Goal: Task Accomplishment & Management: Complete application form

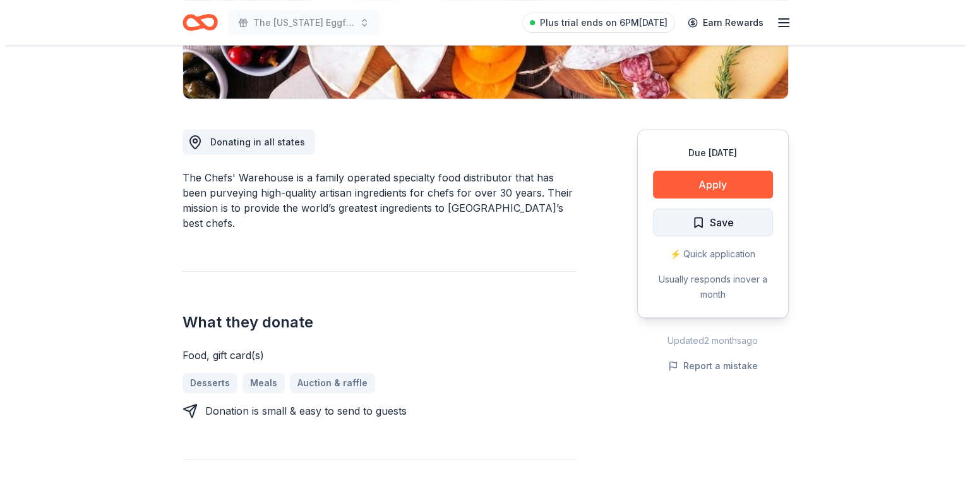
scroll to position [316, 0]
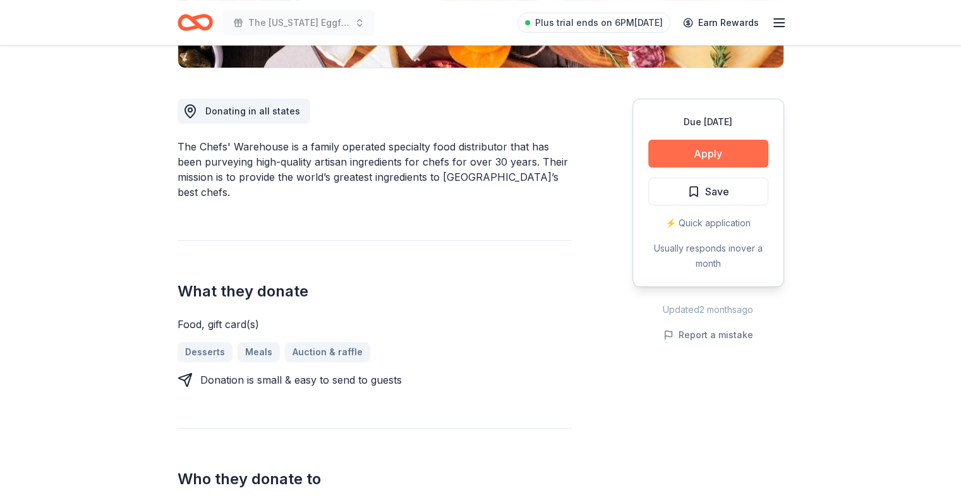
click at [718, 142] on button "Apply" at bounding box center [708, 154] width 120 height 28
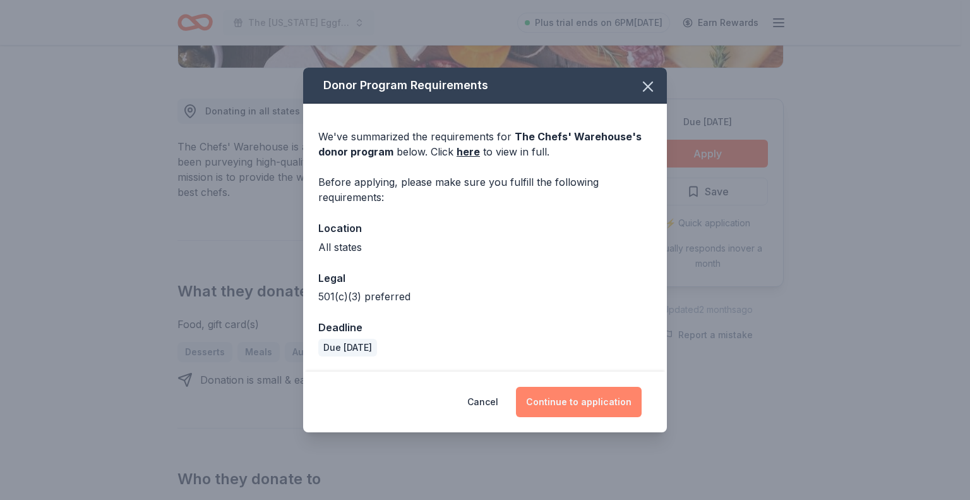
click at [586, 406] on button "Continue to application" at bounding box center [579, 402] width 126 height 30
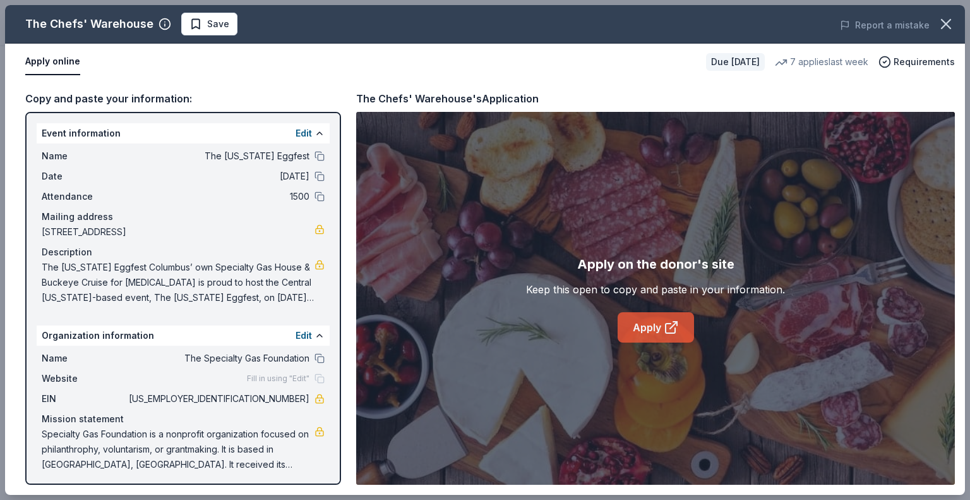
click at [649, 327] on link "Apply" at bounding box center [656, 327] width 76 height 30
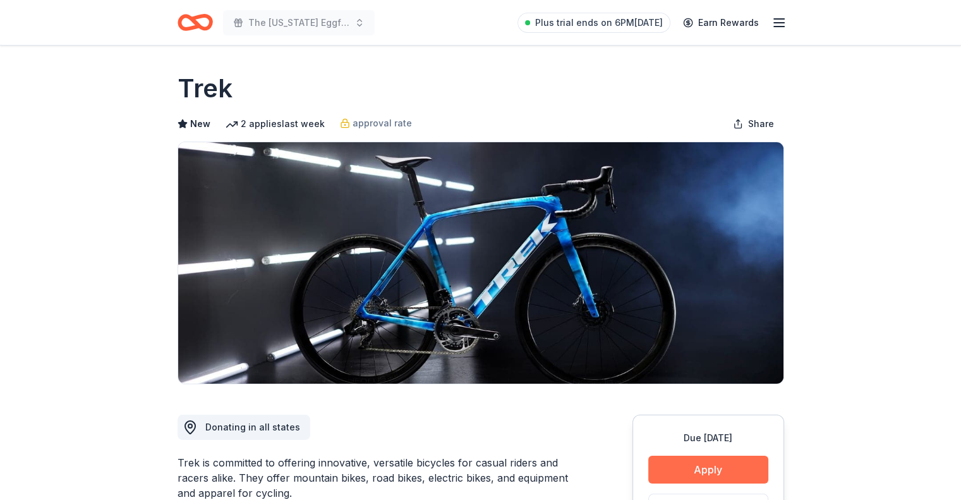
click at [702, 459] on button "Apply" at bounding box center [708, 469] width 120 height 28
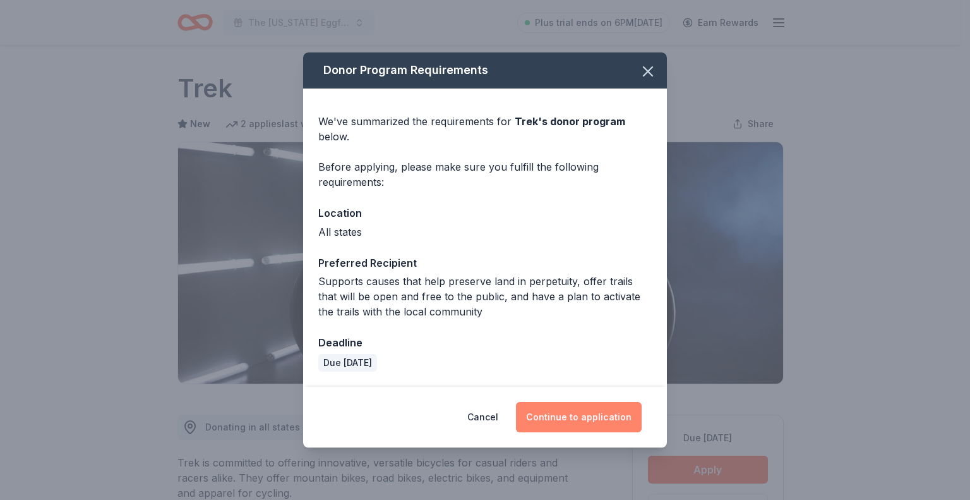
click at [586, 415] on button "Continue to application" at bounding box center [579, 417] width 126 height 30
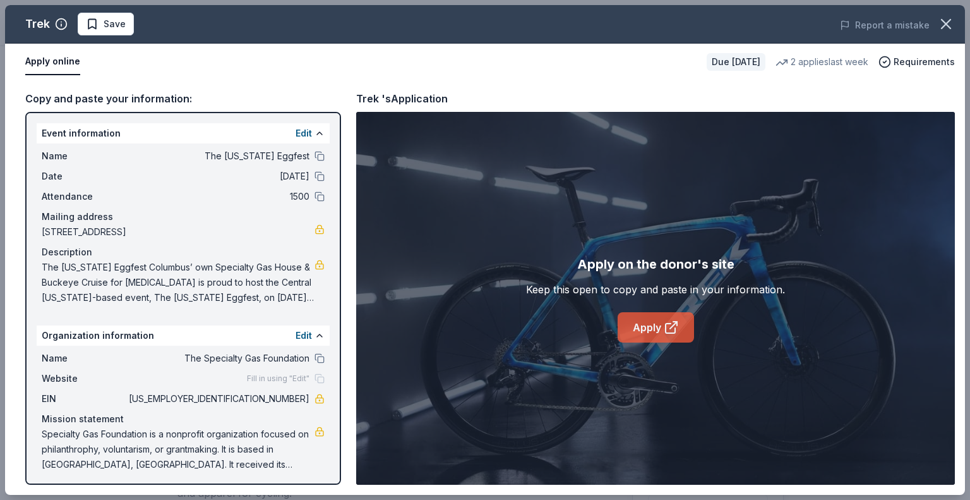
click at [654, 327] on link "Apply" at bounding box center [656, 327] width 76 height 30
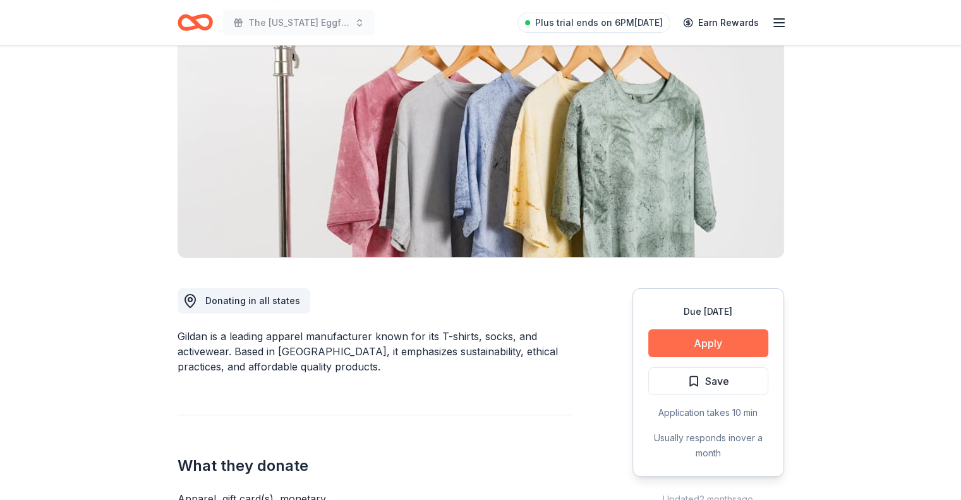
click at [680, 342] on button "Apply" at bounding box center [708, 343] width 120 height 28
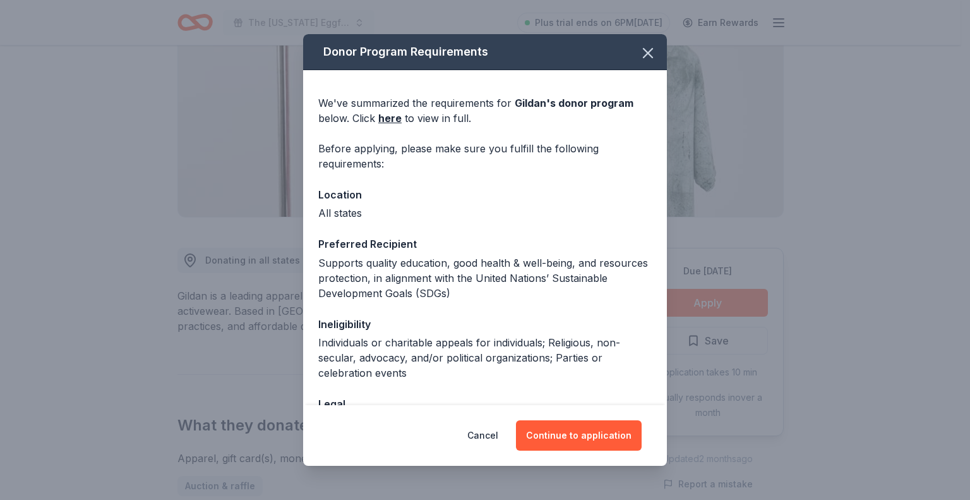
scroll to position [190, 0]
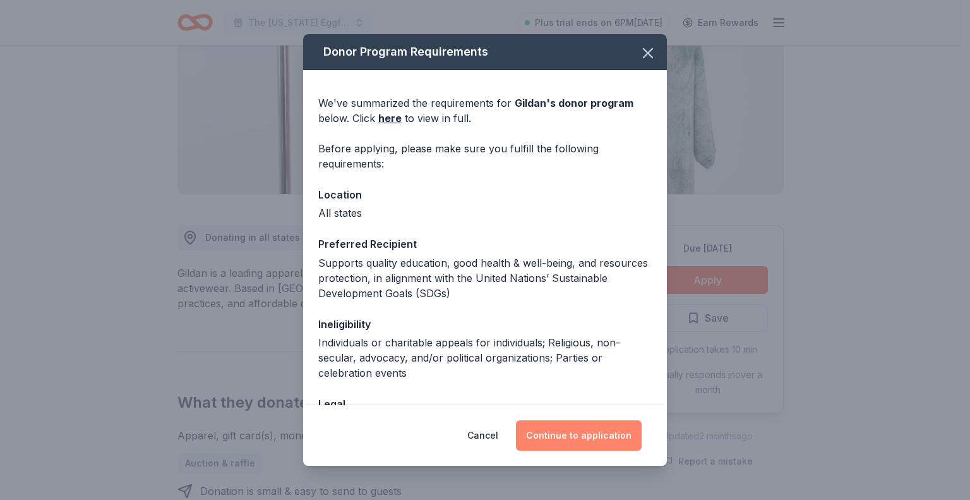
click at [577, 437] on button "Continue to application" at bounding box center [579, 435] width 126 height 30
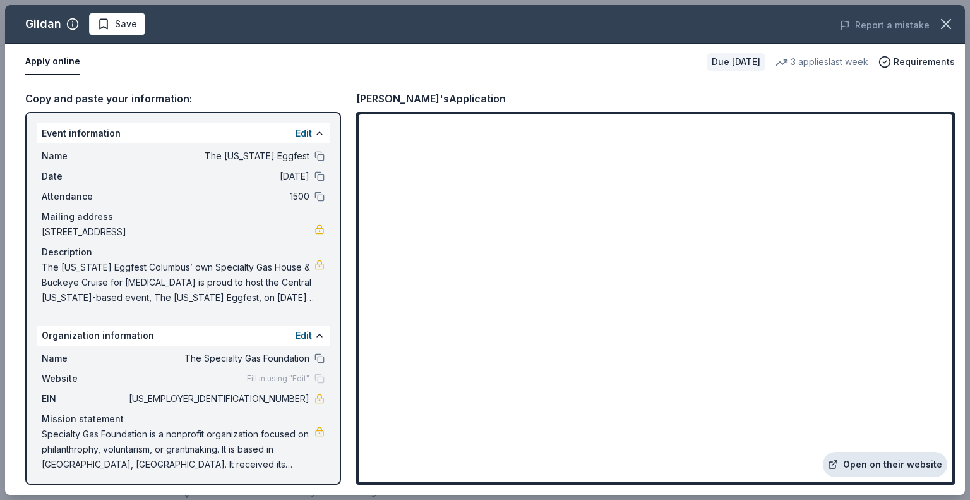
click at [877, 464] on link "Open on their website" at bounding box center [885, 464] width 124 height 25
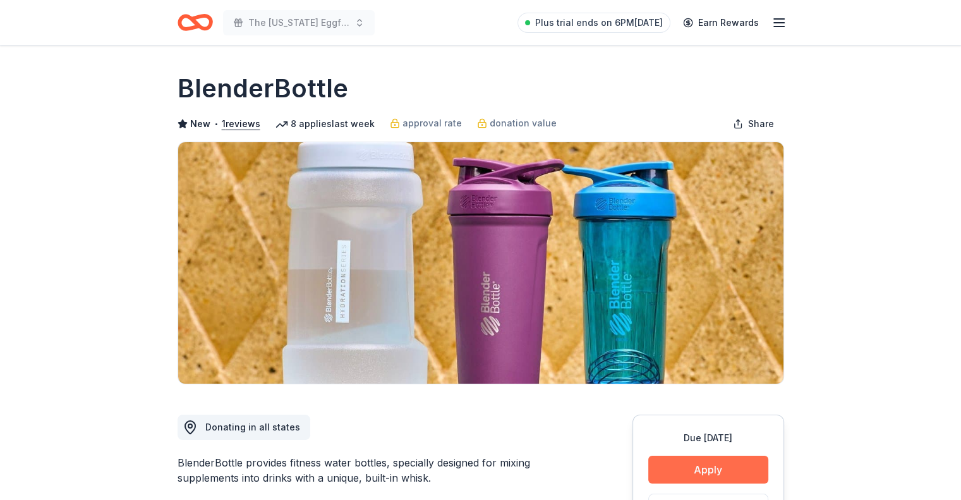
click at [735, 471] on button "Apply" at bounding box center [708, 469] width 120 height 28
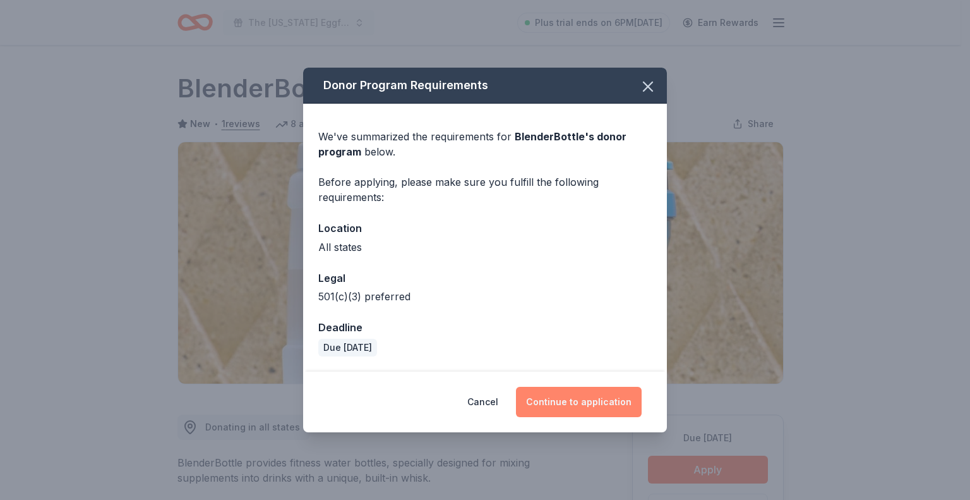
click at [576, 401] on button "Continue to application" at bounding box center [579, 402] width 126 height 30
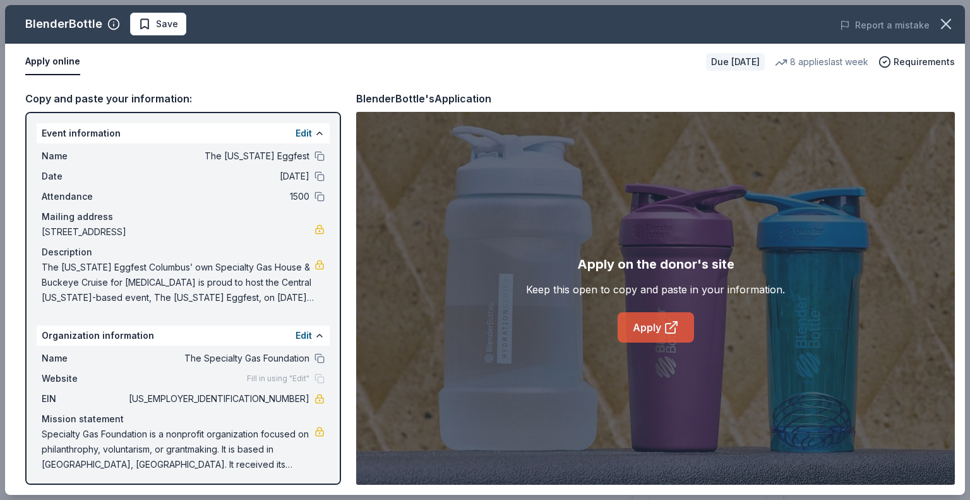
click at [625, 315] on link "Apply" at bounding box center [656, 327] width 76 height 30
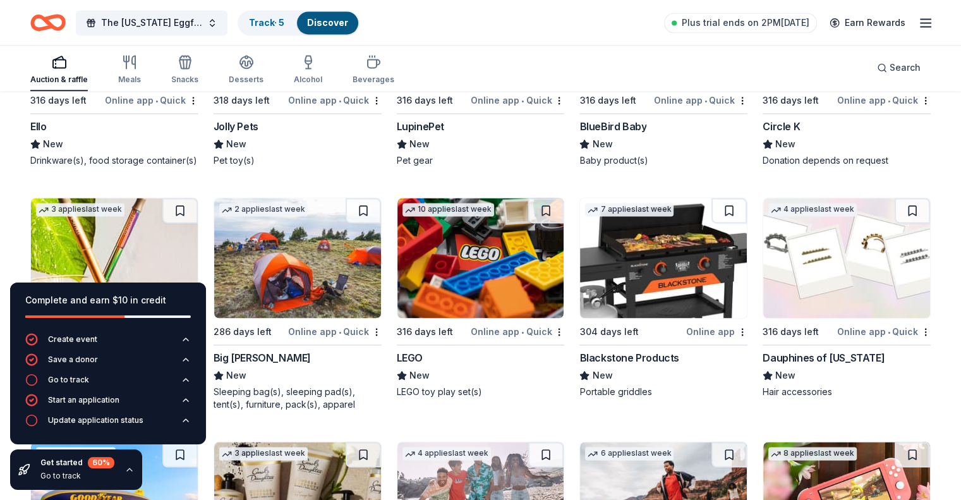
scroll to position [11488, 0]
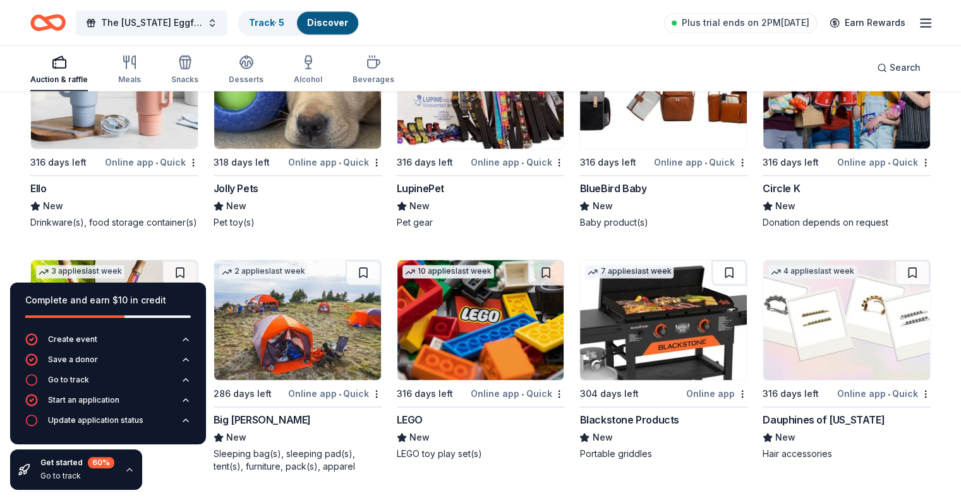
click at [796, 148] on img at bounding box center [846, 88] width 167 height 120
click at [668, 380] on img at bounding box center [663, 320] width 167 height 120
click at [473, 370] on img at bounding box center [480, 320] width 167 height 120
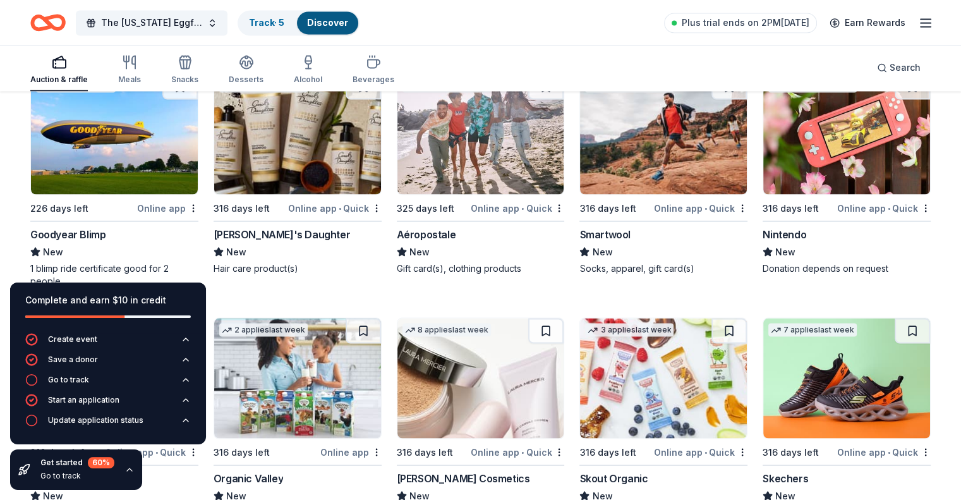
scroll to position [11931, 0]
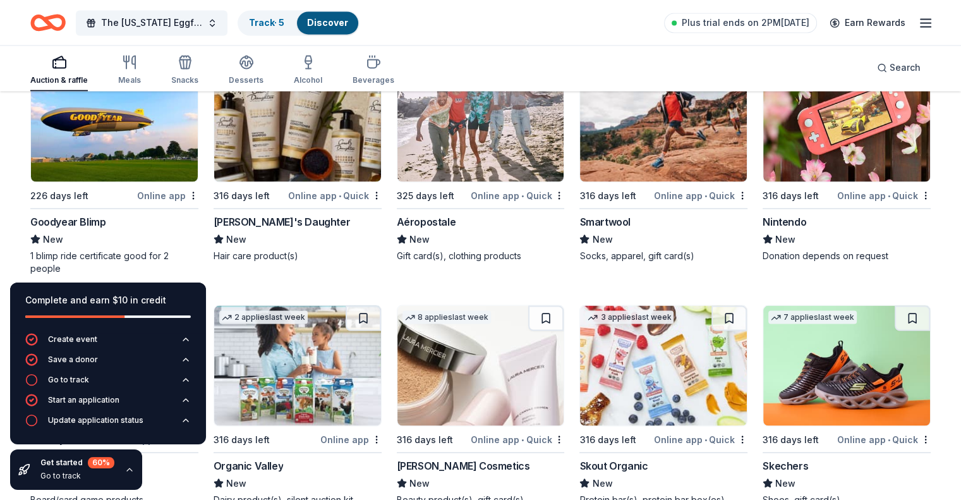
click at [164, 181] on img at bounding box center [114, 121] width 167 height 120
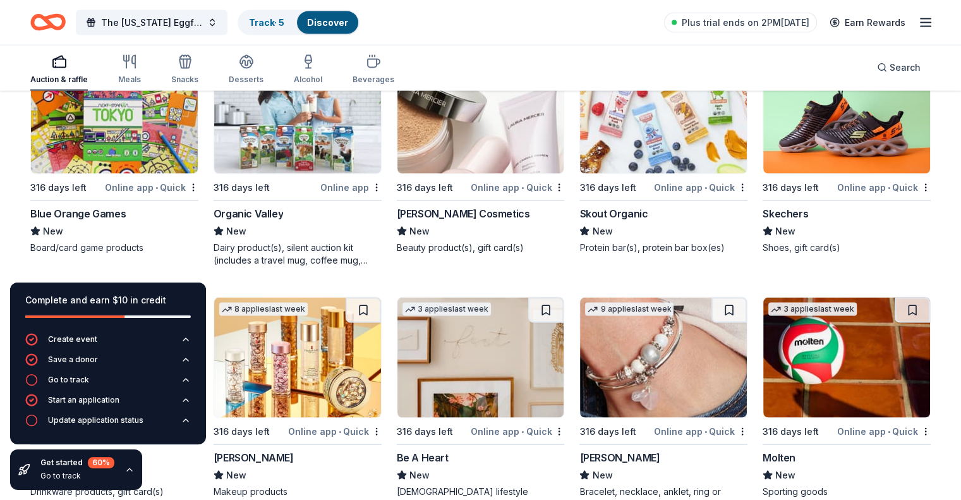
scroll to position [12183, 0]
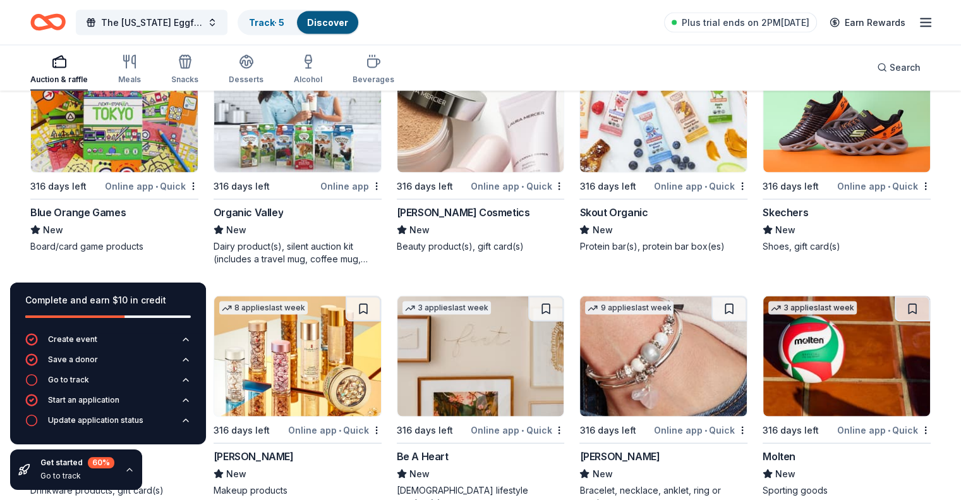
click at [843, 172] on img at bounding box center [846, 112] width 167 height 120
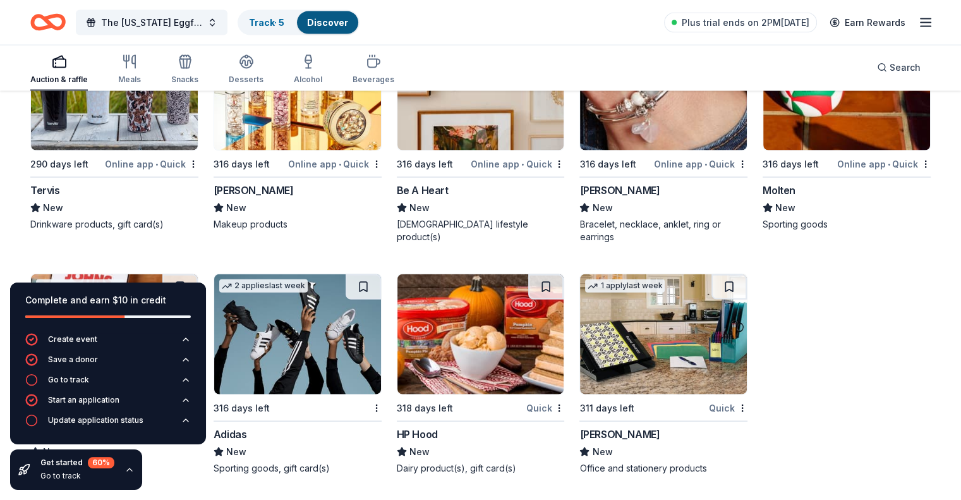
scroll to position [12492, 0]
click at [300, 343] on img at bounding box center [297, 334] width 167 height 120
click at [126, 118] on img at bounding box center [114, 90] width 167 height 120
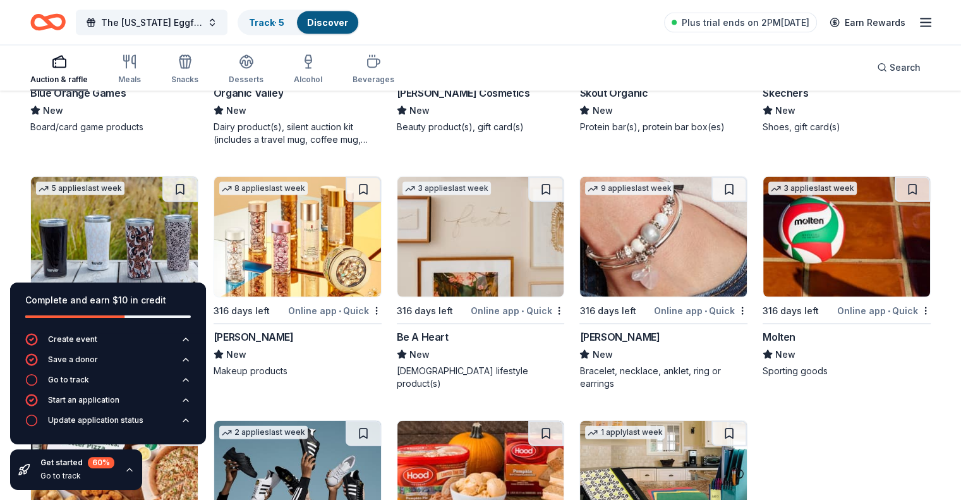
scroll to position [12366, 0]
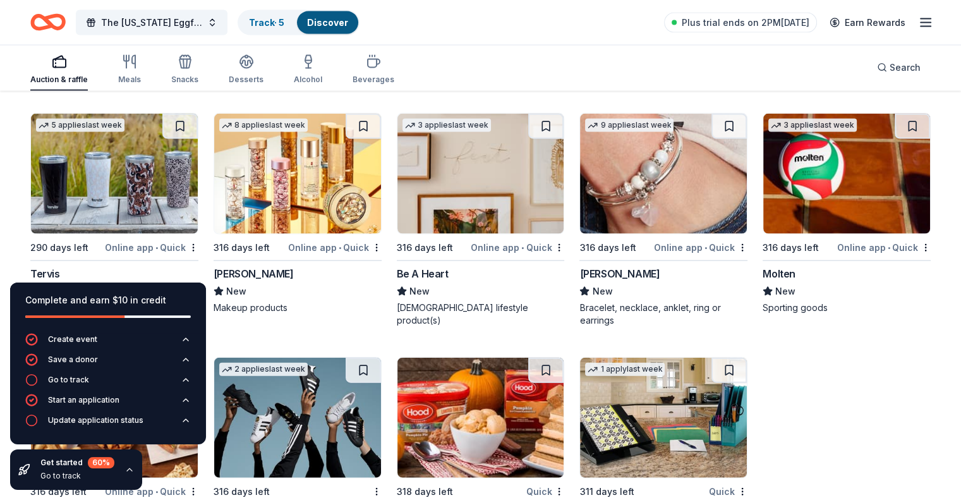
click at [166, 460] on div "Complete and earn $10 in credit Create event Save a donor Go to track Start an …" at bounding box center [108, 385] width 216 height 227
click at [185, 467] on div "Complete and earn $10 in credit Create event Save a donor Go to track Start an …" at bounding box center [108, 385] width 216 height 227
click at [129, 469] on icon "button" at bounding box center [129, 469] width 5 height 3
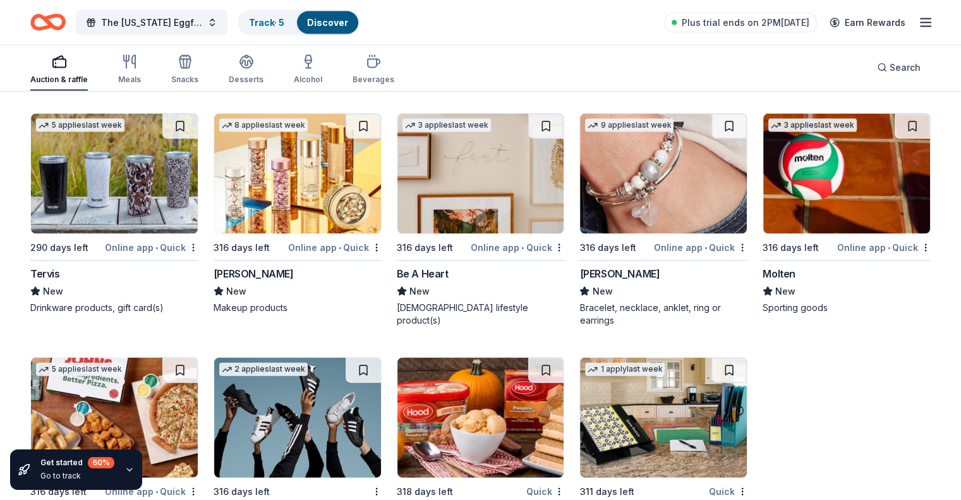
click at [193, 450] on div "Get started 60 % Go to track" at bounding box center [108, 469] width 216 height 61
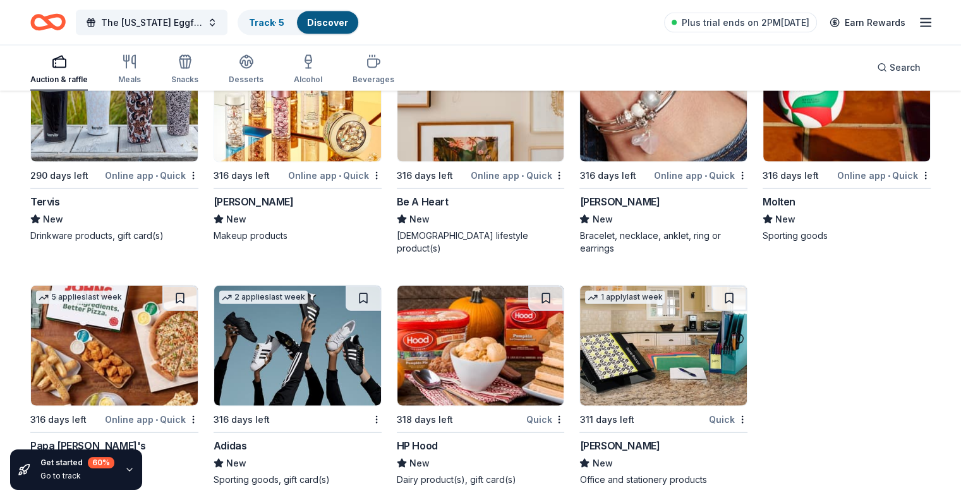
scroll to position [12492, 0]
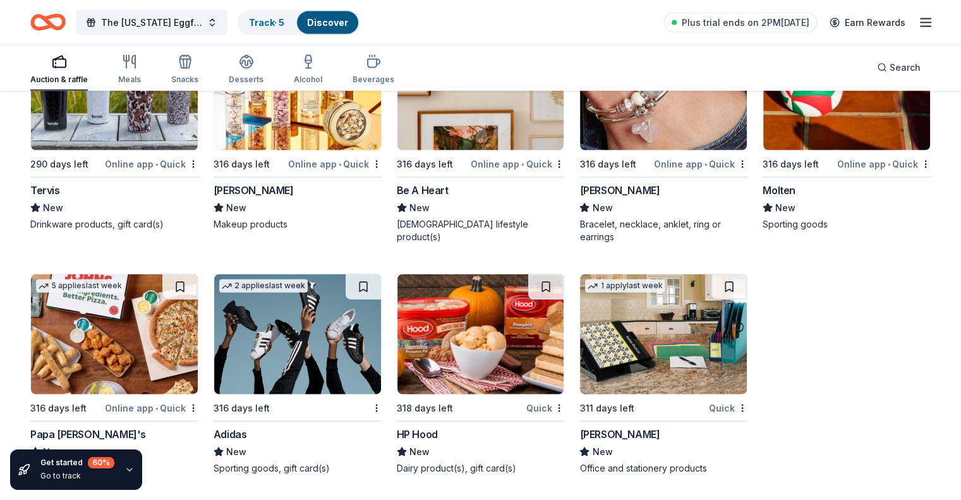
click at [139, 366] on img at bounding box center [114, 334] width 167 height 120
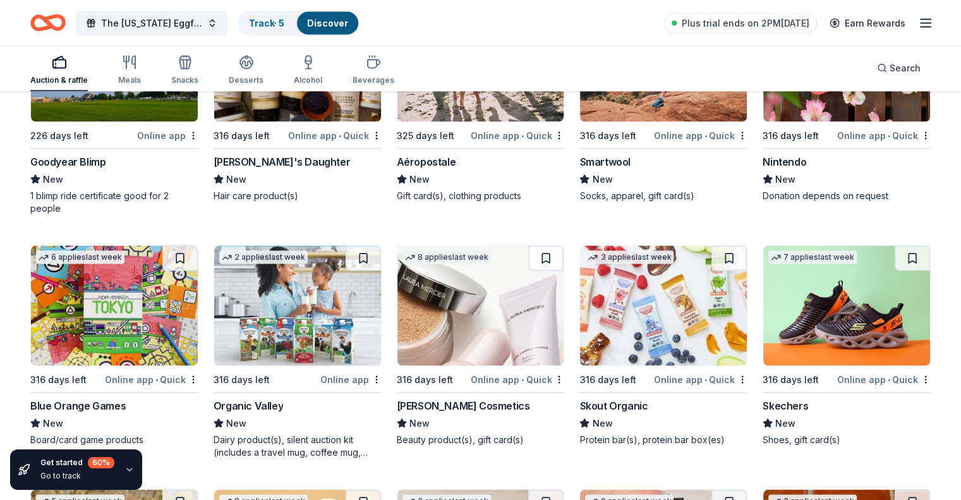
scroll to position [11860, 0]
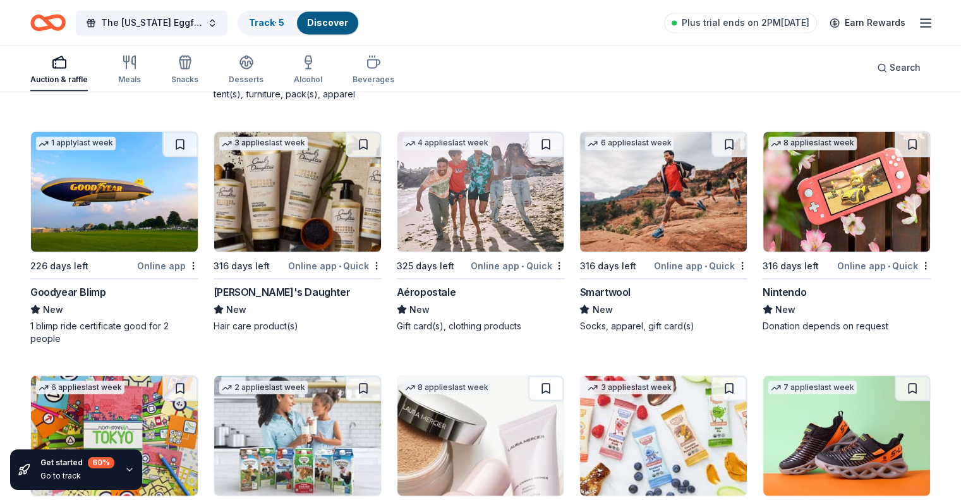
click at [478, 251] on img at bounding box center [480, 191] width 167 height 120
click at [857, 222] on img at bounding box center [846, 191] width 167 height 120
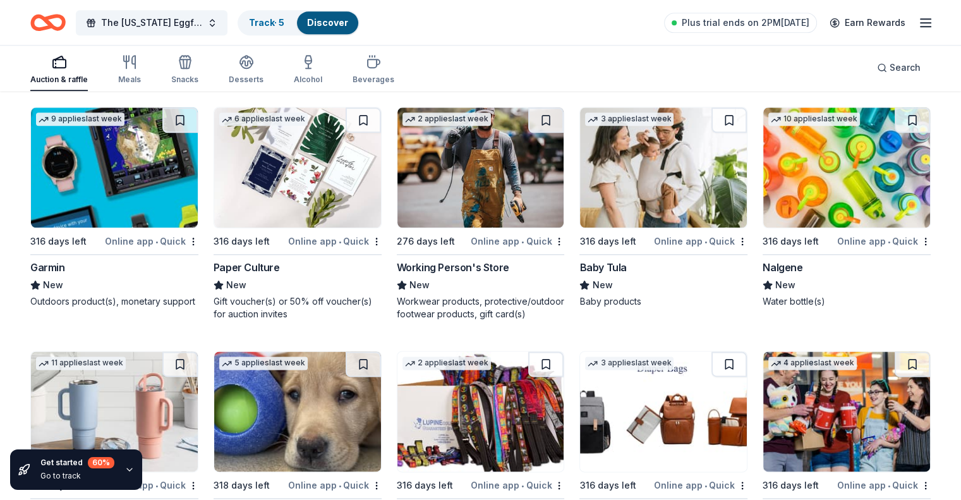
scroll to position [10976, 0]
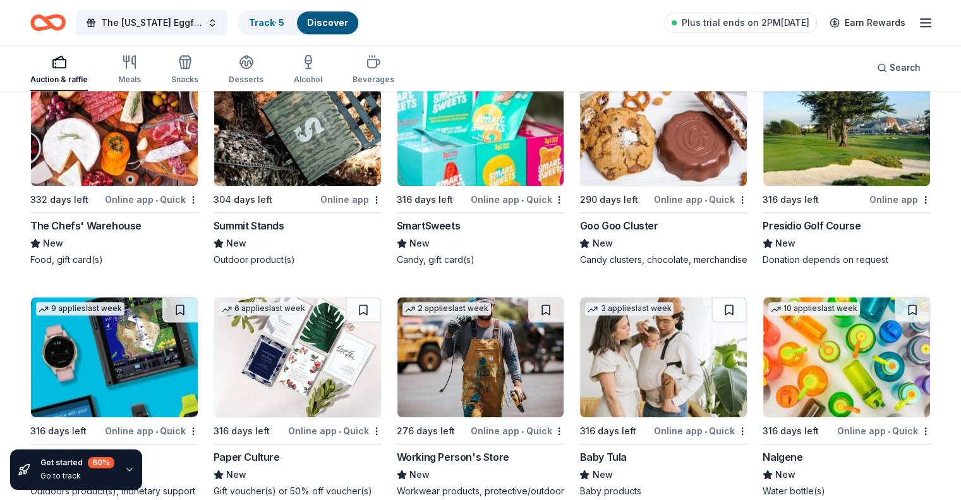
click at [164, 376] on img at bounding box center [114, 357] width 167 height 120
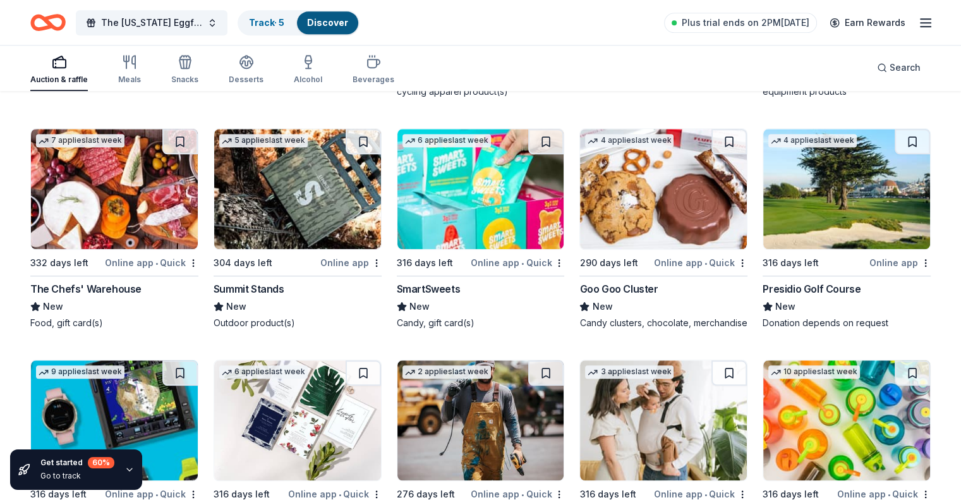
scroll to position [10850, 0]
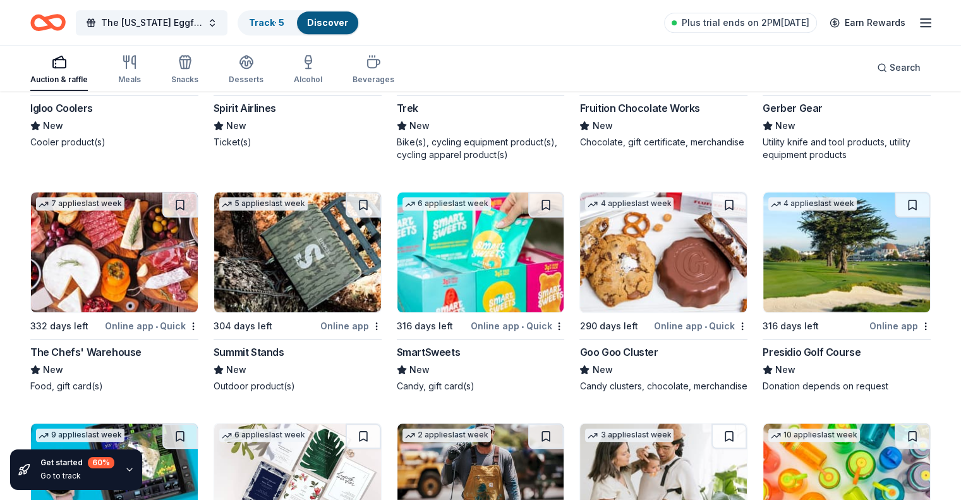
click at [260, 359] on div "Summit Stands" at bounding box center [249, 351] width 71 height 15
click at [854, 300] on img at bounding box center [846, 252] width 167 height 120
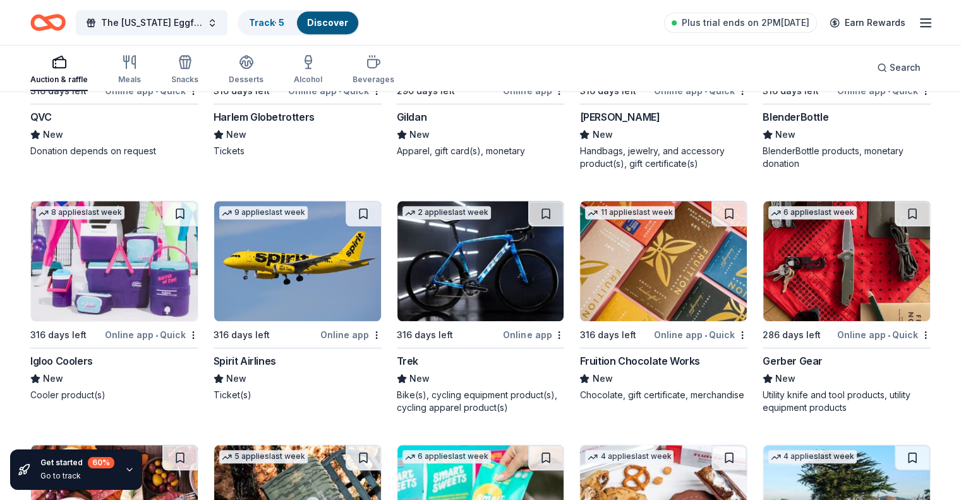
scroll to position [10534, 0]
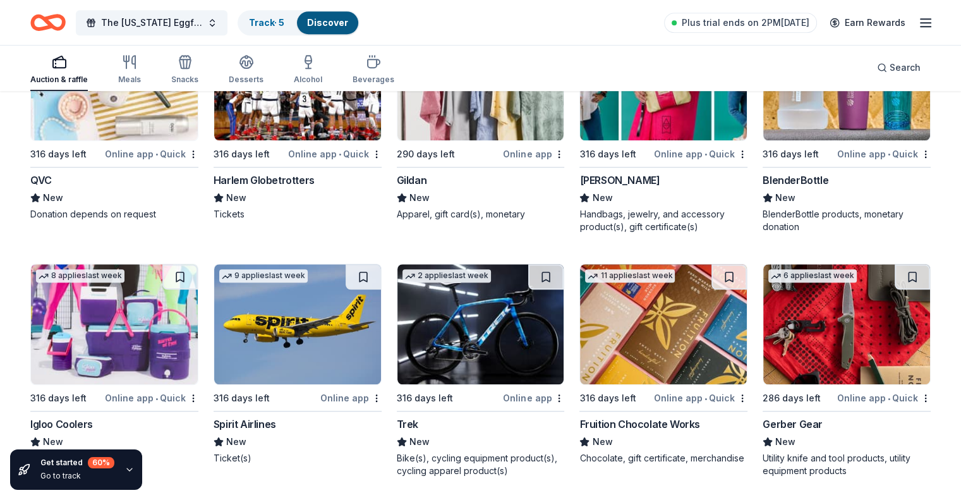
click at [824, 356] on img at bounding box center [846, 324] width 167 height 120
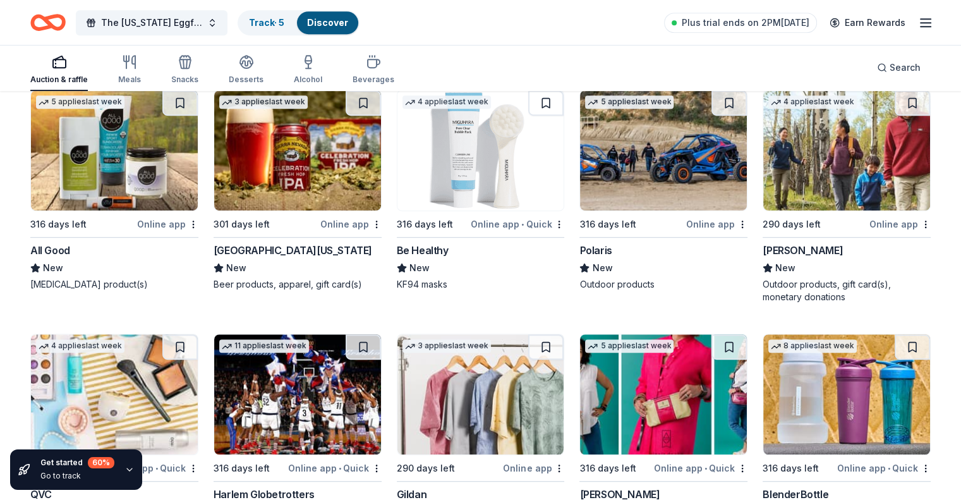
scroll to position [10218, 0]
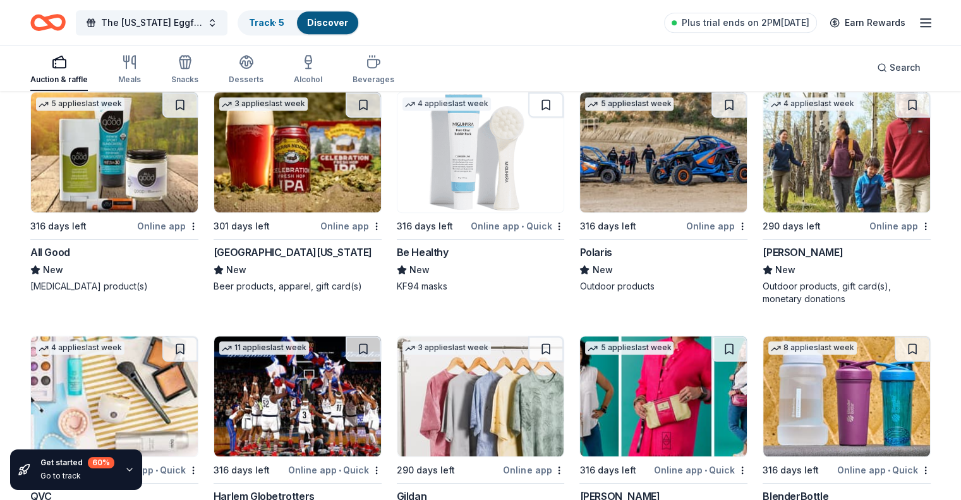
click at [303, 199] on img at bounding box center [297, 152] width 167 height 120
click at [844, 160] on img at bounding box center [846, 152] width 167 height 120
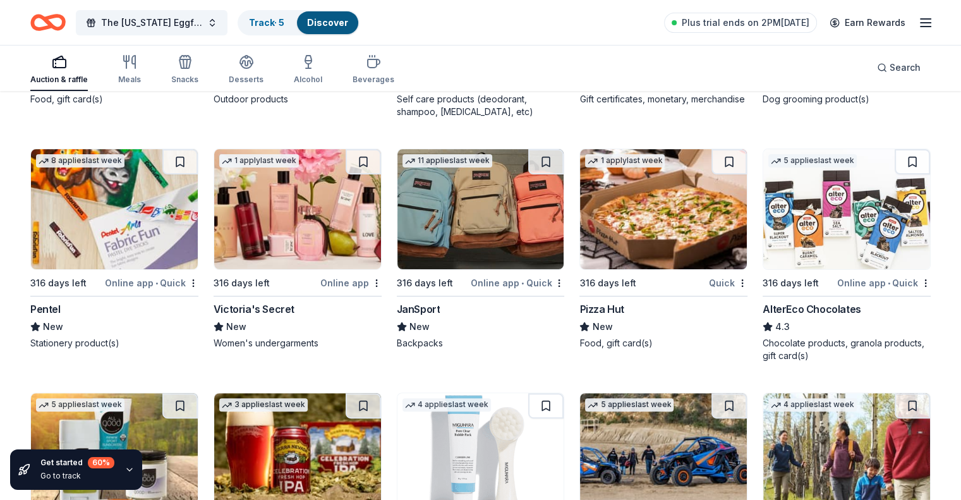
scroll to position [9902, 0]
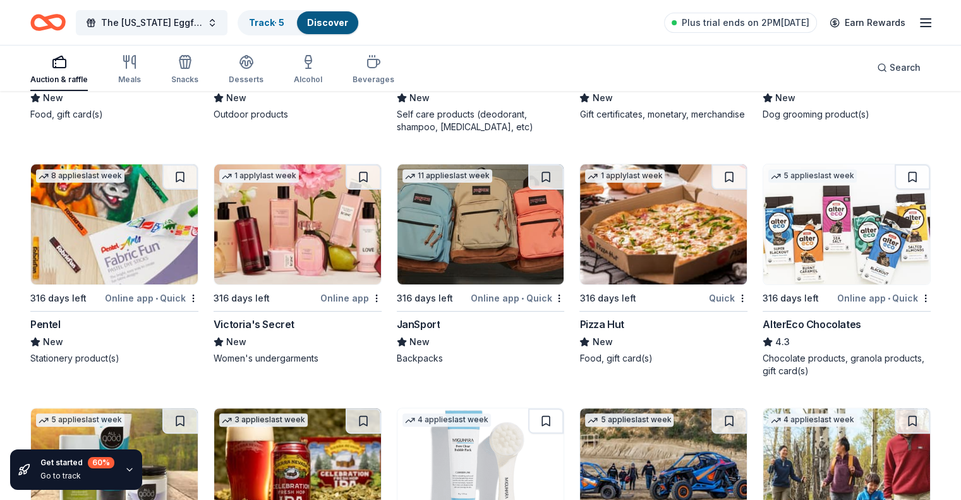
click at [485, 236] on img at bounding box center [480, 224] width 167 height 120
click at [653, 251] on img at bounding box center [663, 224] width 167 height 120
click at [298, 244] on img at bounding box center [297, 224] width 167 height 120
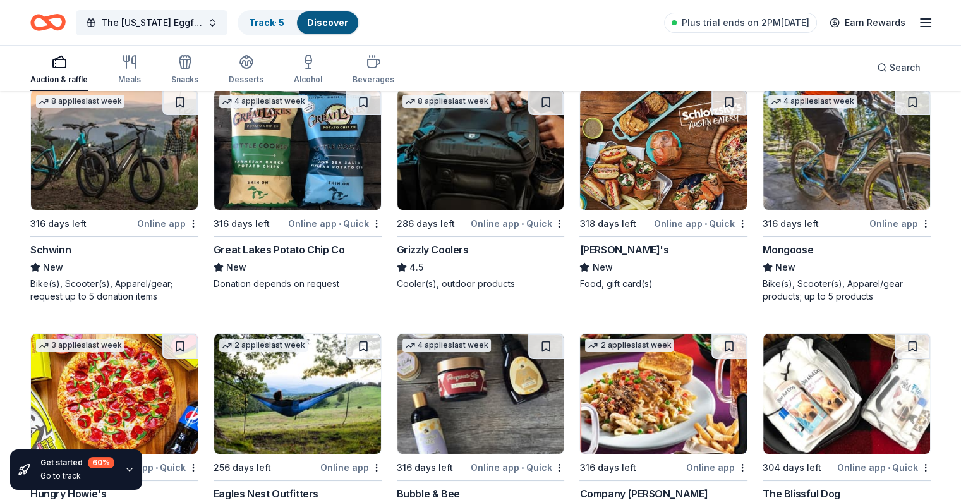
scroll to position [9460, 0]
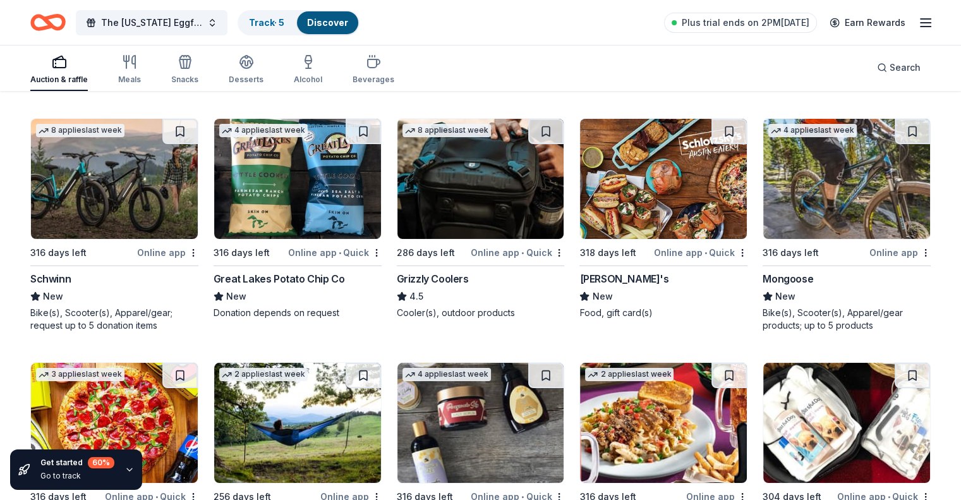
click at [423, 222] on img at bounding box center [480, 179] width 167 height 120
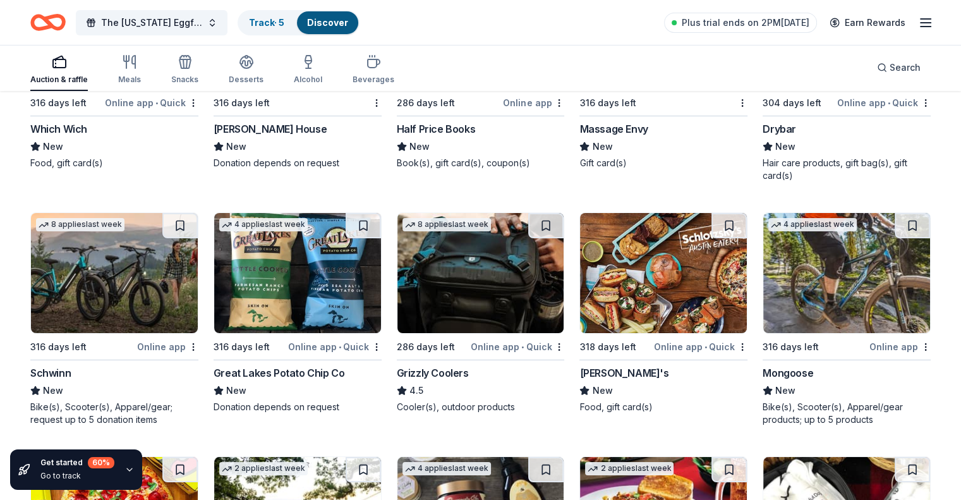
scroll to position [9334, 0]
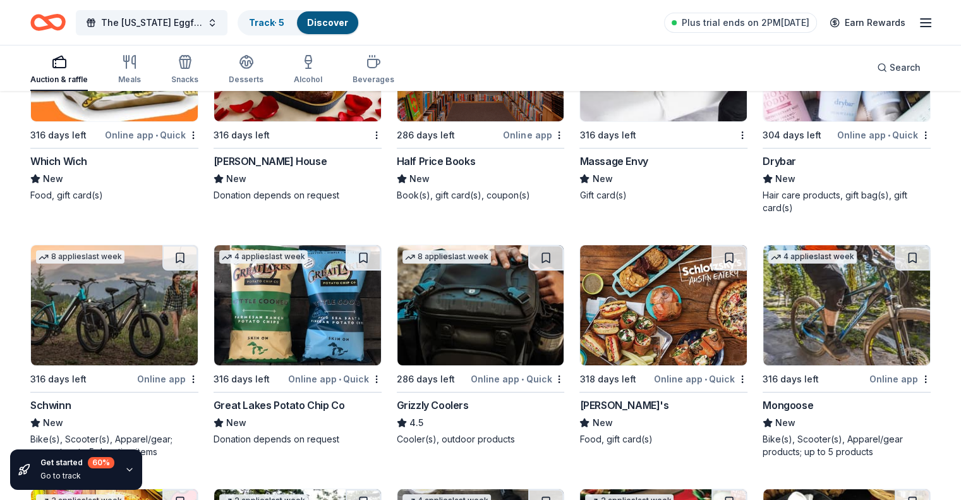
click at [258, 413] on div "Great Lakes Potato Chip Co" at bounding box center [279, 404] width 131 height 15
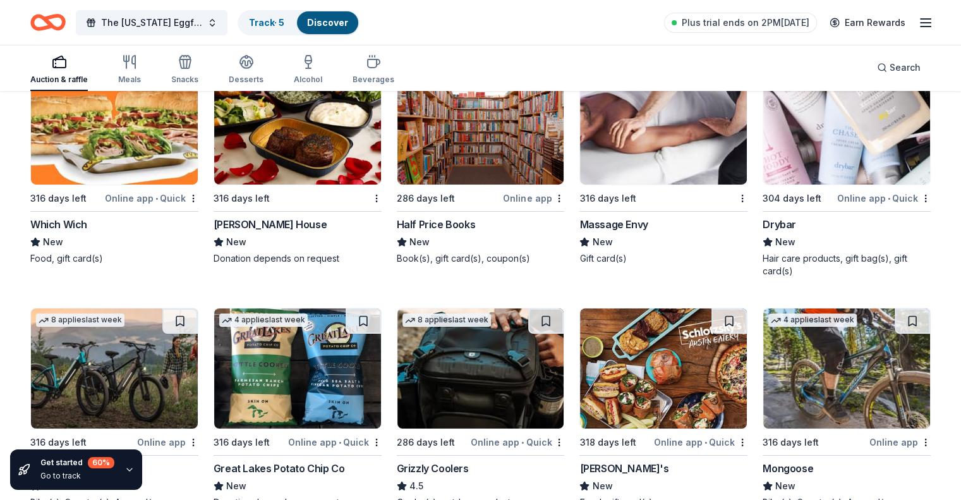
click at [663, 172] on img at bounding box center [663, 124] width 167 height 120
click at [831, 177] on img at bounding box center [846, 124] width 167 height 120
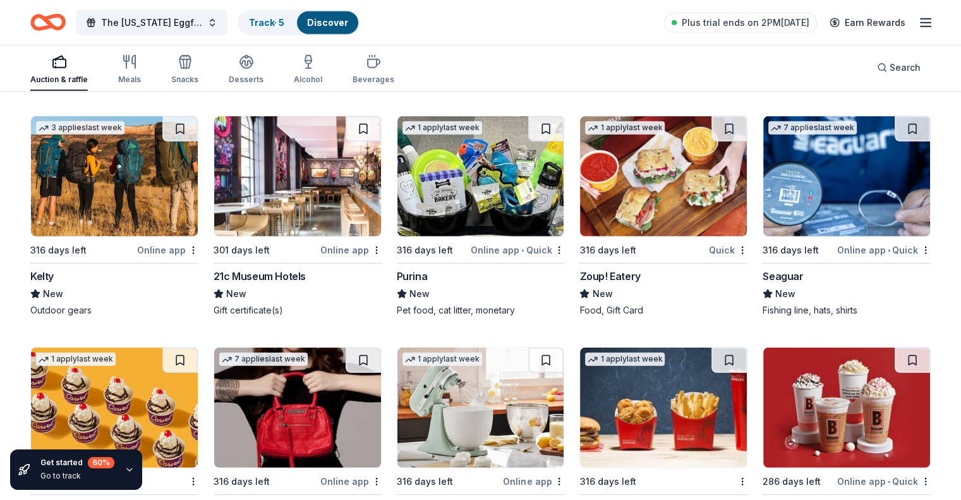
scroll to position [8449, 0]
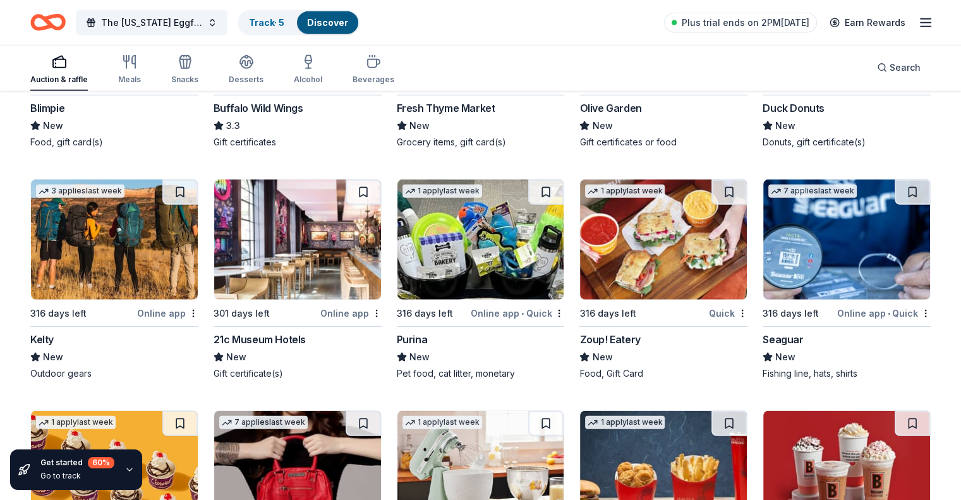
click at [490, 257] on img at bounding box center [480, 239] width 167 height 120
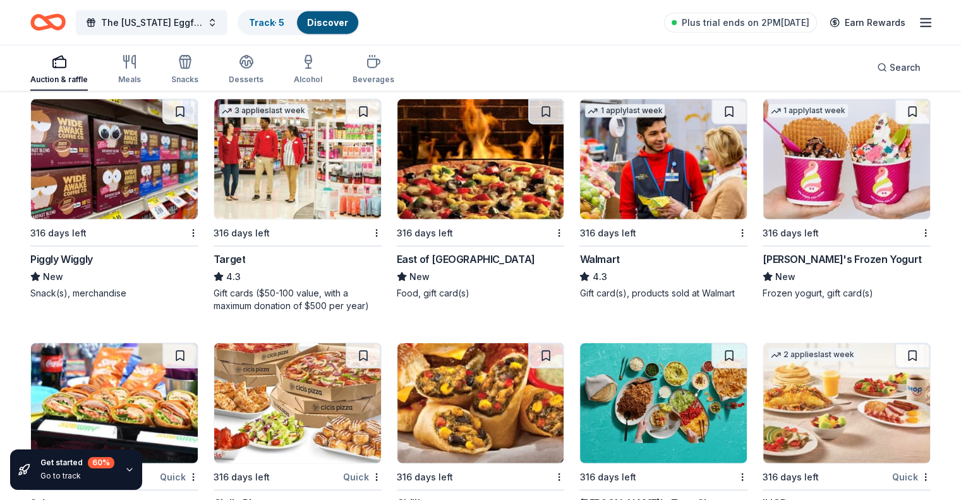
scroll to position [7754, 0]
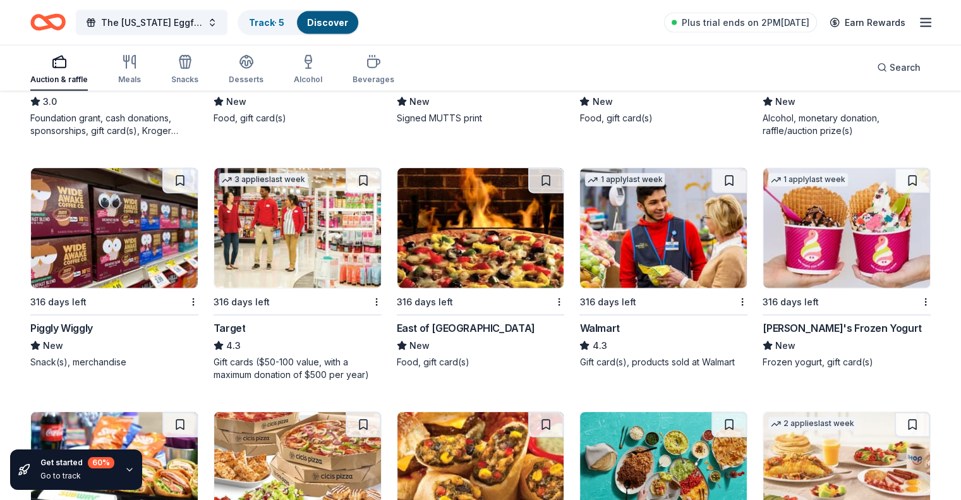
click at [453, 260] on img at bounding box center [480, 228] width 167 height 120
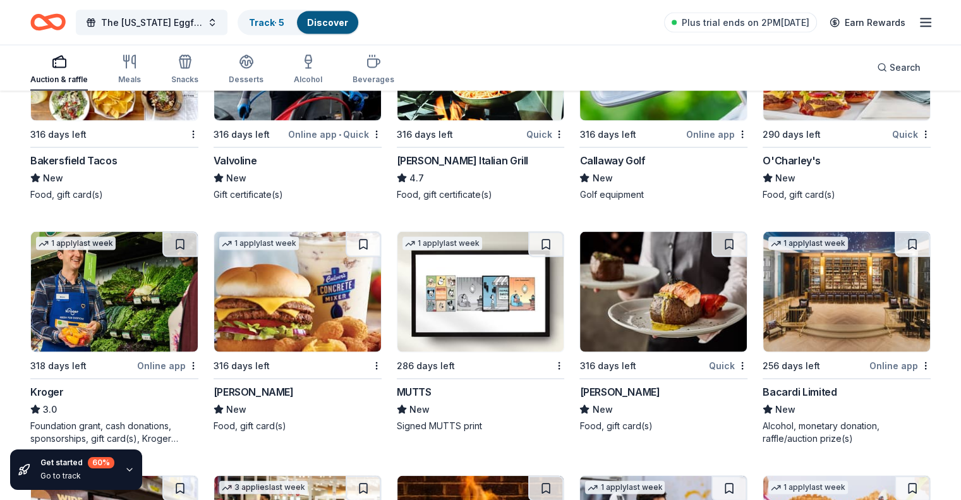
scroll to position [7375, 0]
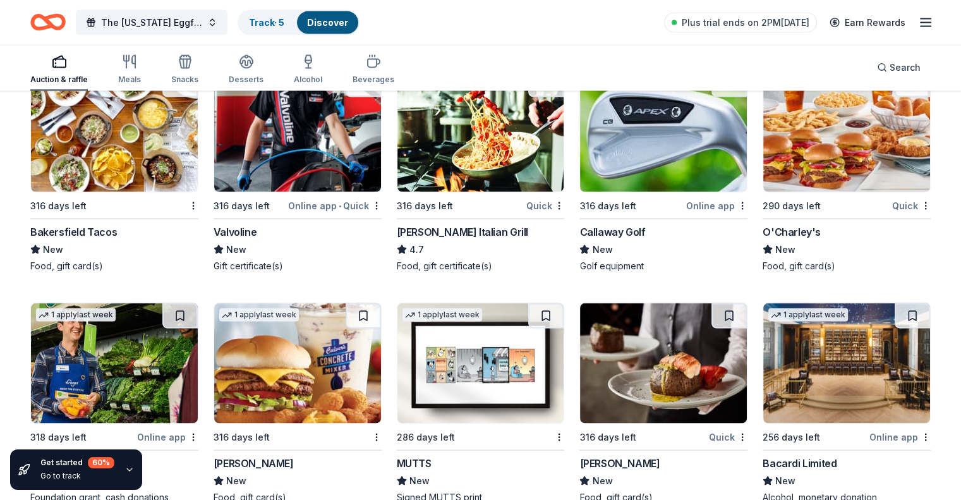
click at [877, 397] on img at bounding box center [846, 363] width 167 height 120
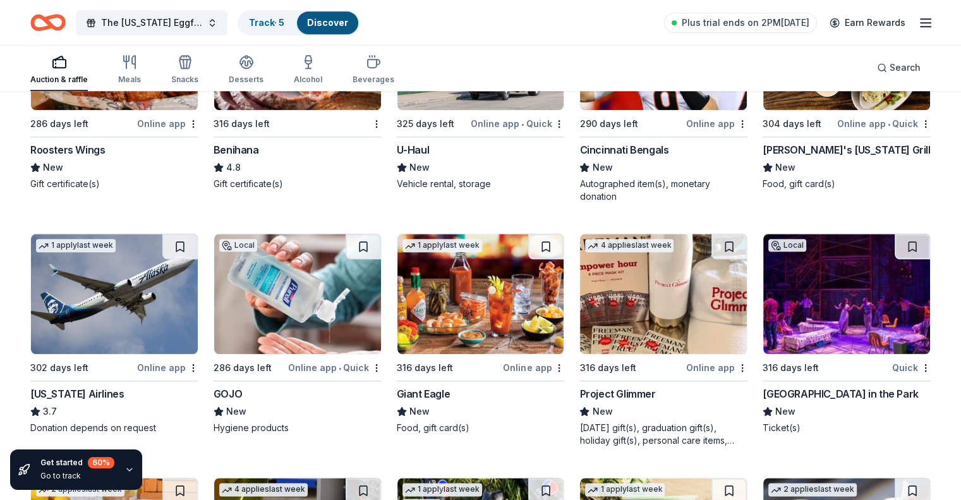
scroll to position [6301, 0]
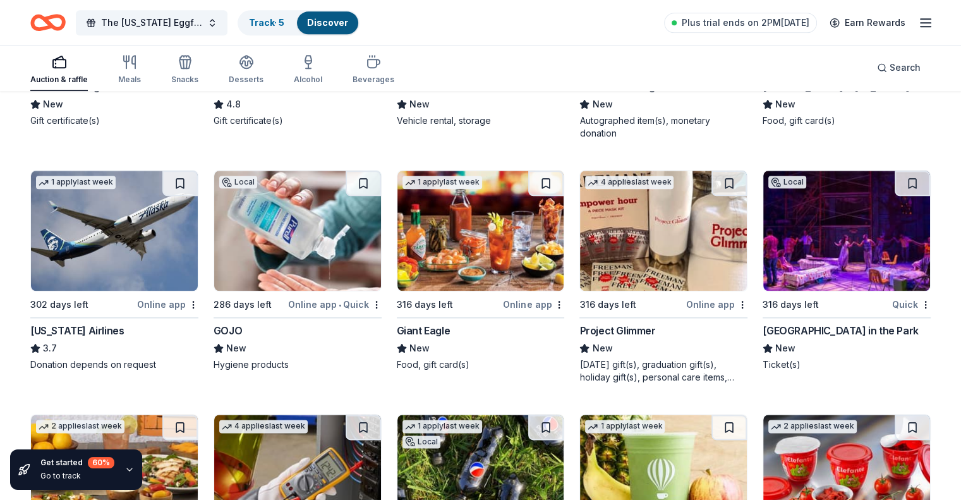
click at [285, 265] on img at bounding box center [297, 231] width 167 height 120
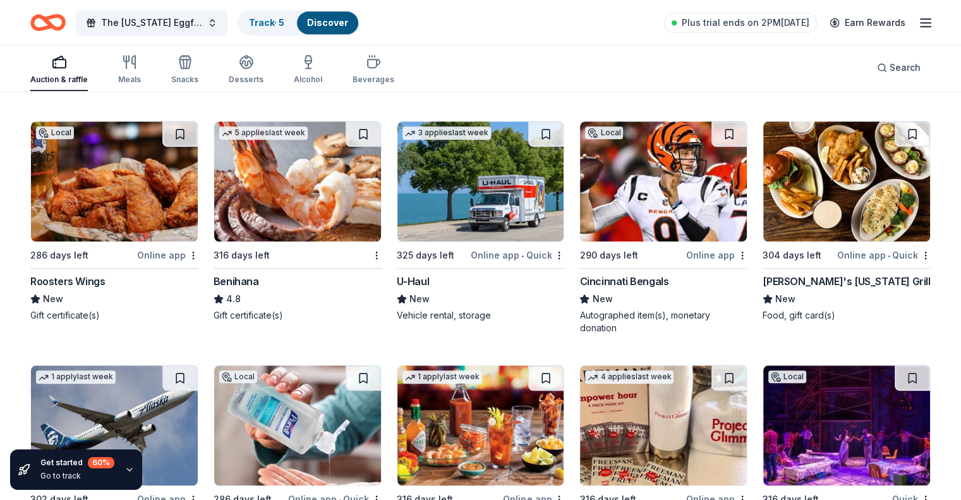
scroll to position [6049, 0]
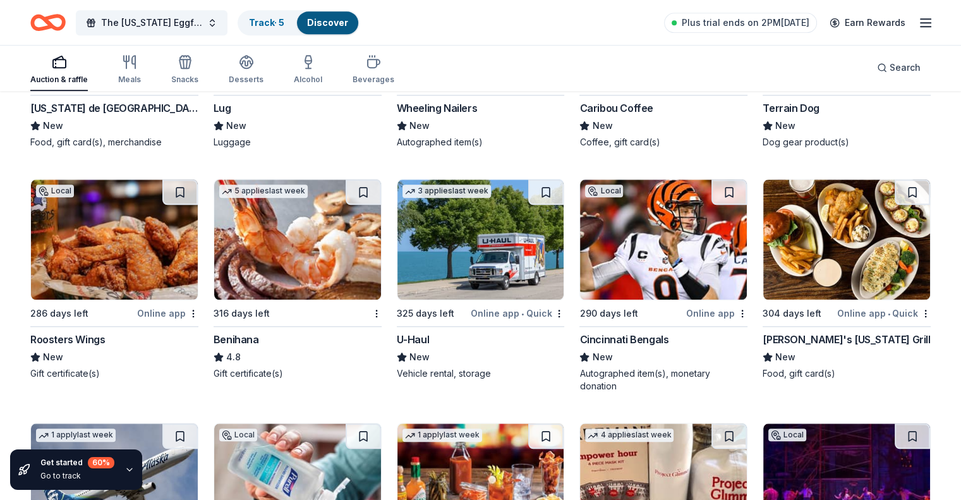
click at [496, 280] on img at bounding box center [480, 239] width 167 height 120
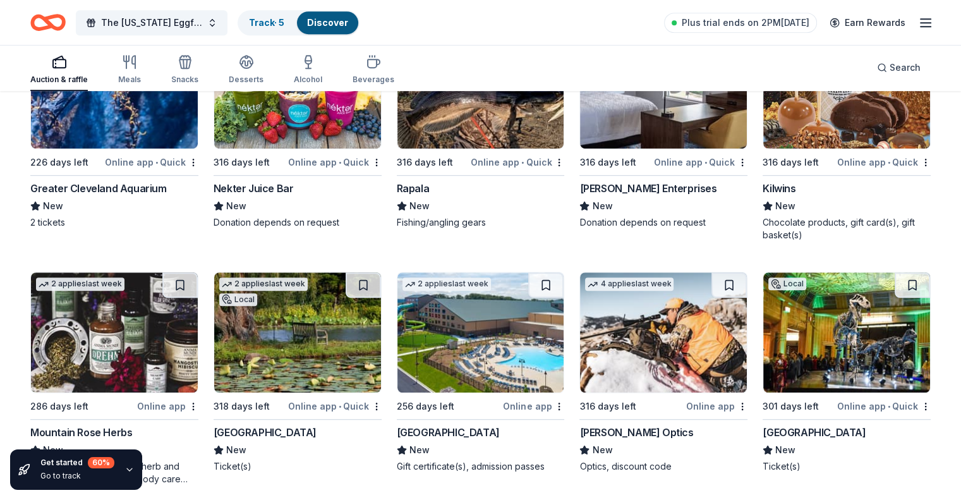
scroll to position [5606, 0]
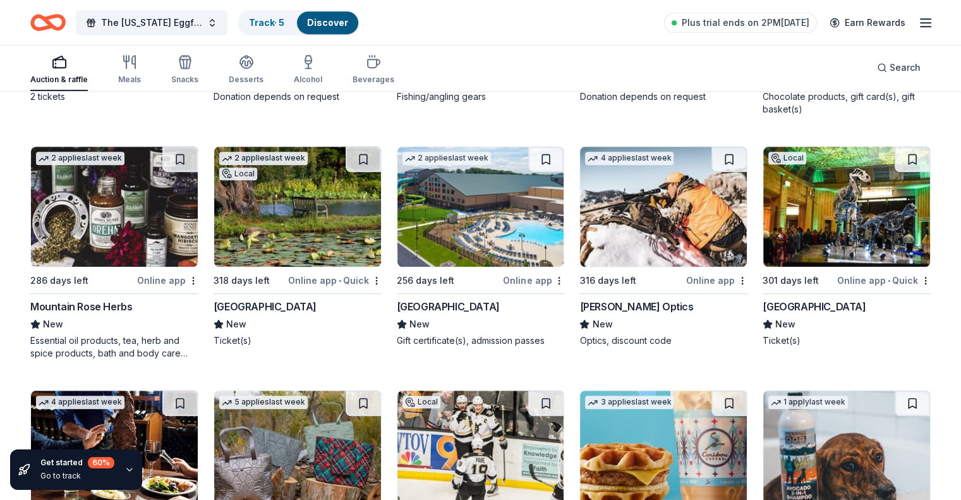
click at [125, 247] on img at bounding box center [114, 207] width 167 height 120
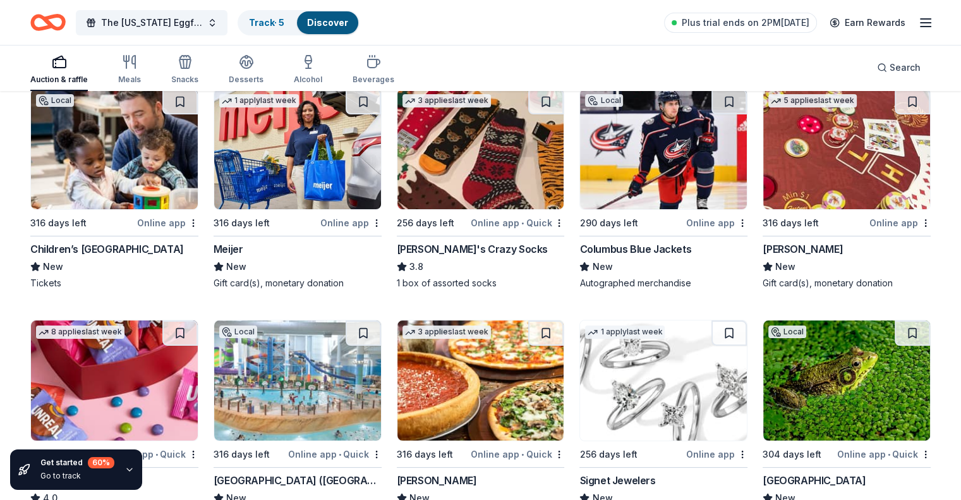
scroll to position [4722, 0]
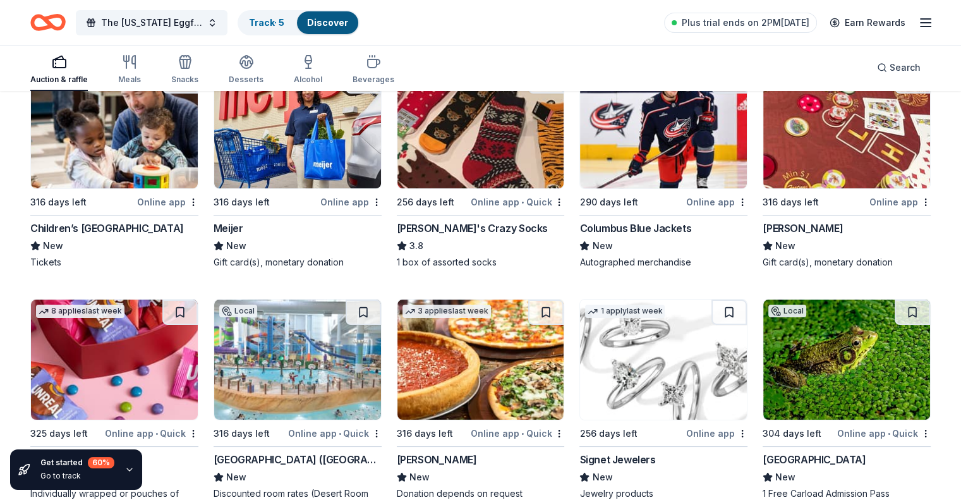
click at [152, 361] on img at bounding box center [114, 359] width 167 height 120
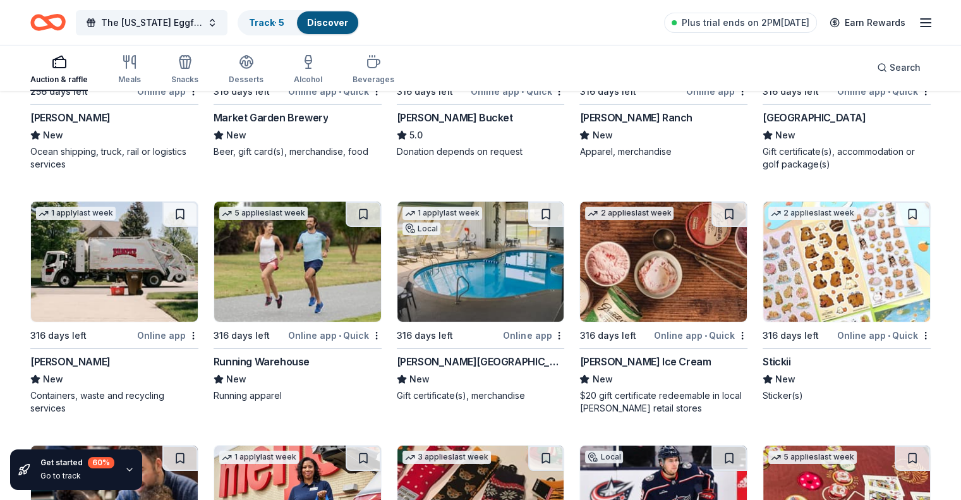
scroll to position [4343, 0]
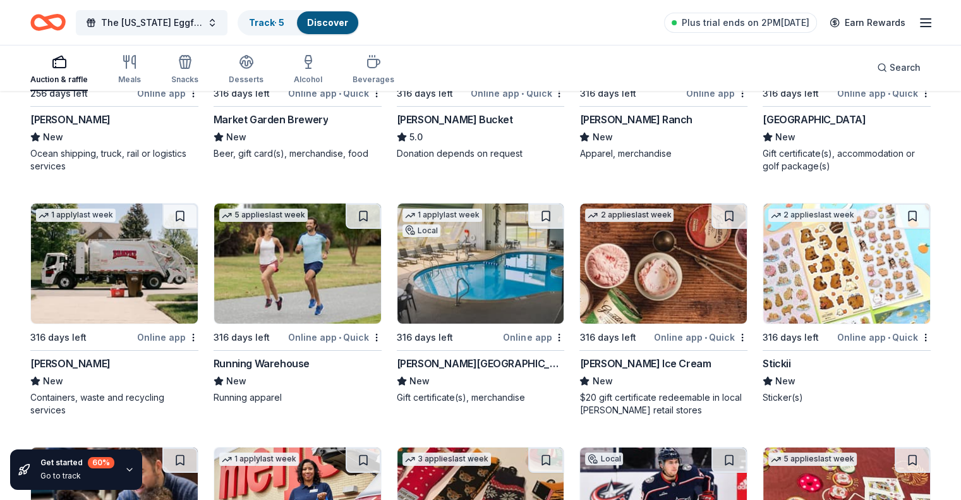
click at [143, 301] on img at bounding box center [114, 263] width 167 height 120
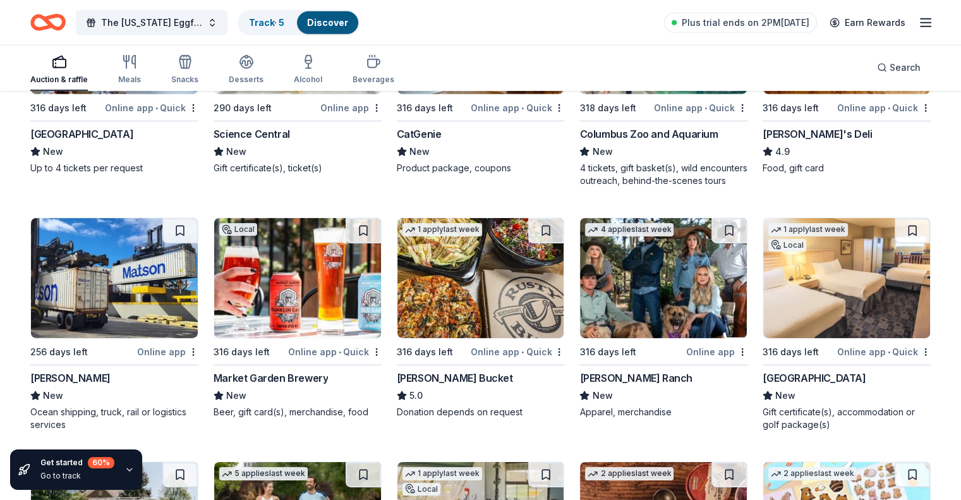
scroll to position [4090, 0]
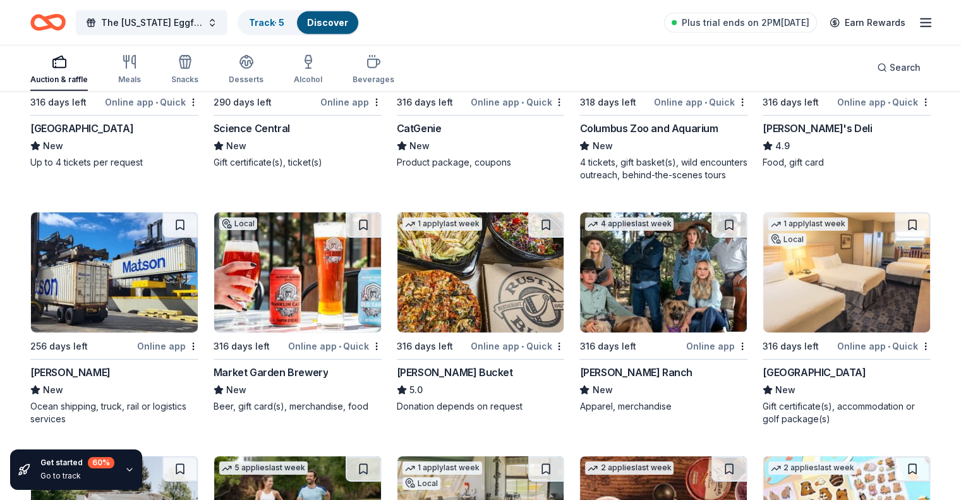
click at [155, 332] on img at bounding box center [114, 272] width 167 height 120
click at [323, 316] on img at bounding box center [297, 272] width 167 height 120
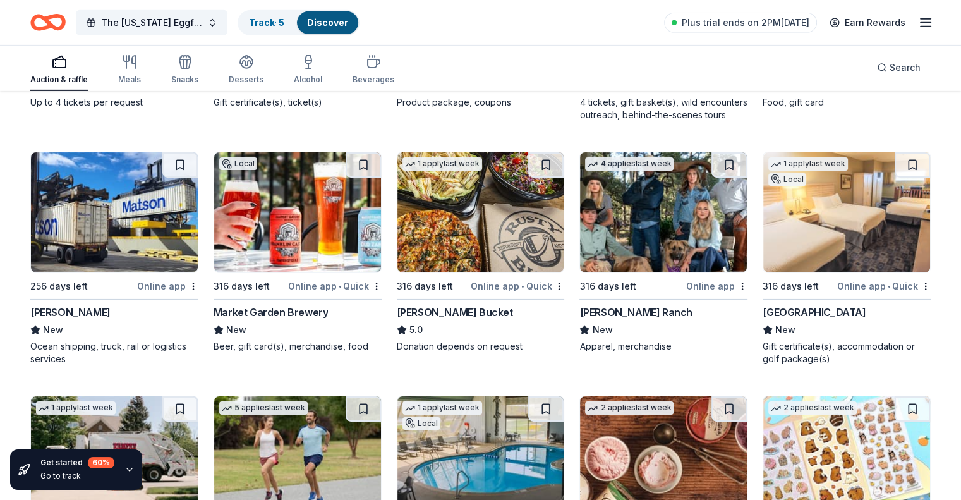
scroll to position [4154, 0]
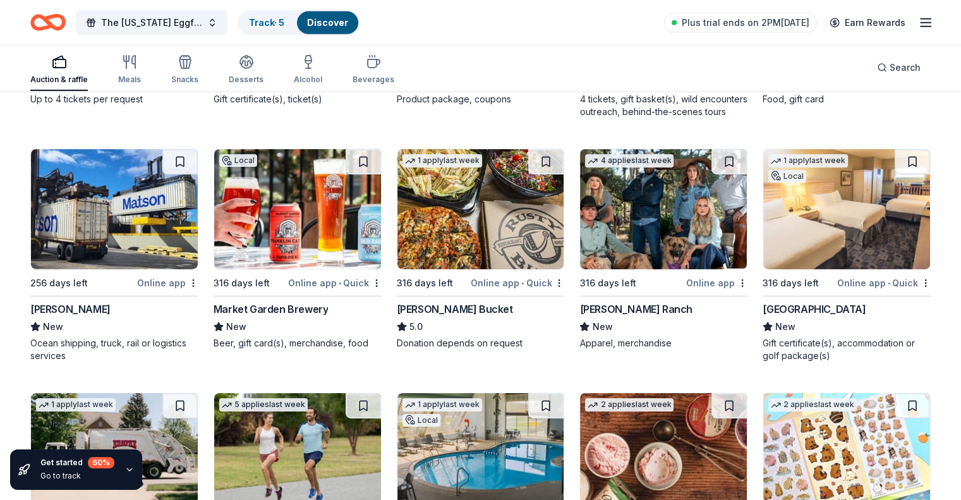
click at [461, 269] on img at bounding box center [480, 209] width 167 height 120
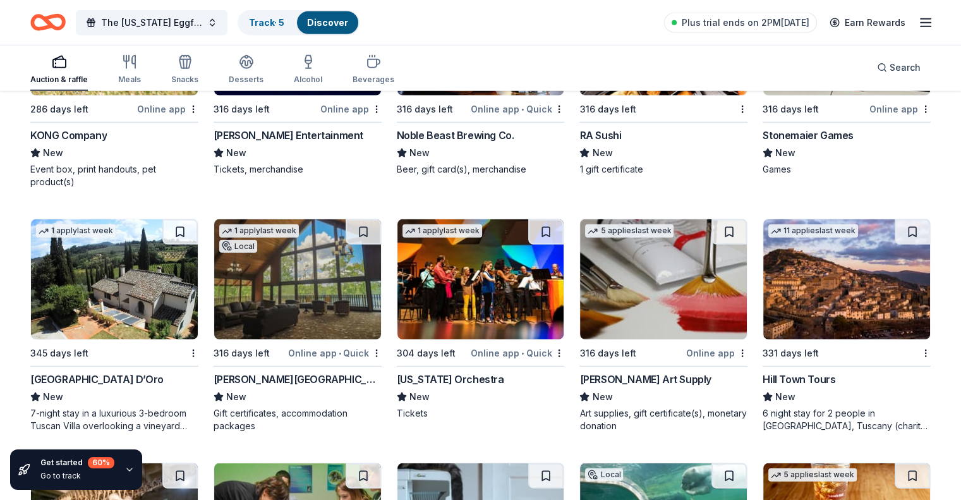
scroll to position [3585, 0]
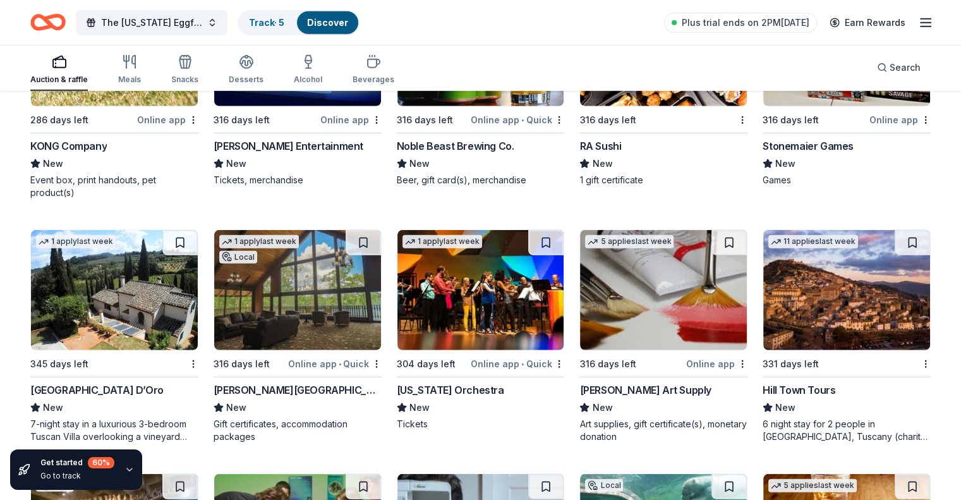
click at [268, 344] on img at bounding box center [297, 290] width 167 height 120
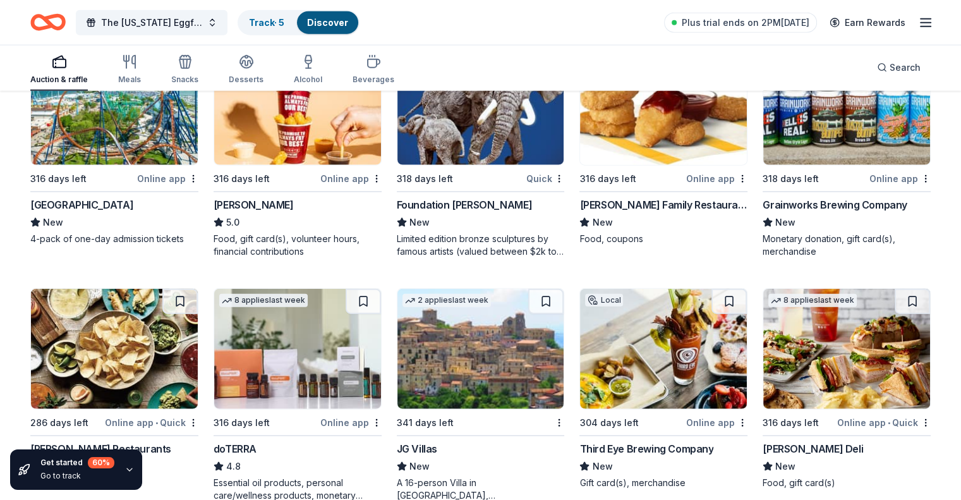
scroll to position [3016, 0]
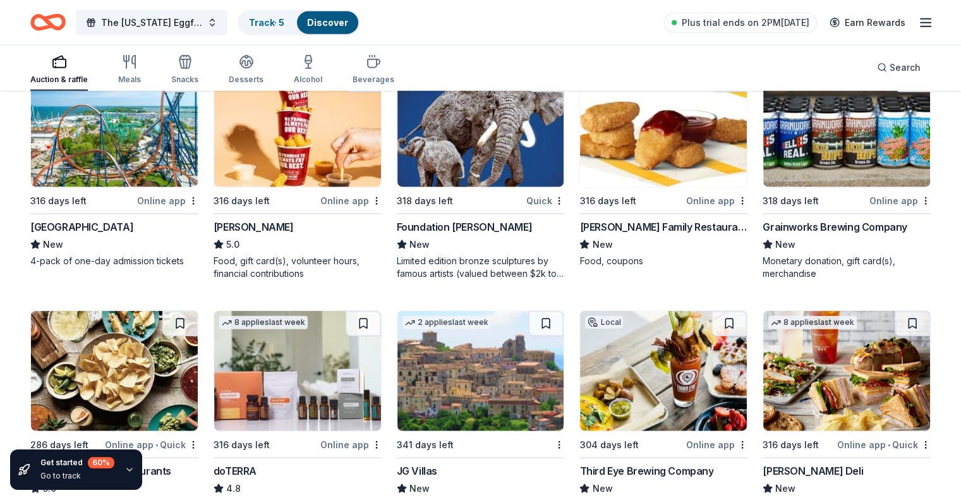
click at [797, 187] on img at bounding box center [846, 127] width 167 height 120
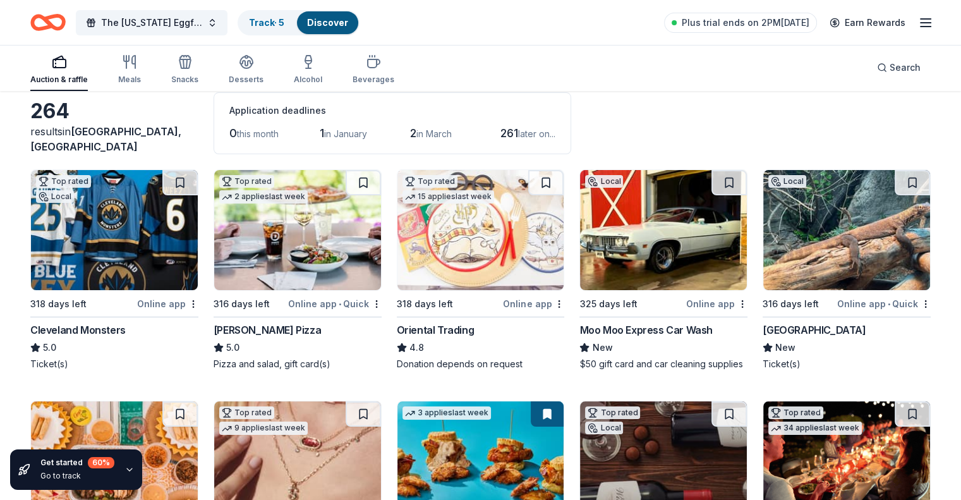
scroll to position [0, 0]
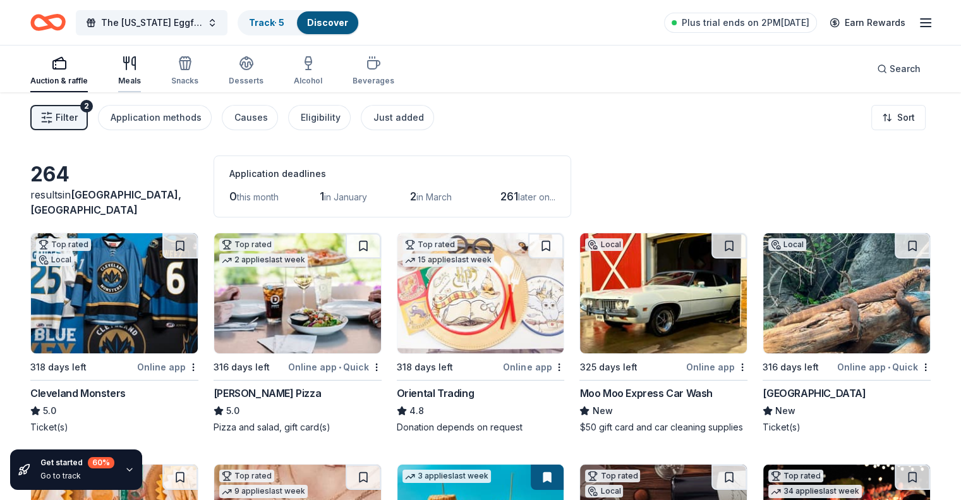
click at [141, 73] on div "Meals" at bounding box center [129, 71] width 23 height 30
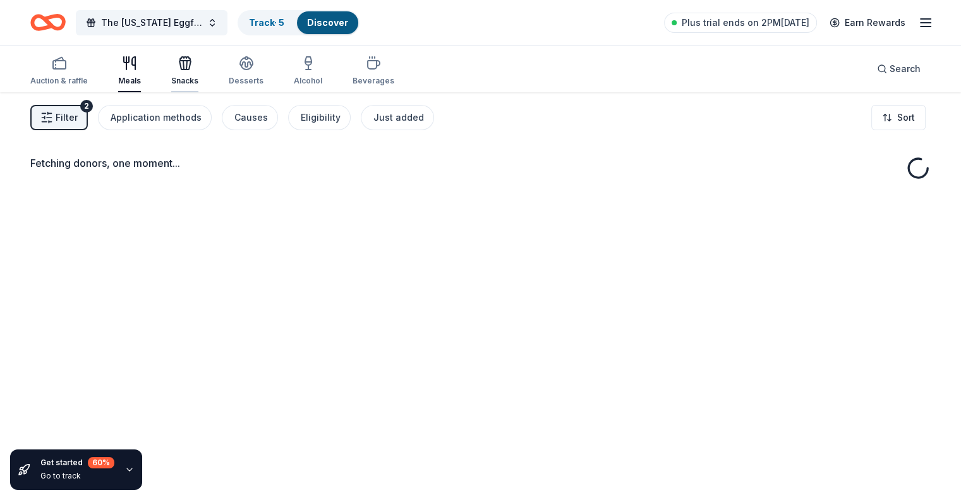
click at [193, 69] on div "button" at bounding box center [184, 63] width 27 height 15
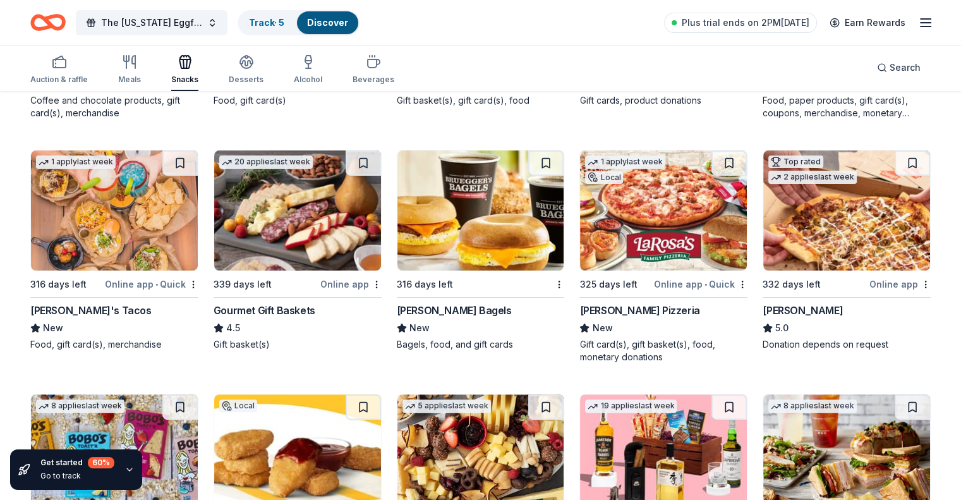
scroll to position [379, 0]
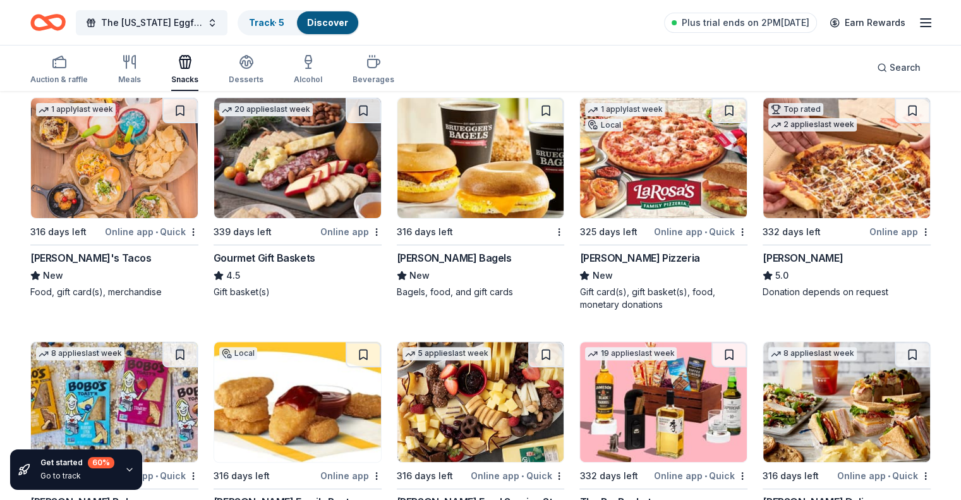
click at [636, 255] on div "LaRosa's Pizzeria" at bounding box center [639, 257] width 120 height 15
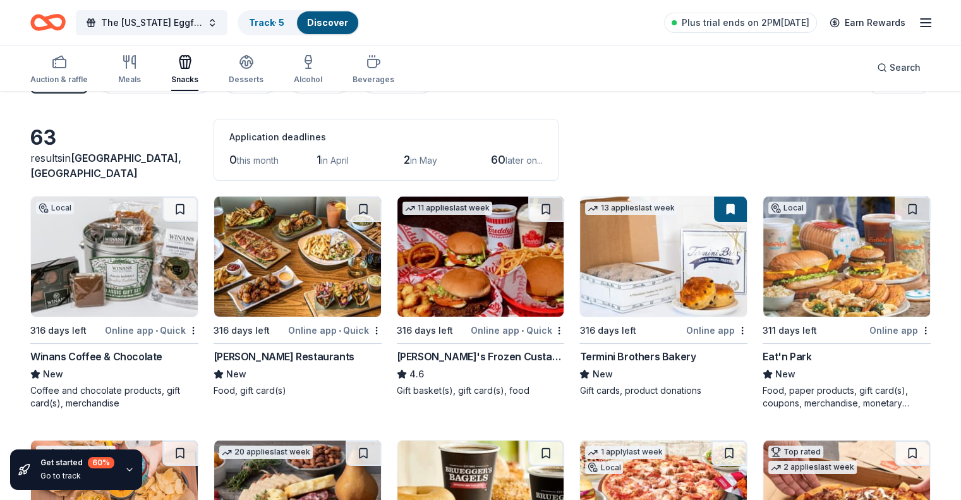
scroll to position [0, 0]
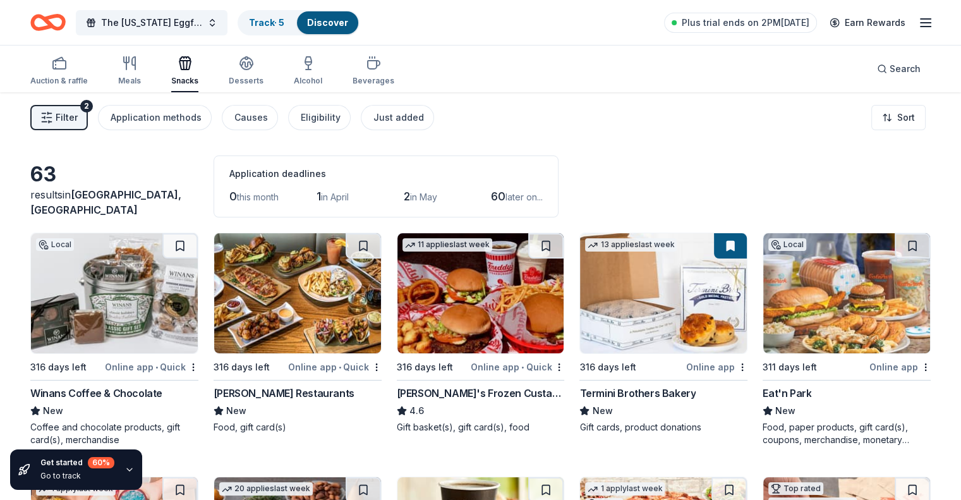
click at [862, 306] on img at bounding box center [846, 293] width 167 height 120
click at [913, 25] on div "The Ohio Eggfest Track · 5 Discover Plus trial ends on 2PM, 8/20 Earn Rewards" at bounding box center [480, 22] width 961 height 45
click at [920, 23] on line "button" at bounding box center [925, 23] width 10 height 0
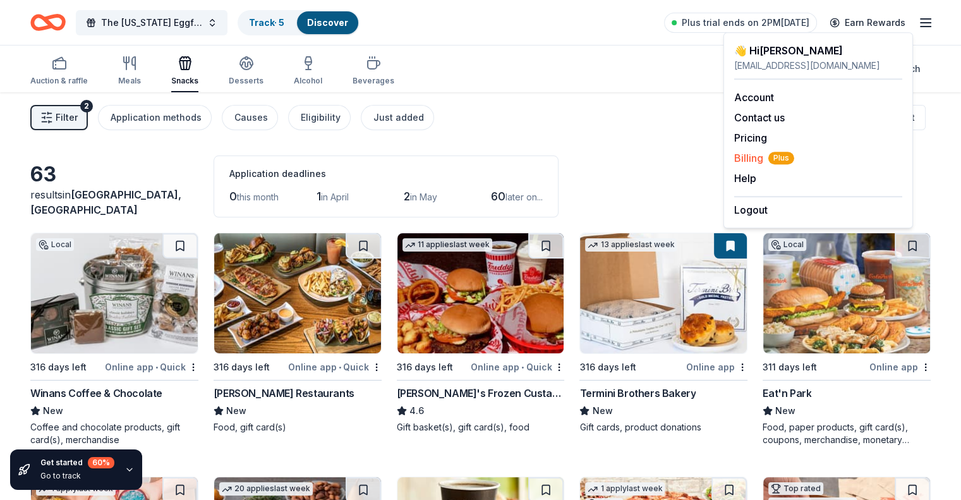
click at [749, 154] on span "Billing Plus" at bounding box center [764, 157] width 60 height 15
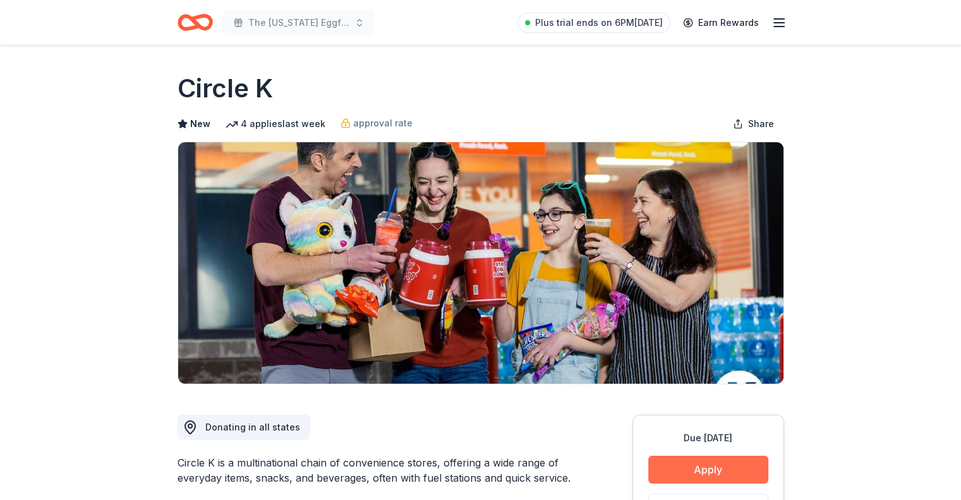
click at [710, 474] on button "Apply" at bounding box center [708, 469] width 120 height 28
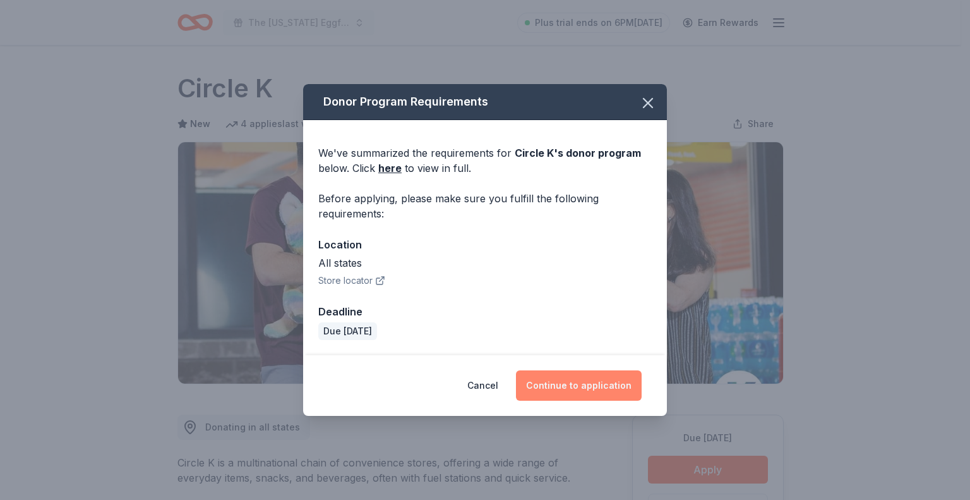
click at [584, 377] on button "Continue to application" at bounding box center [579, 385] width 126 height 30
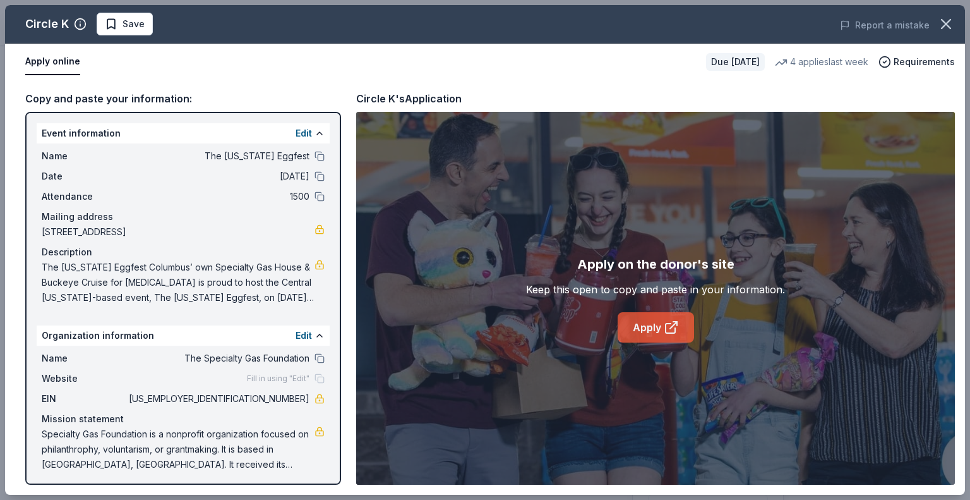
click at [660, 325] on link "Apply" at bounding box center [656, 327] width 76 height 30
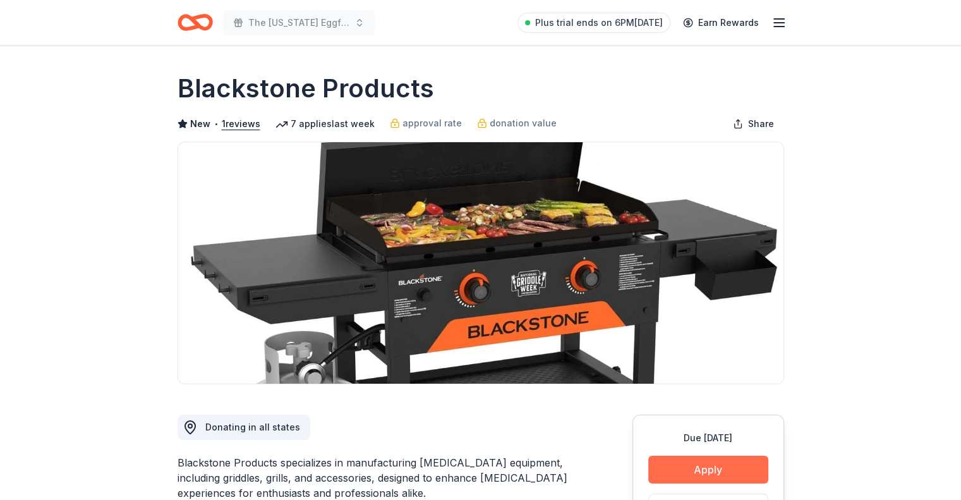
click at [690, 474] on button "Apply" at bounding box center [708, 469] width 120 height 28
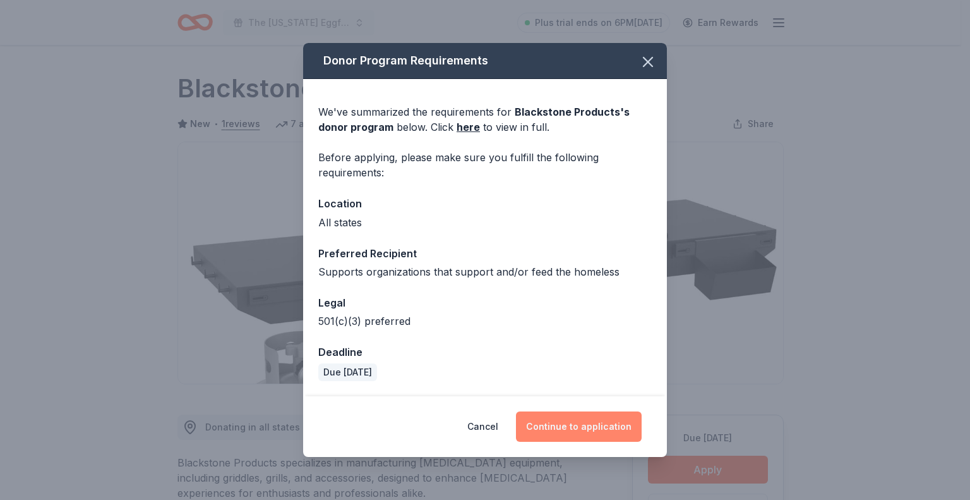
click at [572, 430] on button "Continue to application" at bounding box center [579, 426] width 126 height 30
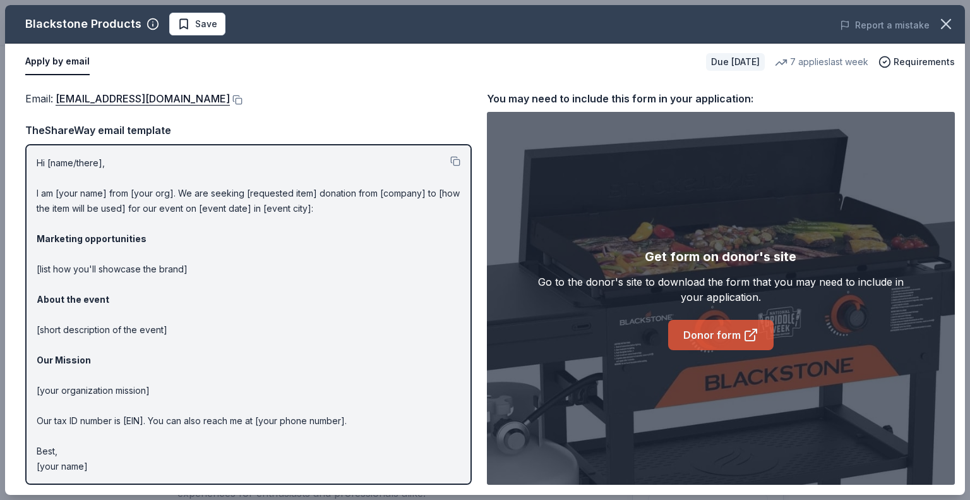
click at [723, 337] on link "Donor form" at bounding box center [720, 335] width 105 height 30
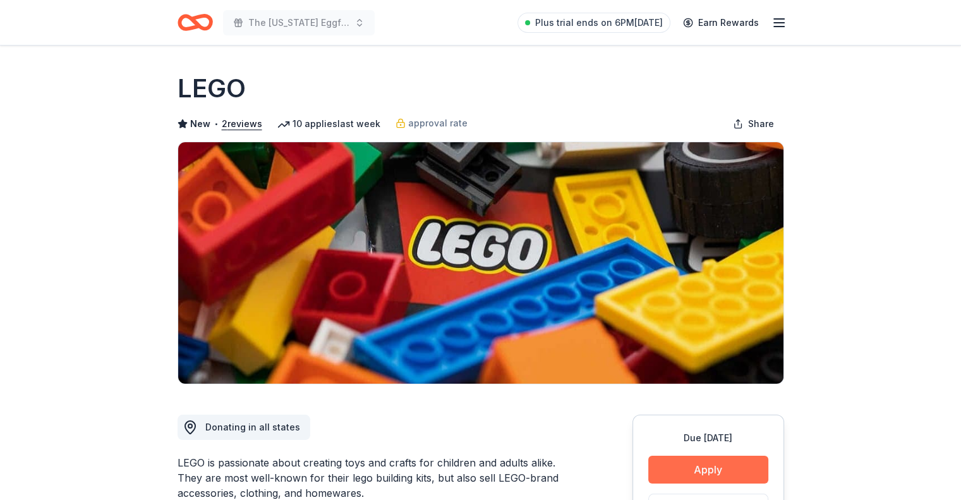
click at [711, 462] on button "Apply" at bounding box center [708, 469] width 120 height 28
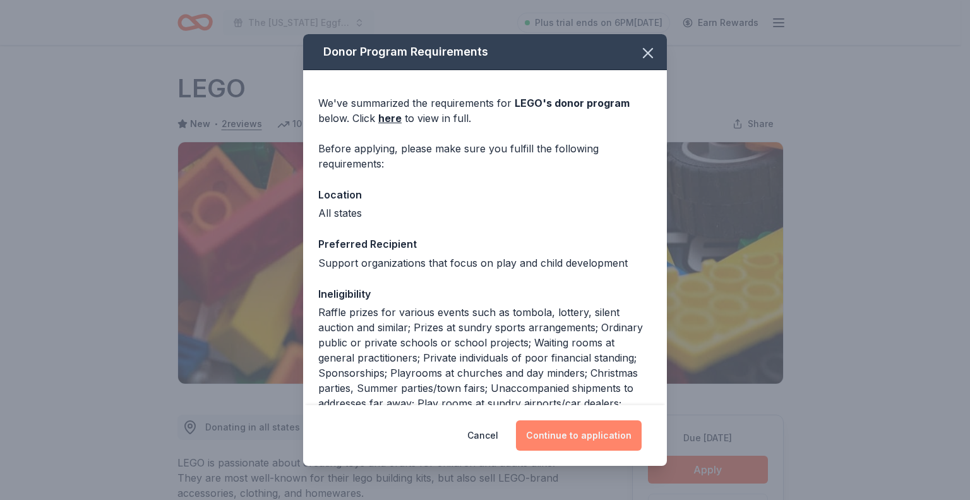
click at [622, 436] on button "Continue to application" at bounding box center [579, 435] width 126 height 30
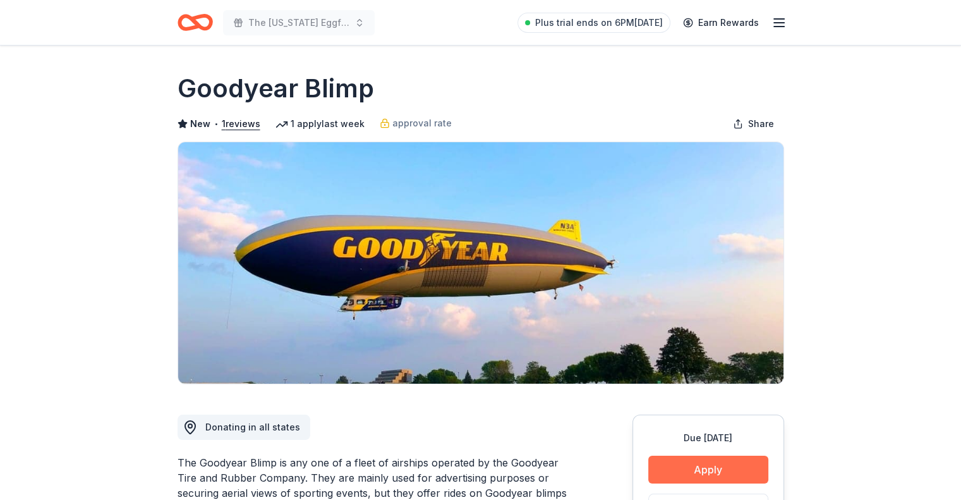
click at [714, 470] on button "Apply" at bounding box center [708, 469] width 120 height 28
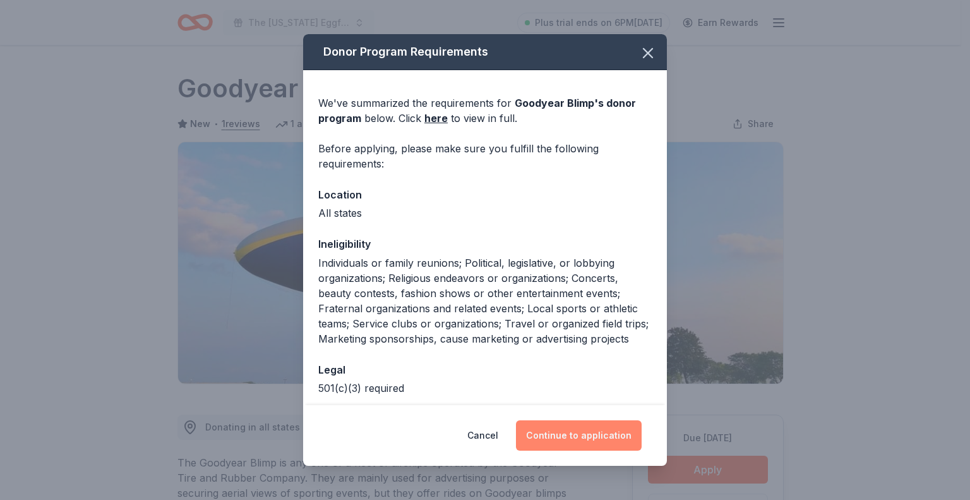
click at [579, 436] on button "Continue to application" at bounding box center [579, 435] width 126 height 30
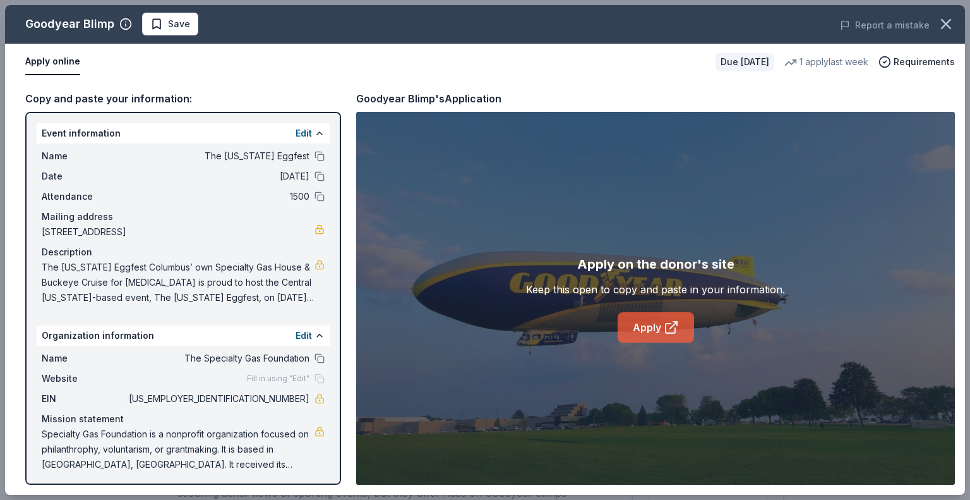
click at [646, 325] on link "Apply" at bounding box center [656, 327] width 76 height 30
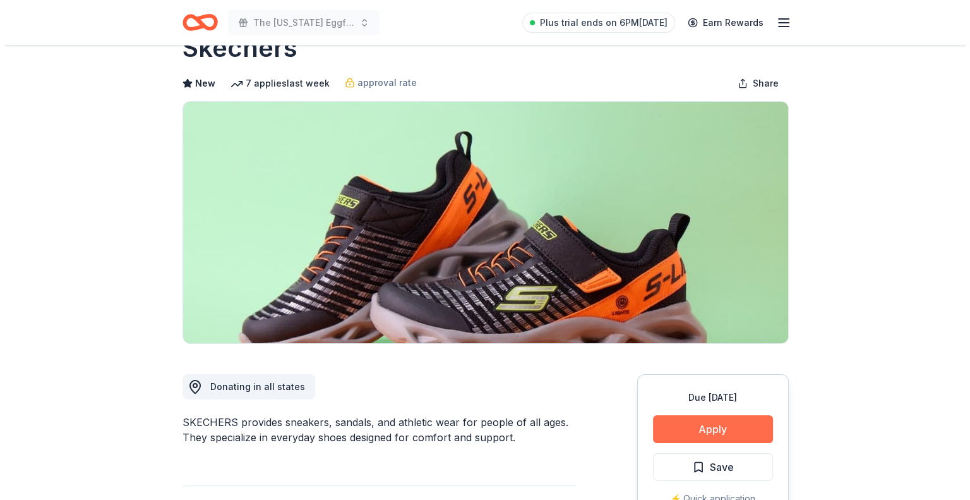
scroll to position [63, 0]
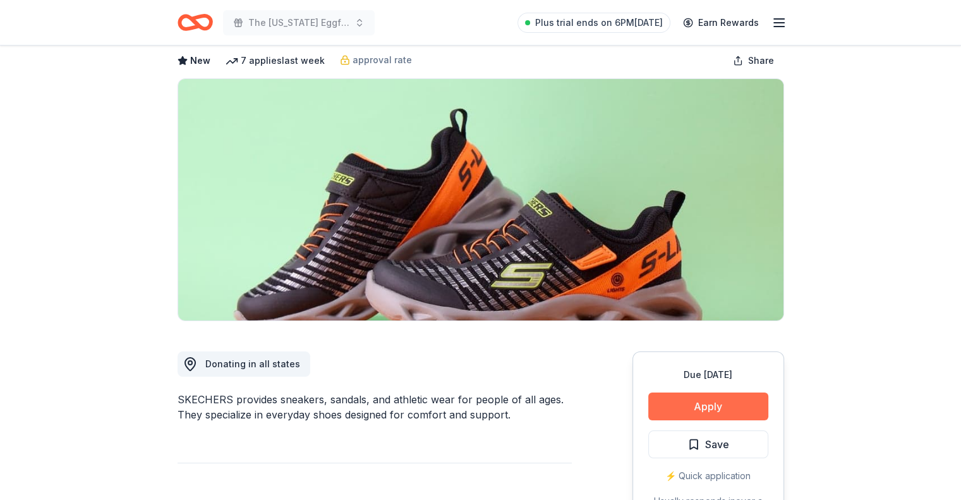
click at [678, 393] on div "Due [DATE] Apply Save ⚡️ Quick application Usually responds in over a month" at bounding box center [708, 445] width 152 height 188
click at [691, 416] on button "Apply" at bounding box center [708, 406] width 120 height 28
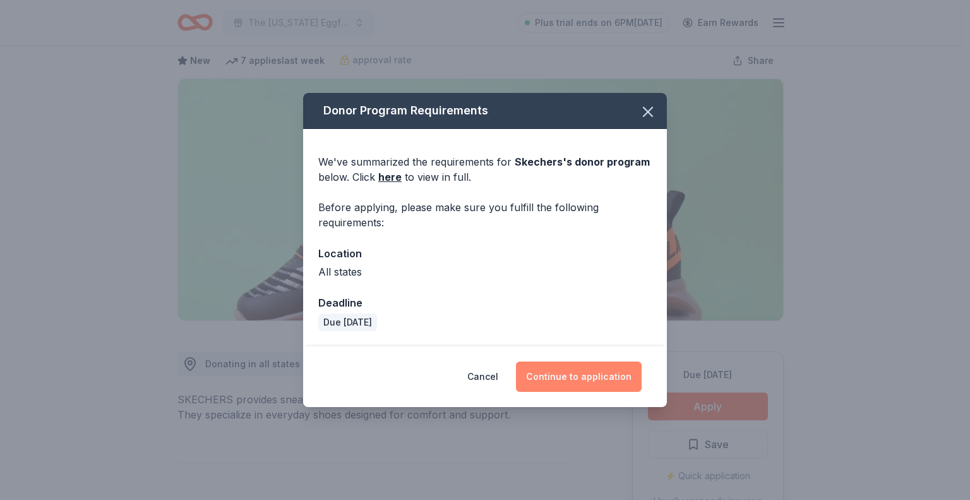
click at [573, 378] on button "Continue to application" at bounding box center [579, 376] width 126 height 30
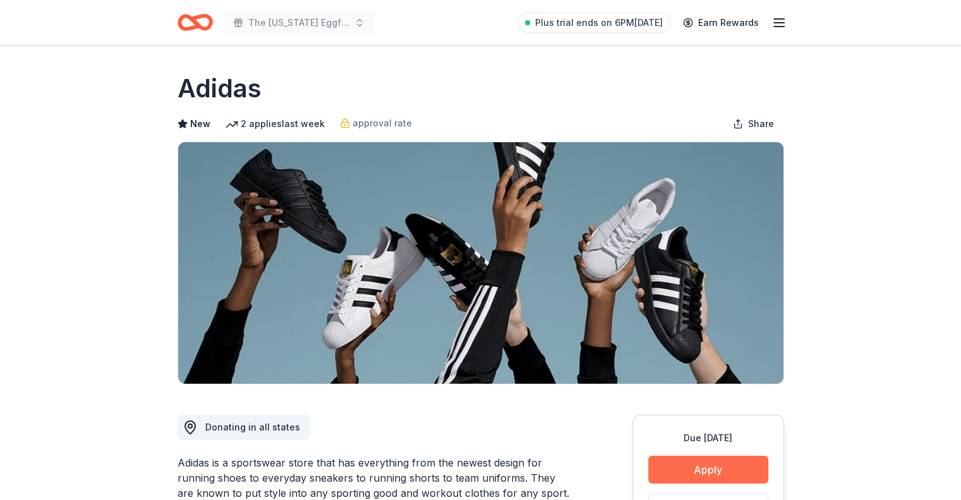
click at [711, 455] on button "Apply" at bounding box center [708, 469] width 120 height 28
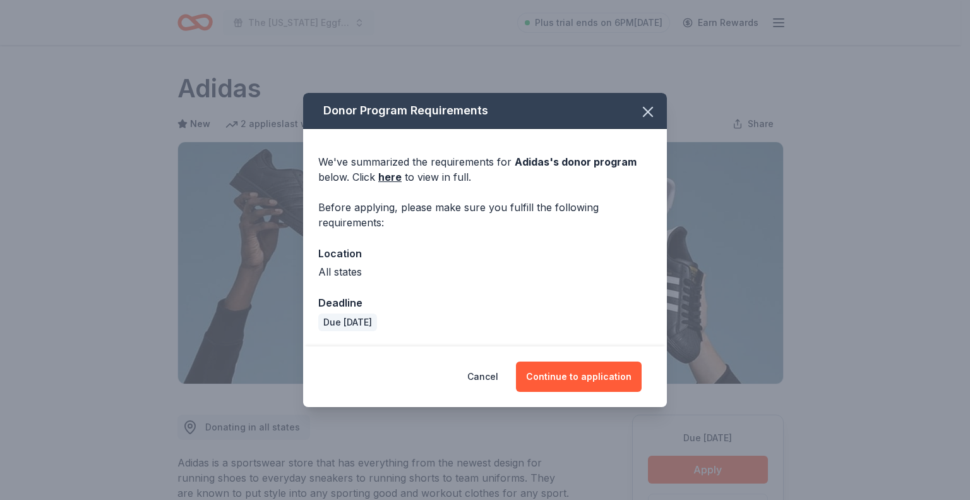
drag, startPoint x: 711, startPoint y: 455, endPoint x: 682, endPoint y: 467, distance: 30.9
click at [708, 461] on div "Donor Program Requirements We've summarized the requirements for Adidas 's dono…" at bounding box center [485, 250] width 970 height 500
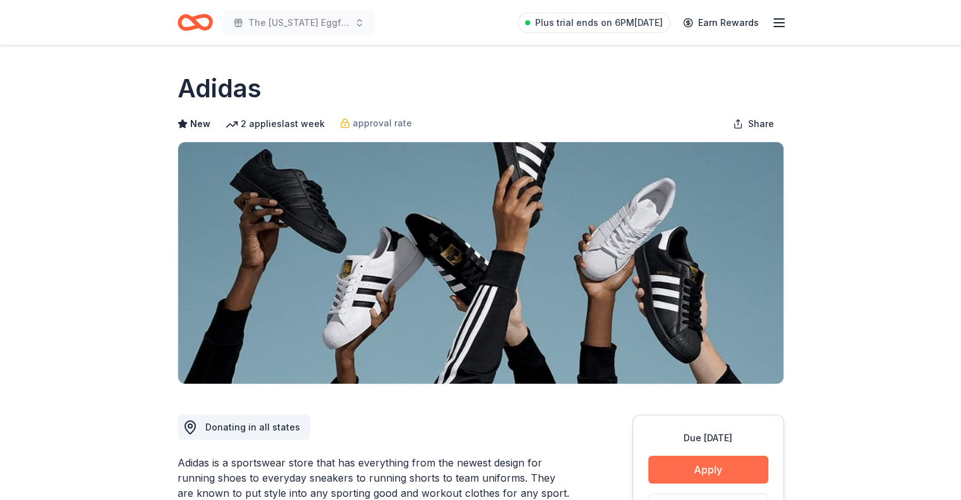
click at [721, 459] on button "Apply" at bounding box center [708, 469] width 120 height 28
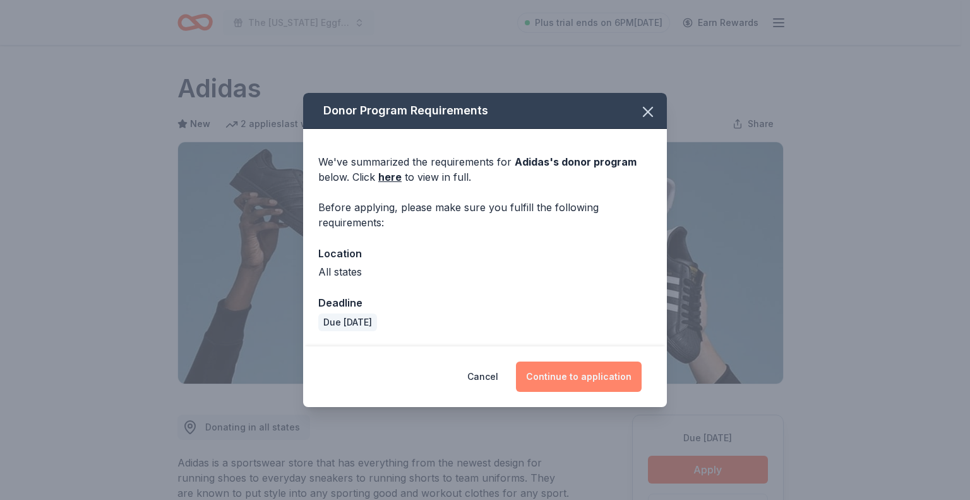
click at [553, 377] on button "Continue to application" at bounding box center [579, 376] width 126 height 30
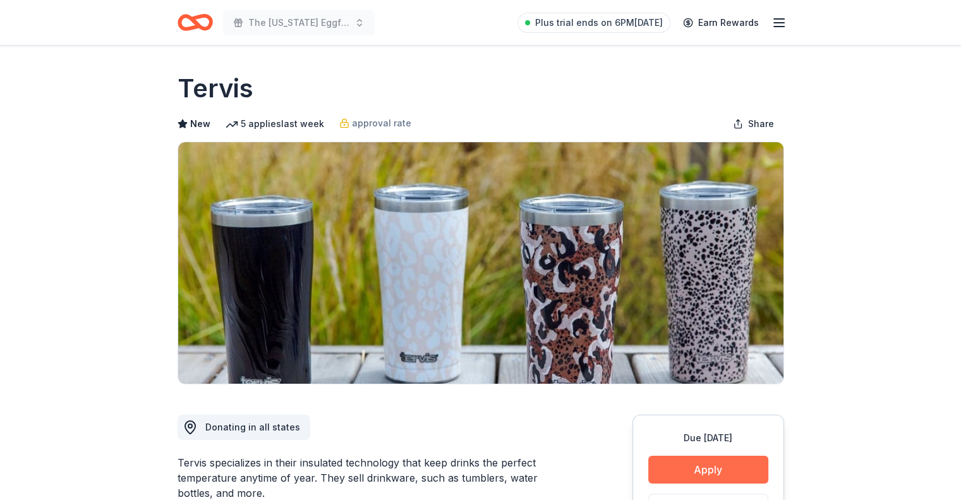
click at [709, 464] on button "Apply" at bounding box center [708, 469] width 120 height 28
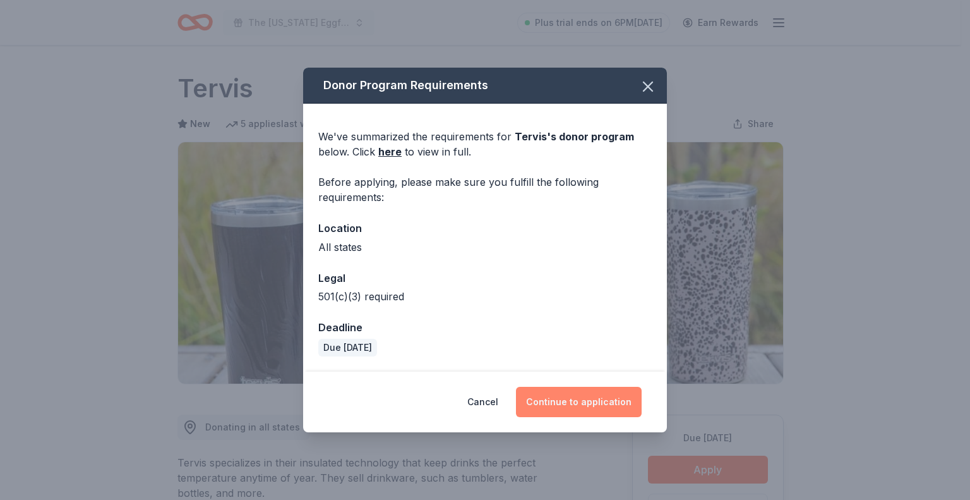
click at [598, 403] on button "Continue to application" at bounding box center [579, 402] width 126 height 30
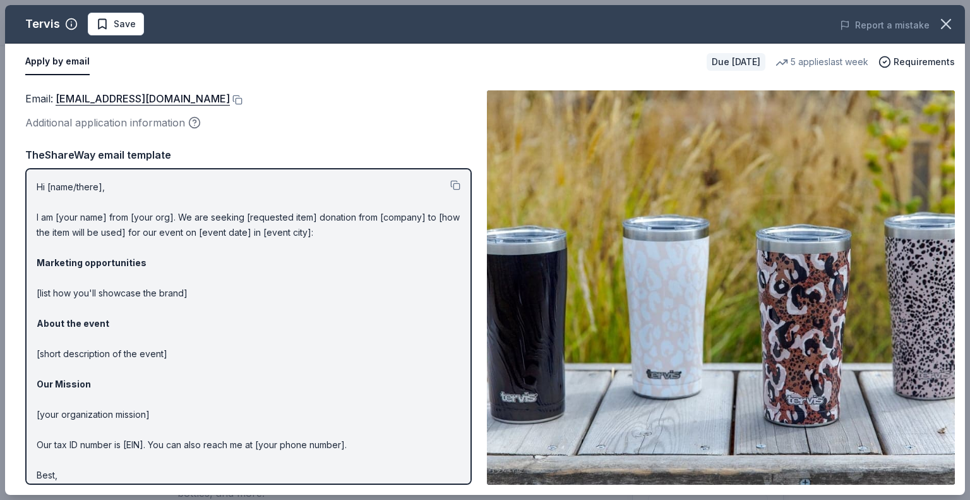
drag, startPoint x: 112, startPoint y: 85, endPoint x: 108, endPoint y: 109, distance: 23.7
drag, startPoint x: 108, startPoint y: 109, endPoint x: 102, endPoint y: 98, distance: 12.2
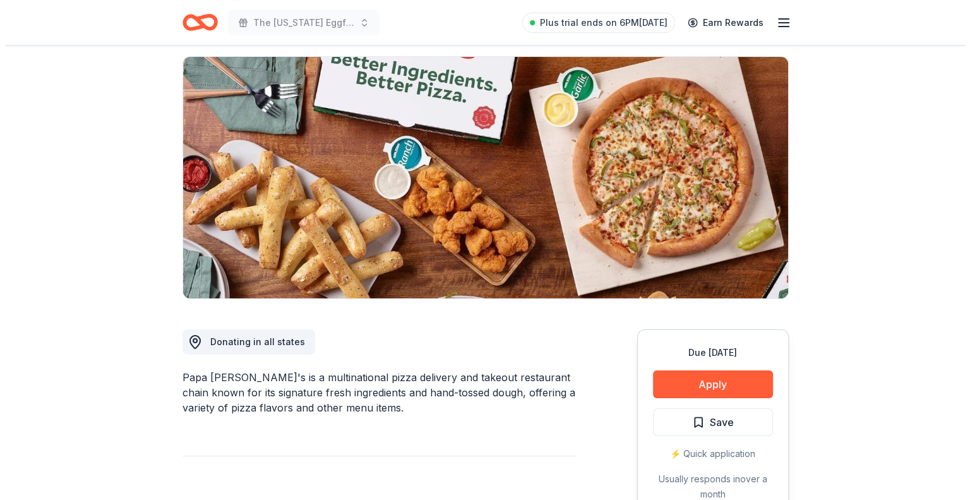
scroll to position [253, 0]
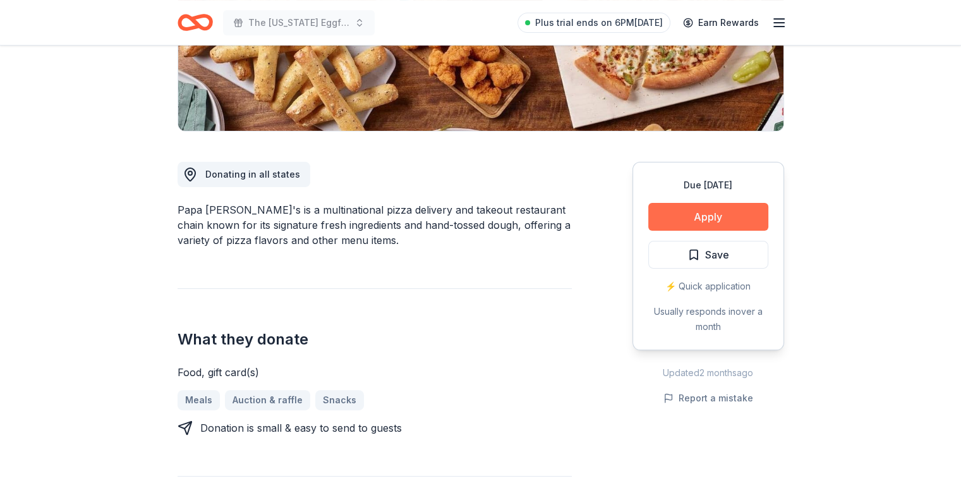
click at [701, 208] on button "Apply" at bounding box center [708, 217] width 120 height 28
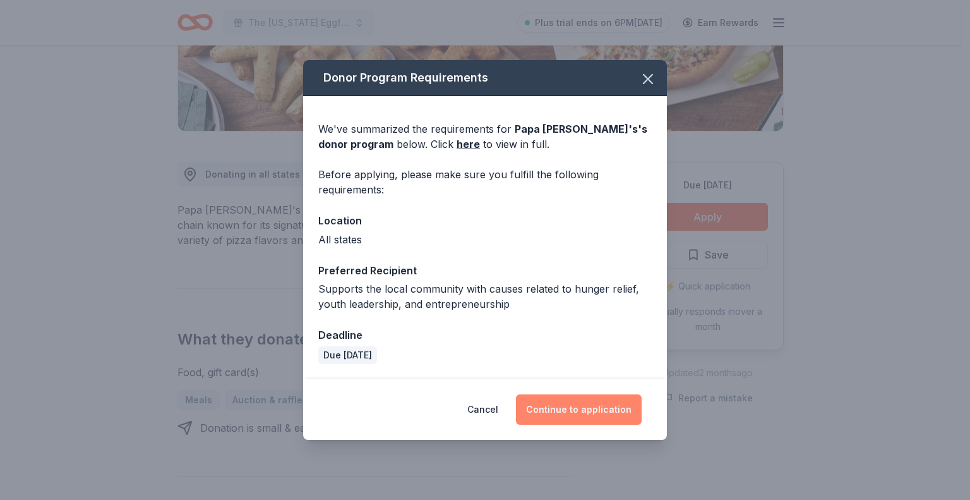
click at [608, 409] on button "Continue to application" at bounding box center [579, 409] width 126 height 30
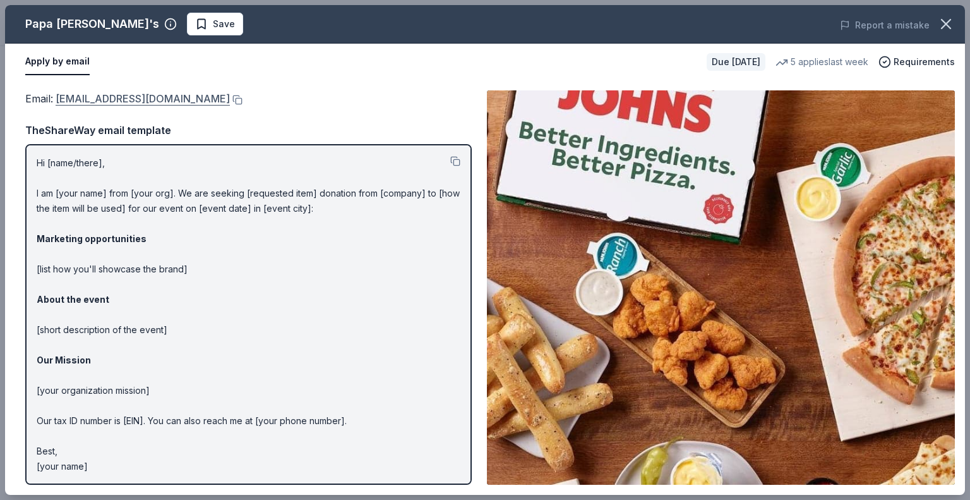
drag, startPoint x: 203, startPoint y: 102, endPoint x: 65, endPoint y: 95, distance: 138.5
click at [65, 95] on div "Email : foundation@papajohns.com" at bounding box center [248, 98] width 447 height 16
drag, startPoint x: 54, startPoint y: 97, endPoint x: 142, endPoint y: 97, distance: 88.4
click at [142, 97] on span "Email : foundation@papajohns.com" at bounding box center [127, 98] width 205 height 13
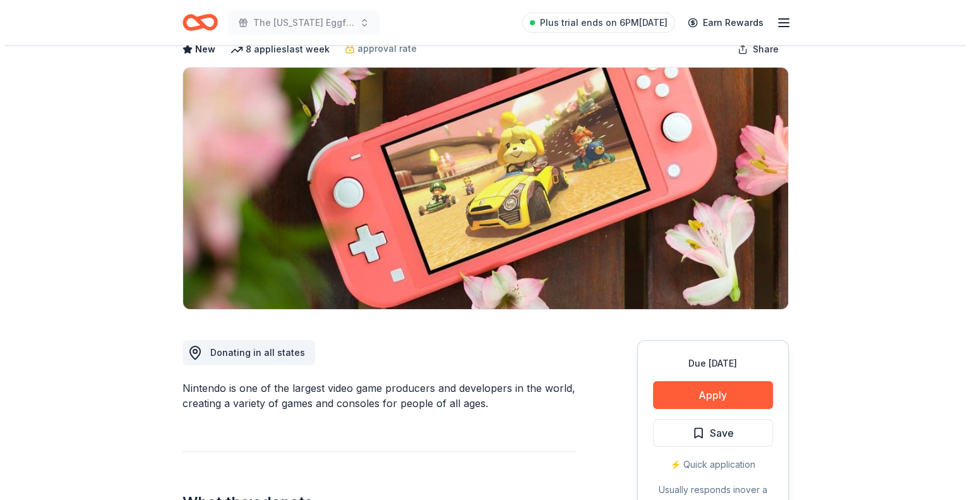
scroll to position [190, 0]
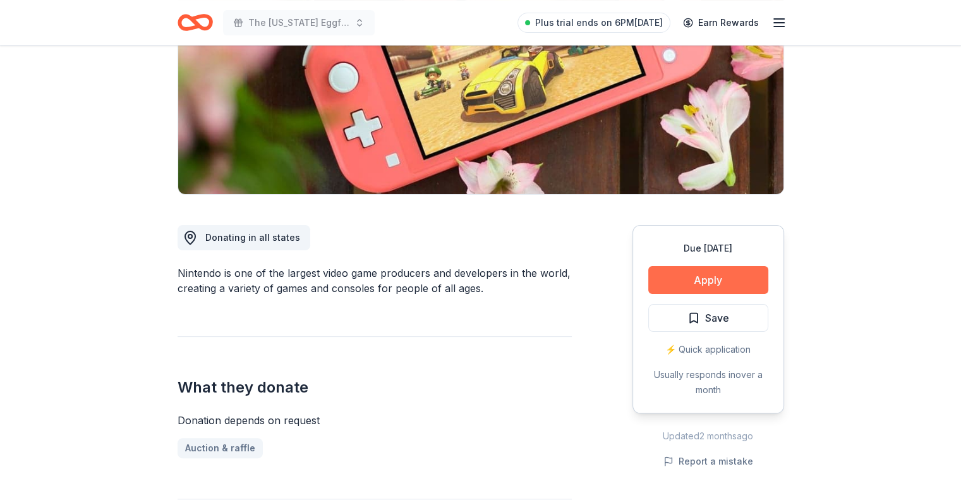
click at [687, 272] on button "Apply" at bounding box center [708, 280] width 120 height 28
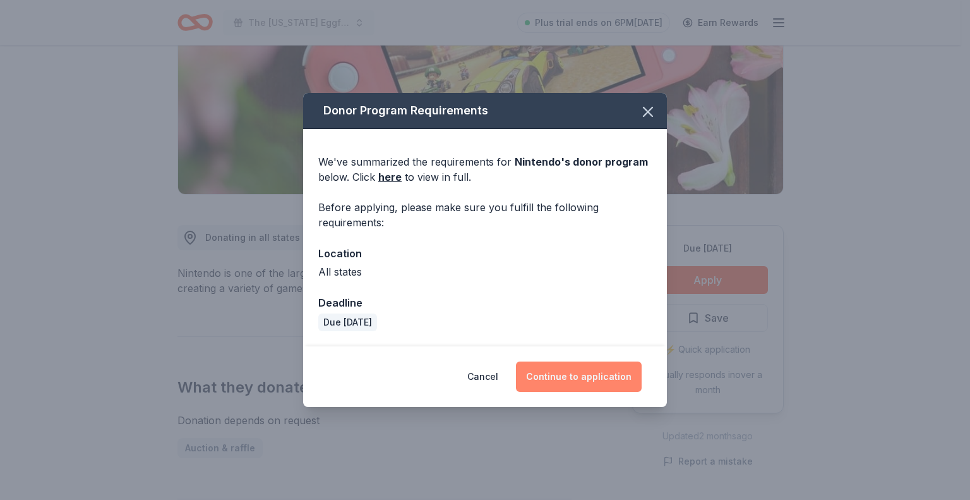
click at [596, 375] on button "Continue to application" at bounding box center [579, 376] width 126 height 30
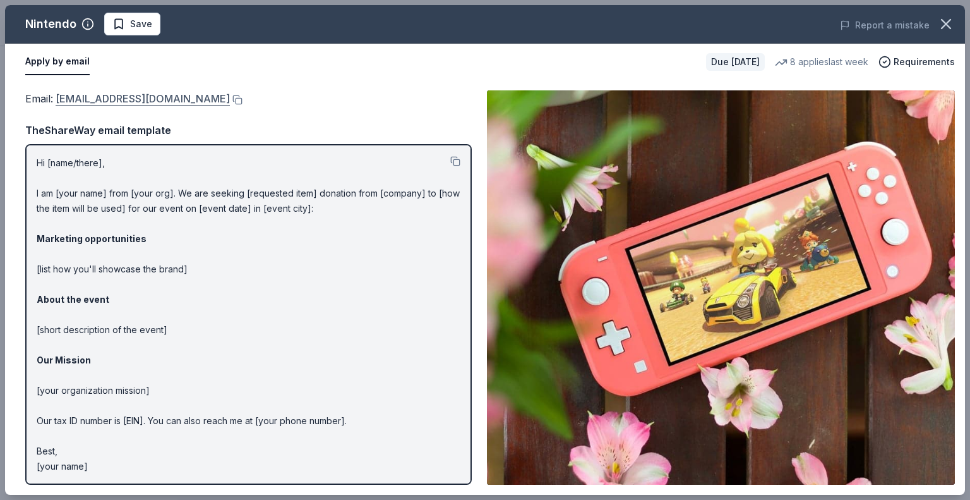
drag, startPoint x: 301, startPoint y: 103, endPoint x: 138, endPoint y: 104, distance: 162.4
click at [154, 104] on div "Email : charitablecontributionrequest@noa.nintendo.com" at bounding box center [248, 98] width 447 height 16
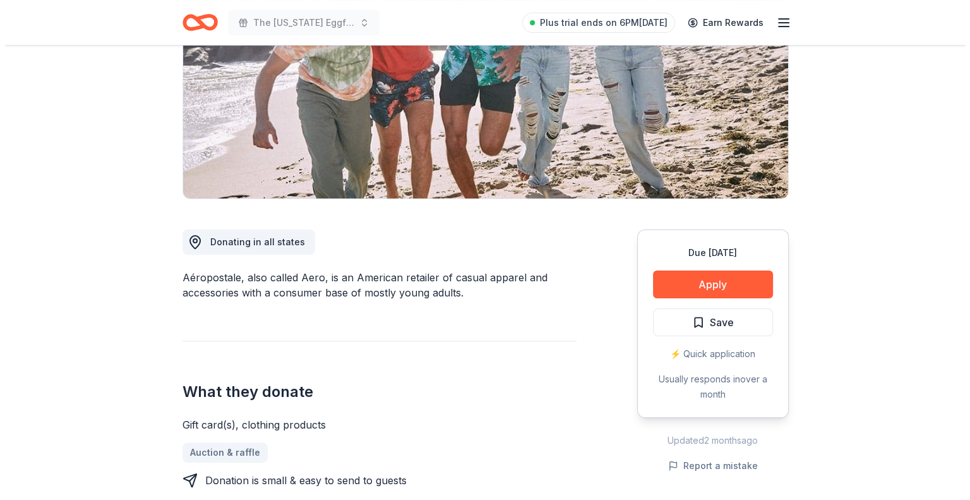
scroll to position [63, 0]
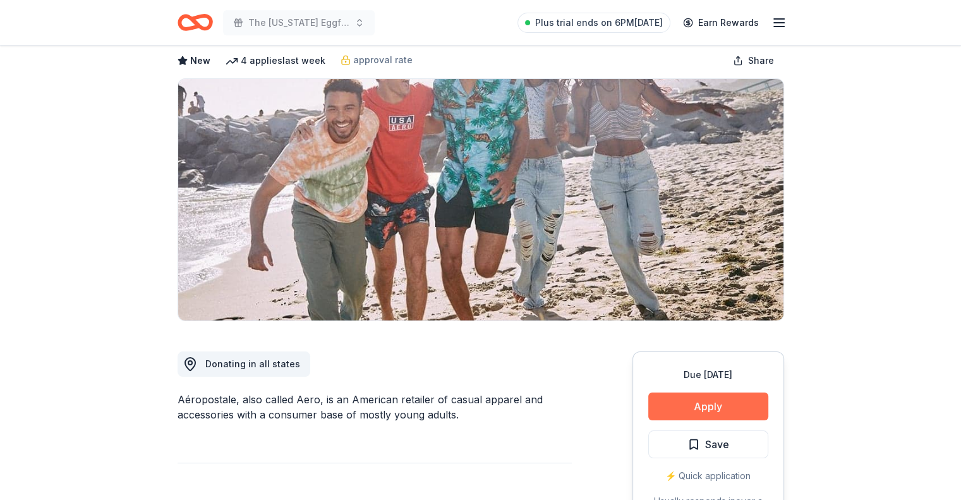
click at [728, 399] on button "Apply" at bounding box center [708, 406] width 120 height 28
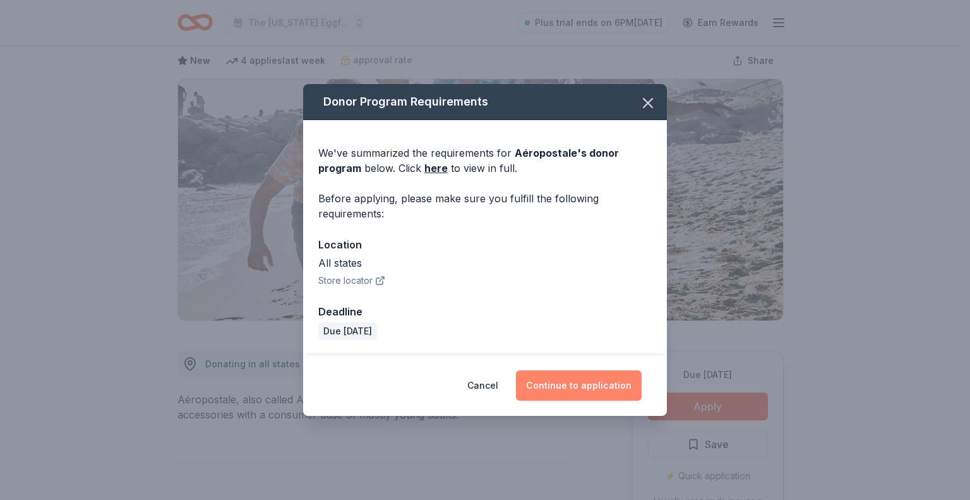
click at [582, 389] on button "Continue to application" at bounding box center [579, 385] width 126 height 30
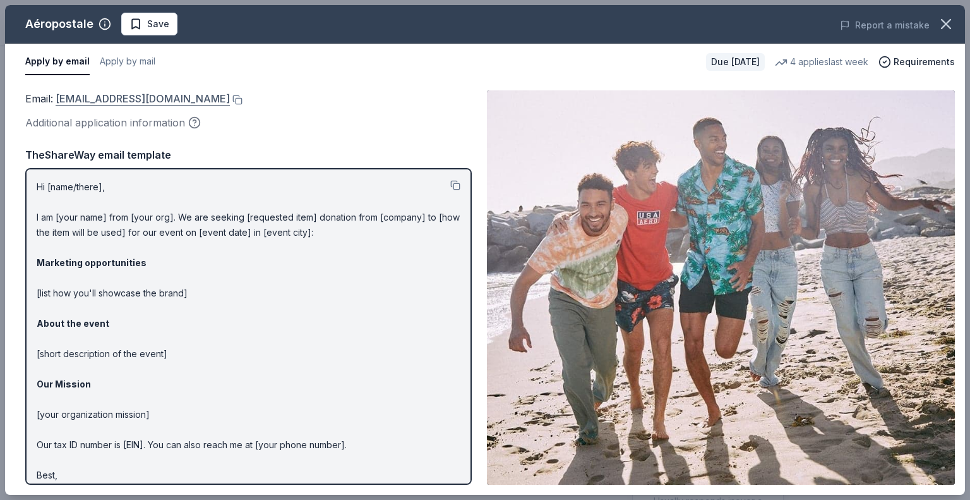
drag, startPoint x: 248, startPoint y: 99, endPoint x: 69, endPoint y: 95, distance: 178.8
click at [71, 95] on div "Email : charitabledonations@aeropostale.com" at bounding box center [248, 98] width 447 height 16
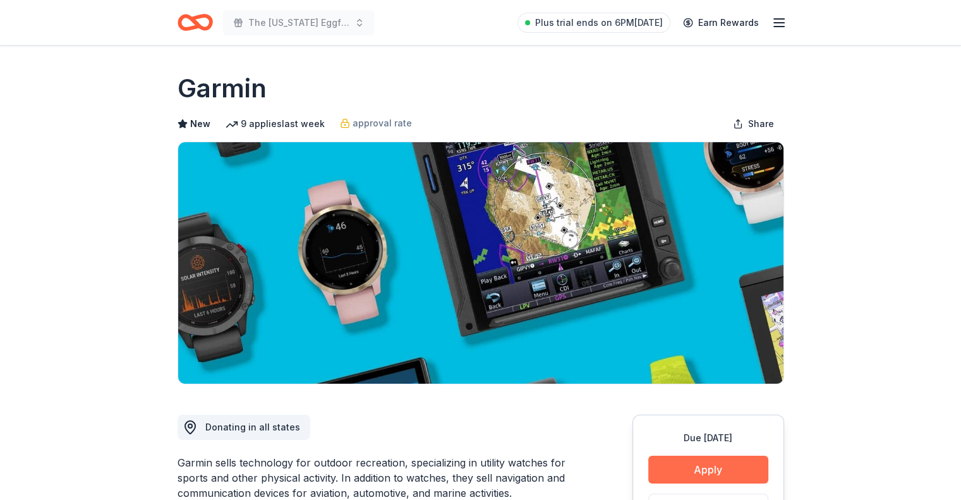
click at [716, 462] on button "Apply" at bounding box center [708, 469] width 120 height 28
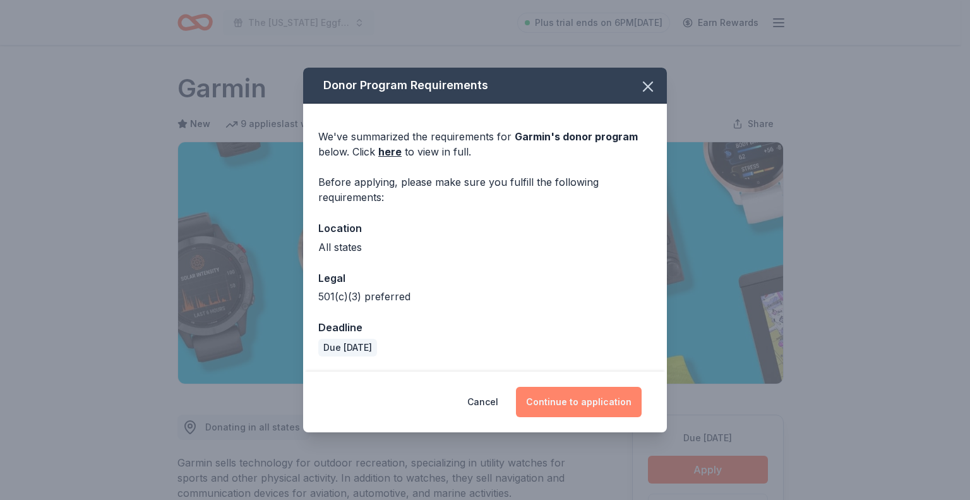
click at [601, 399] on button "Continue to application" at bounding box center [579, 402] width 126 height 30
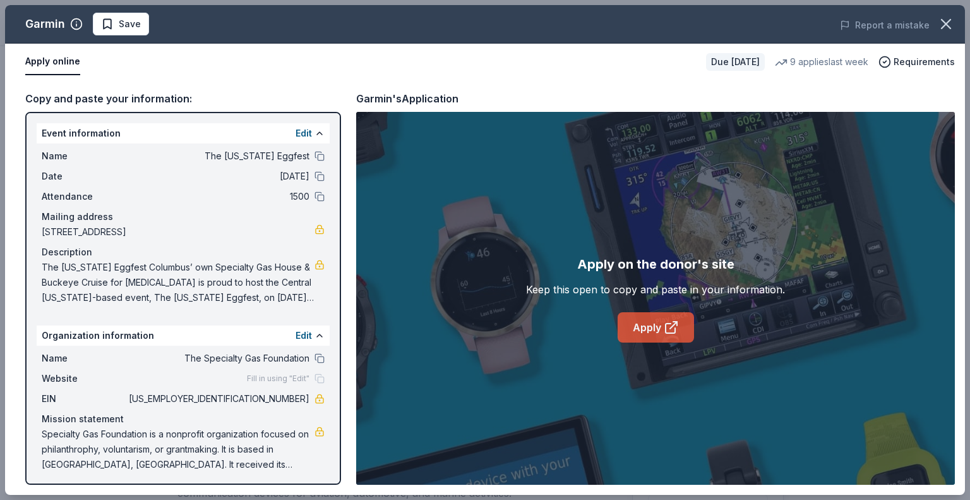
click at [632, 330] on link "Apply" at bounding box center [656, 327] width 76 height 30
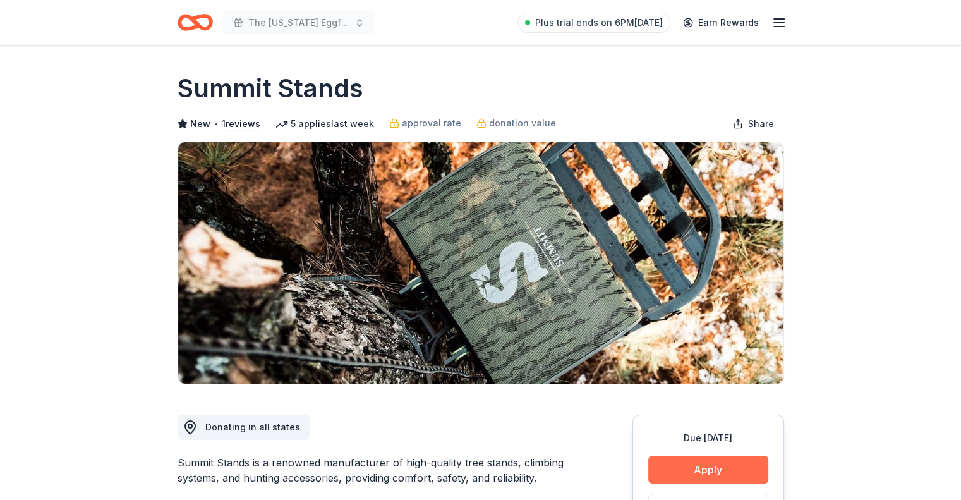
click at [715, 472] on button "Apply" at bounding box center [708, 469] width 120 height 28
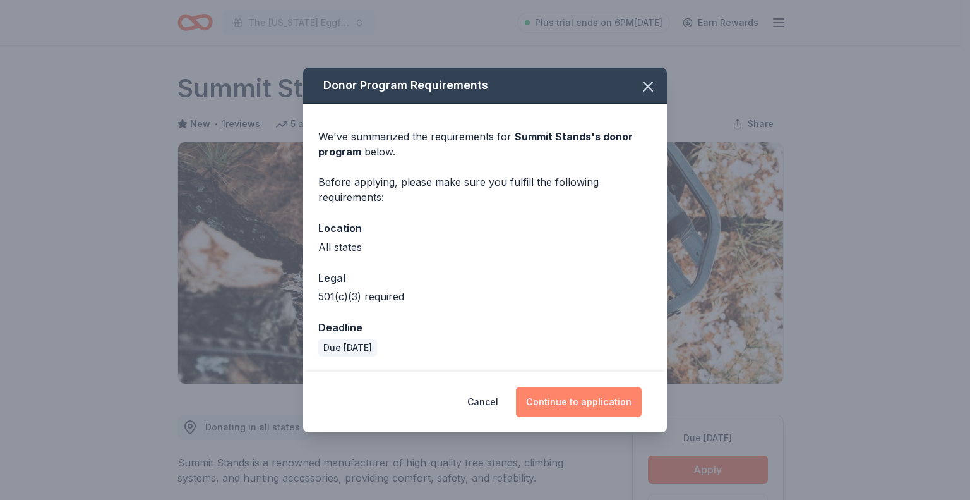
click at [562, 397] on button "Continue to application" at bounding box center [579, 402] width 126 height 30
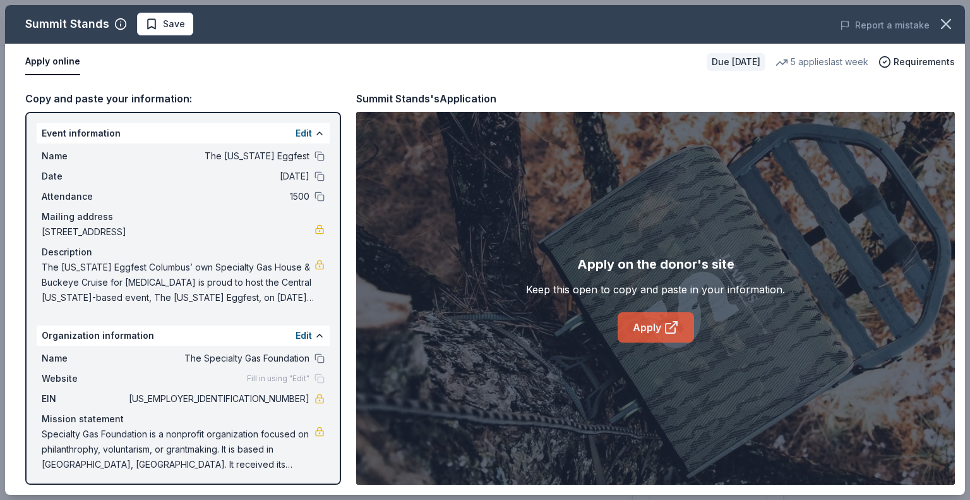
click at [639, 327] on link "Apply" at bounding box center [656, 327] width 76 height 30
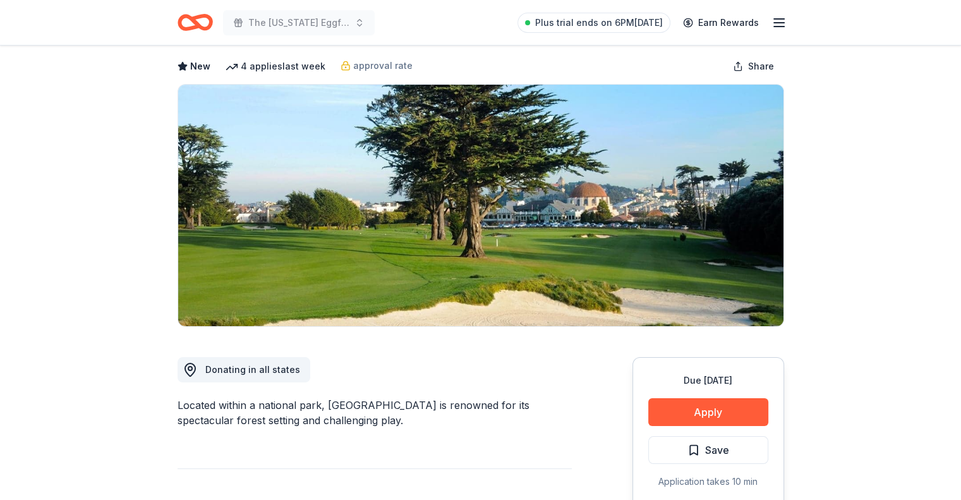
scroll to position [126, 0]
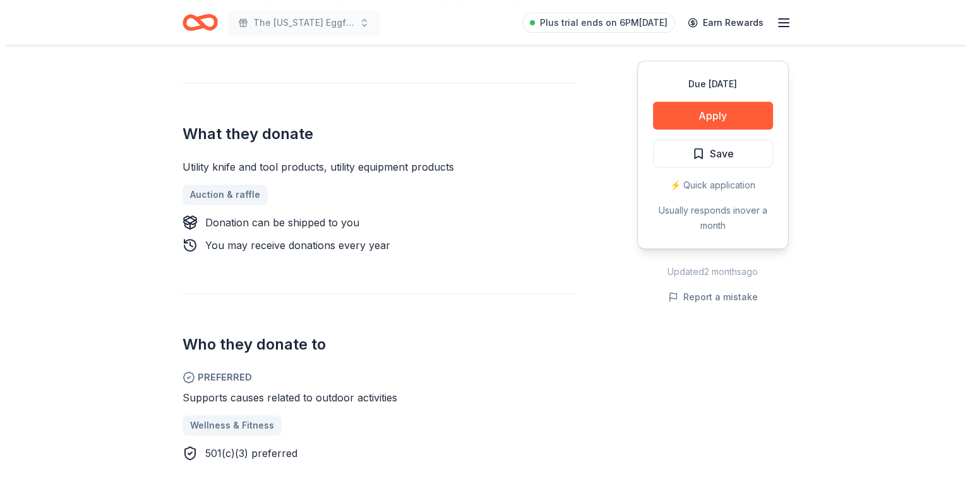
scroll to position [442, 0]
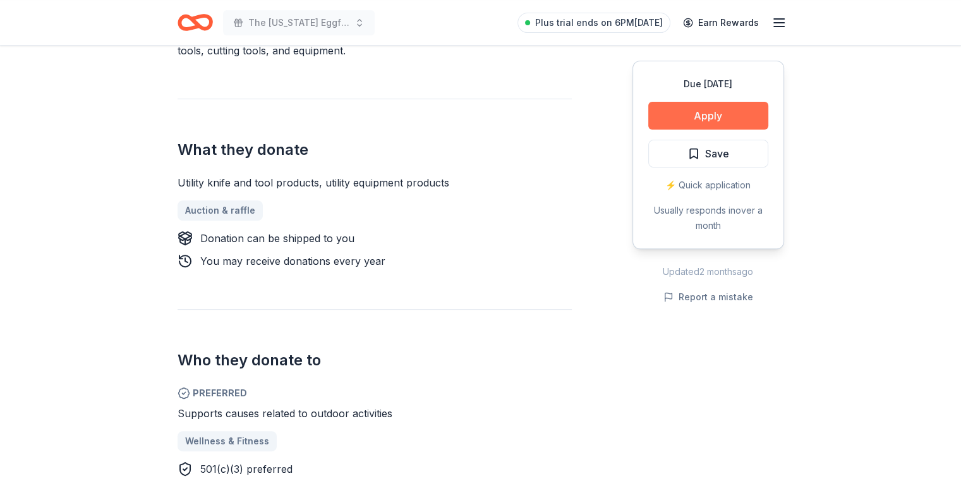
click at [690, 116] on button "Apply" at bounding box center [708, 116] width 120 height 28
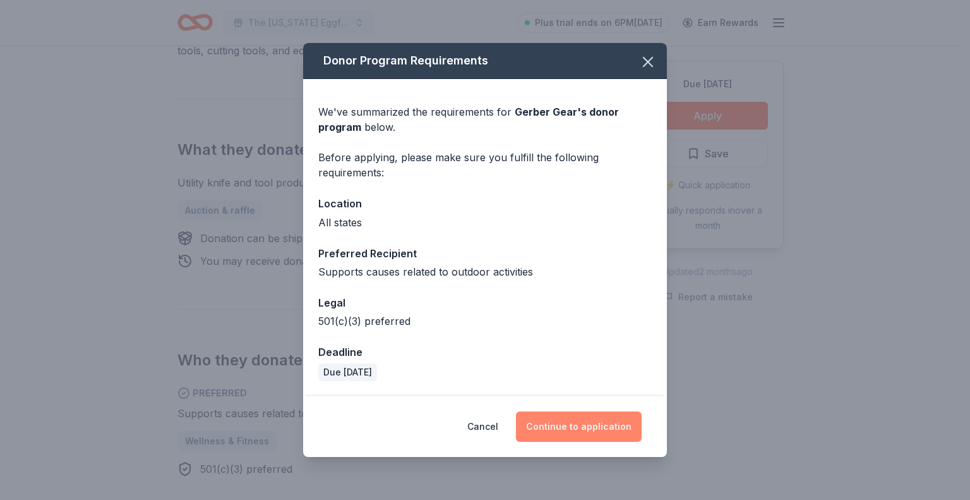
click at [595, 431] on button "Continue to application" at bounding box center [579, 426] width 126 height 30
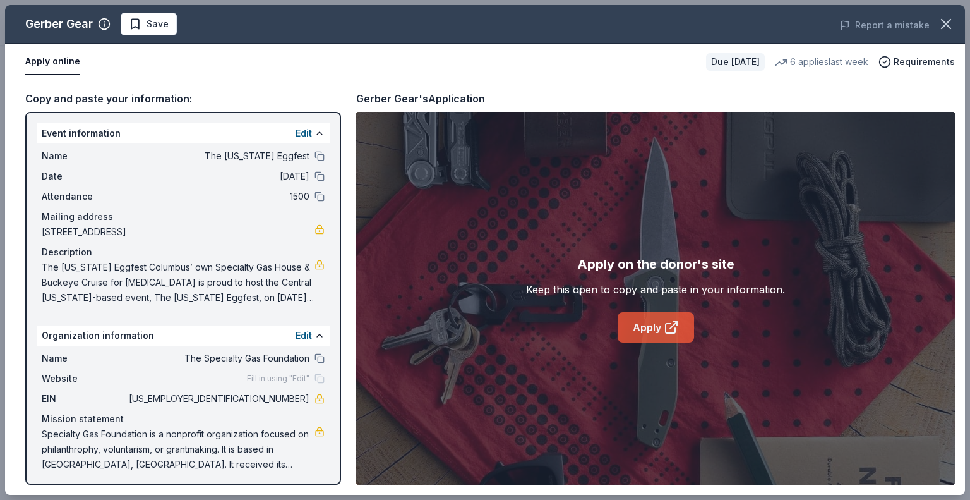
click at [648, 325] on link "Apply" at bounding box center [656, 327] width 76 height 30
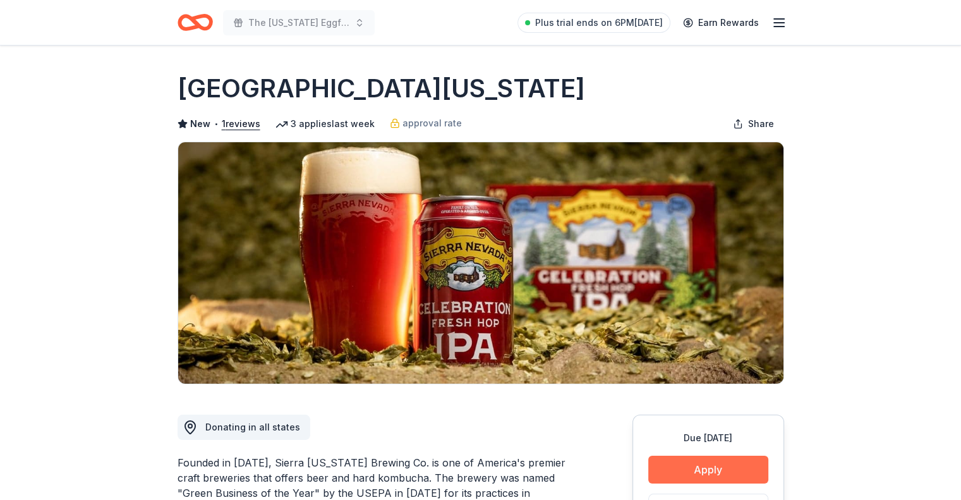
click at [691, 479] on button "Apply" at bounding box center [708, 469] width 120 height 28
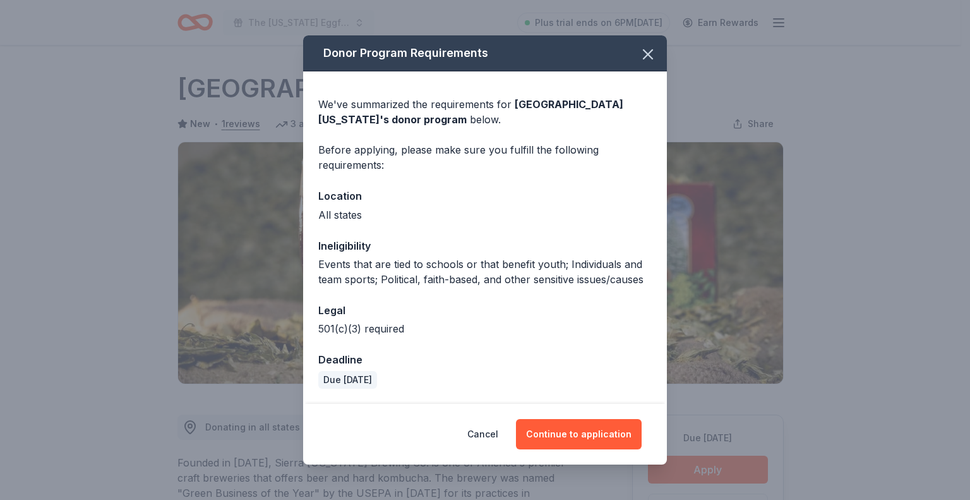
click at [609, 450] on div "Cancel Continue to application" at bounding box center [485, 434] width 364 height 61
click at [603, 428] on button "Continue to application" at bounding box center [579, 434] width 126 height 30
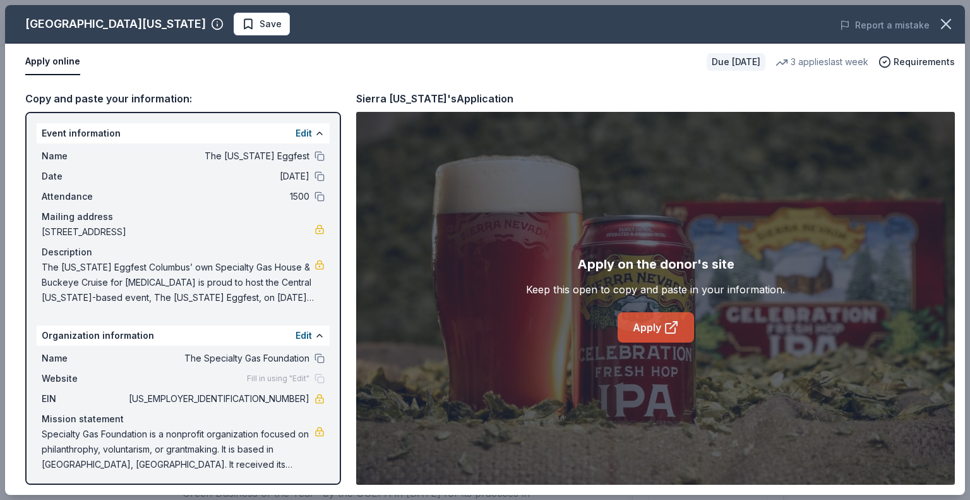
click at [659, 330] on link "Apply" at bounding box center [656, 327] width 76 height 30
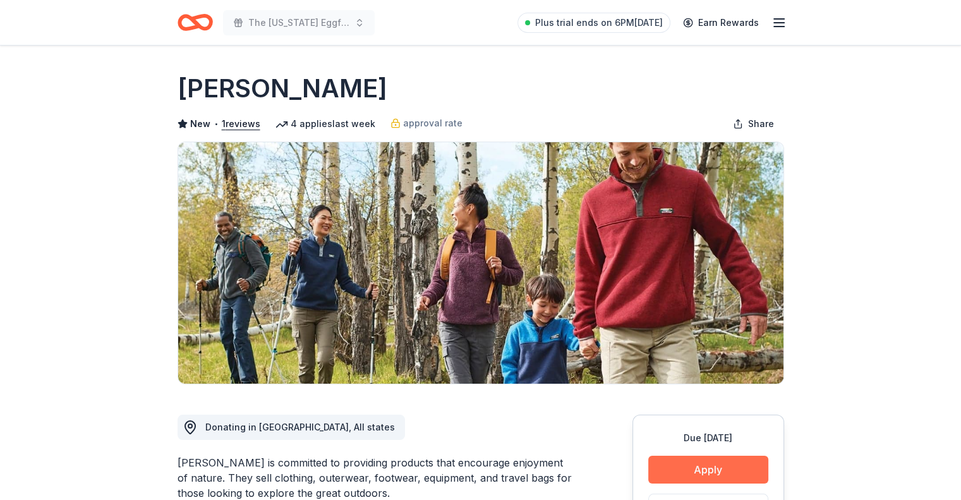
click at [649, 466] on button "Apply" at bounding box center [708, 469] width 120 height 28
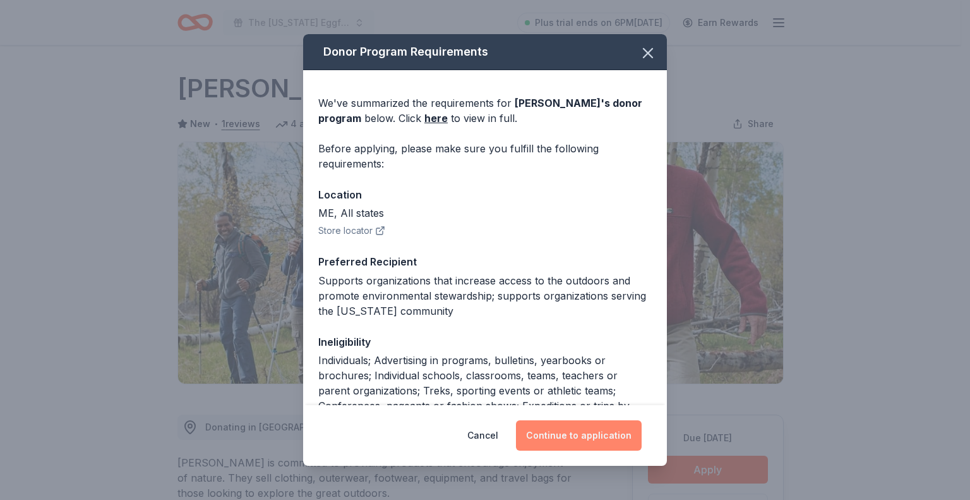
click at [606, 436] on button "Continue to application" at bounding box center [579, 435] width 126 height 30
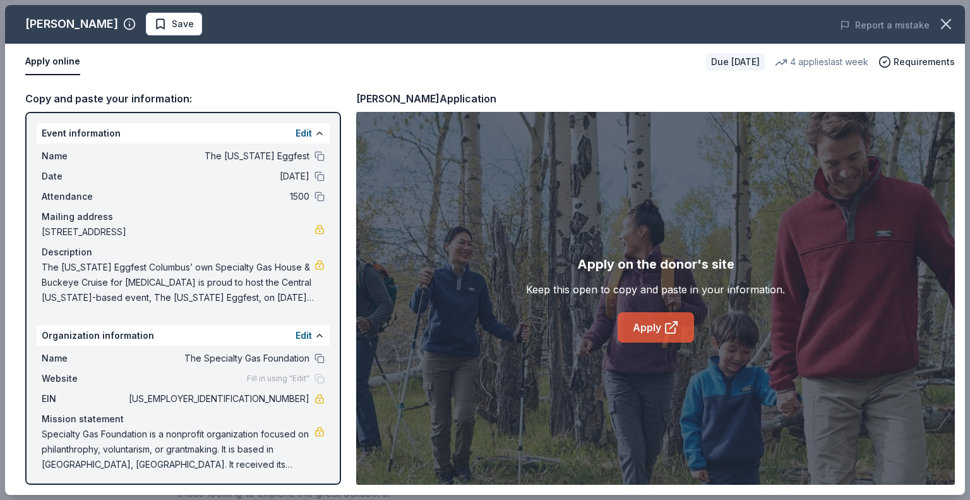
click at [657, 330] on link "Apply" at bounding box center [656, 327] width 76 height 30
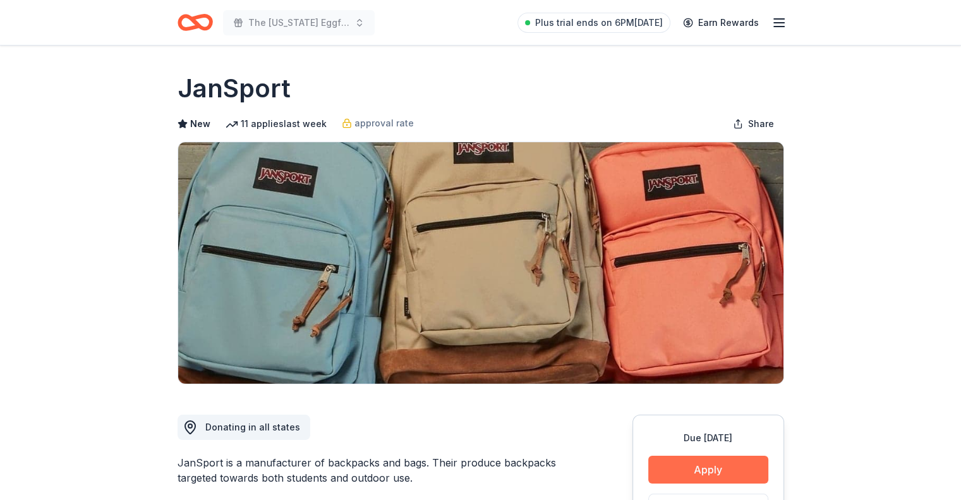
click at [717, 459] on button "Apply" at bounding box center [708, 469] width 120 height 28
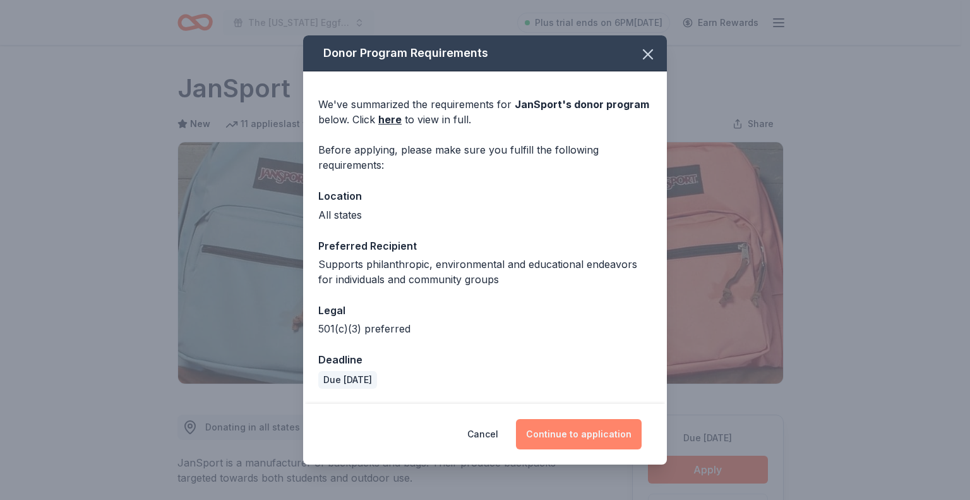
click at [569, 437] on button "Continue to application" at bounding box center [579, 434] width 126 height 30
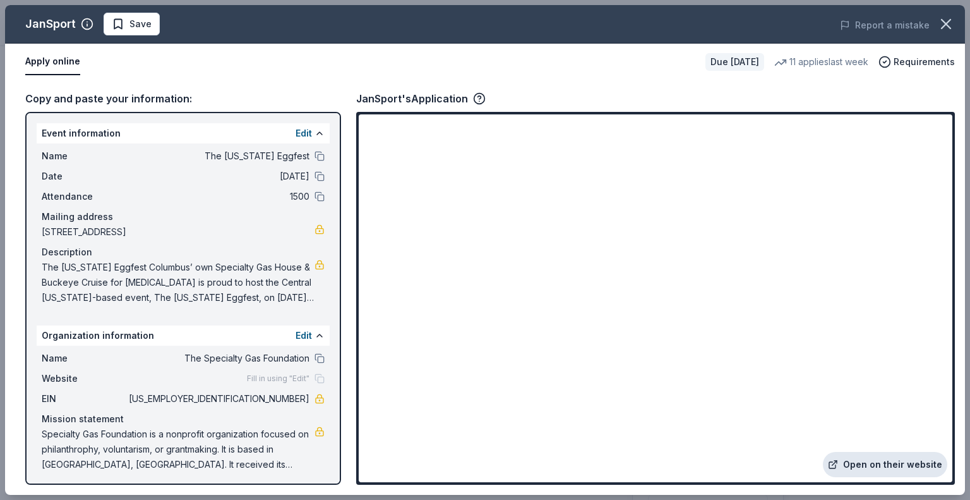
click at [905, 465] on link "Open on their website" at bounding box center [885, 464] width 124 height 25
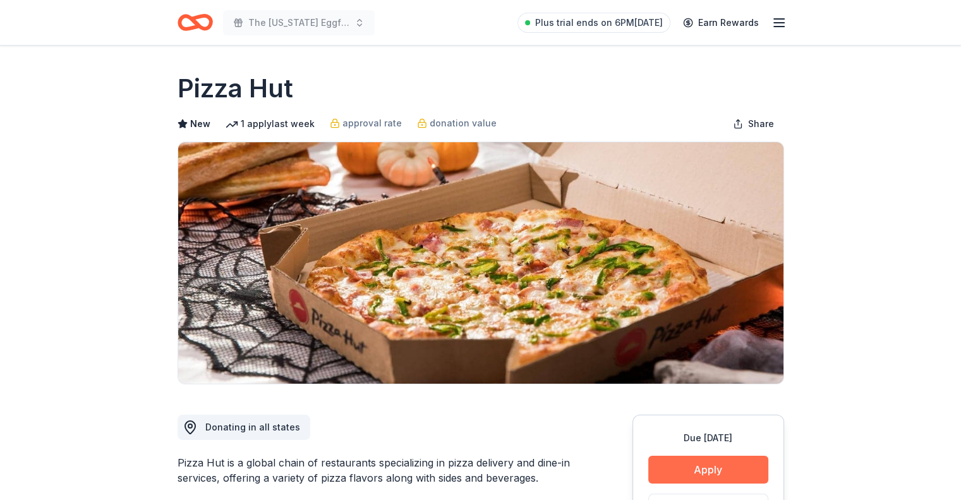
click at [696, 477] on button "Apply" at bounding box center [708, 469] width 120 height 28
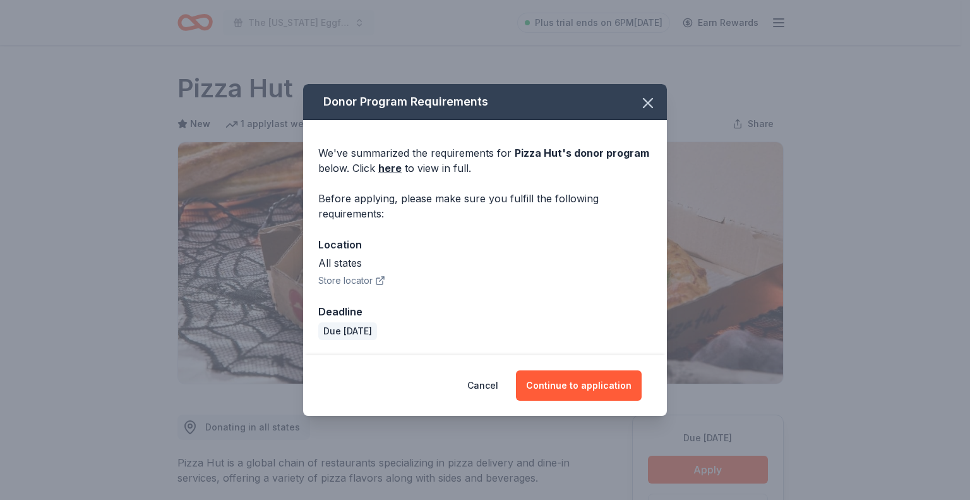
click at [595, 412] on div "Cancel Continue to application" at bounding box center [485, 385] width 364 height 61
click at [596, 390] on button "Continue to application" at bounding box center [579, 385] width 126 height 30
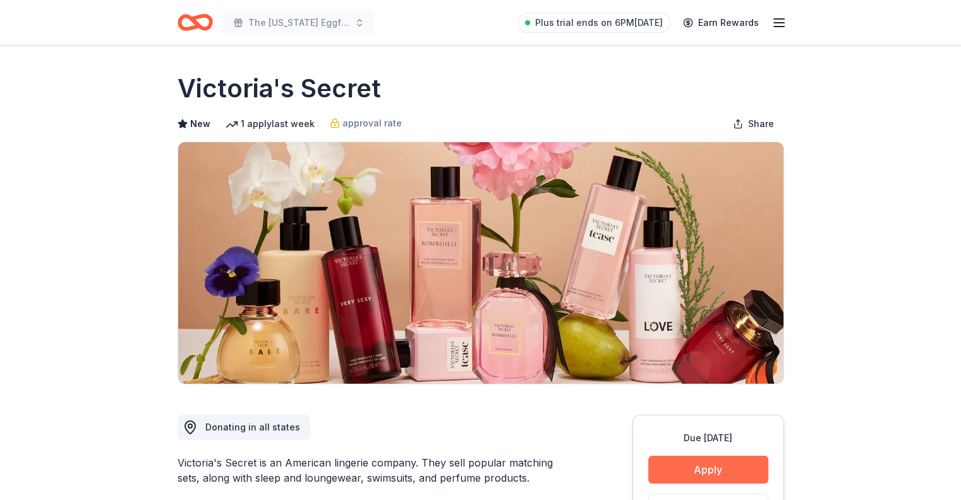
click at [682, 455] on button "Apply" at bounding box center [708, 469] width 120 height 28
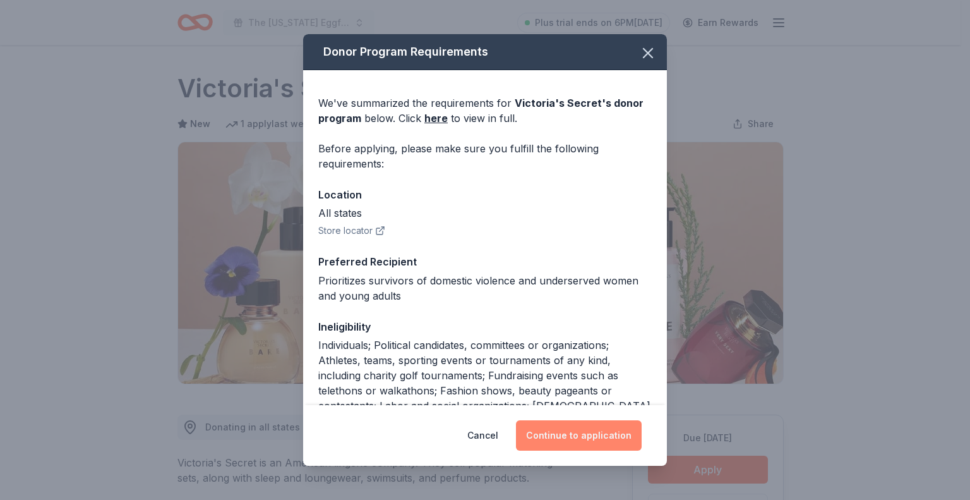
click at [574, 429] on button "Continue to application" at bounding box center [579, 435] width 126 height 30
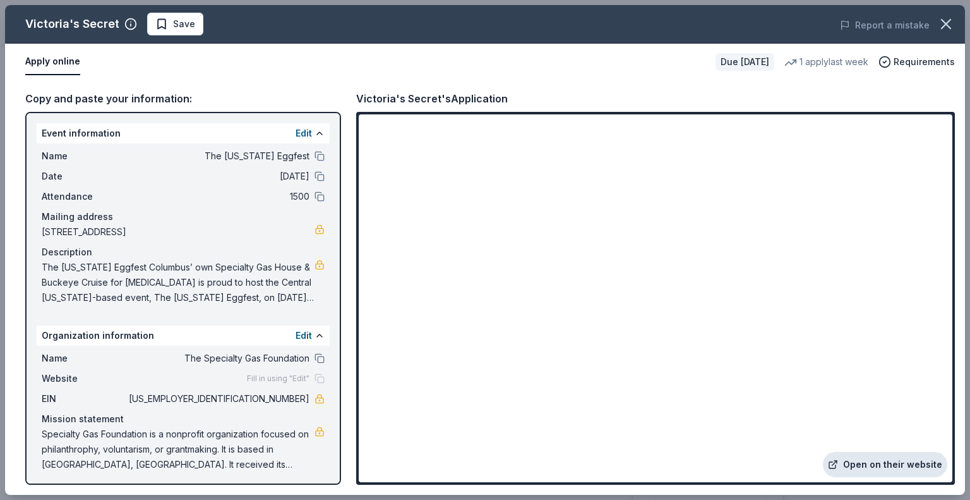
click at [895, 468] on link "Open on their website" at bounding box center [885, 464] width 124 height 25
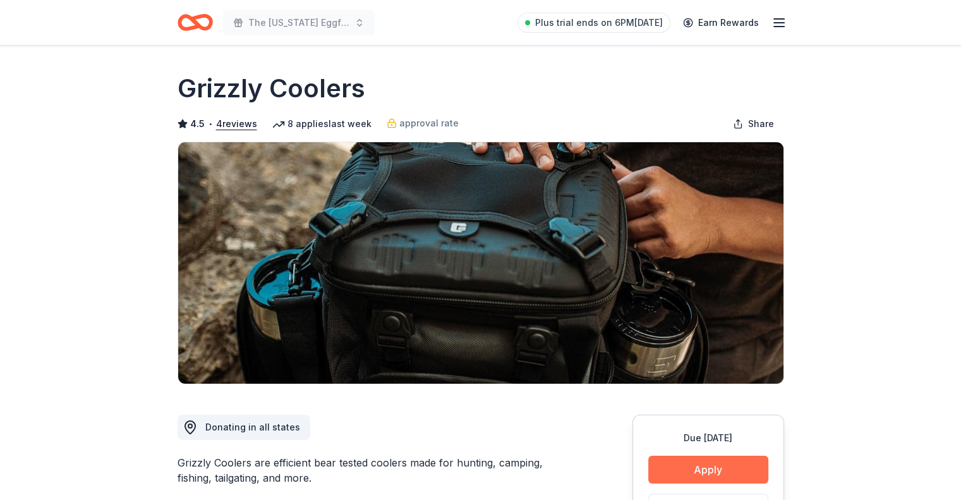
click at [718, 467] on button "Apply" at bounding box center [708, 469] width 120 height 28
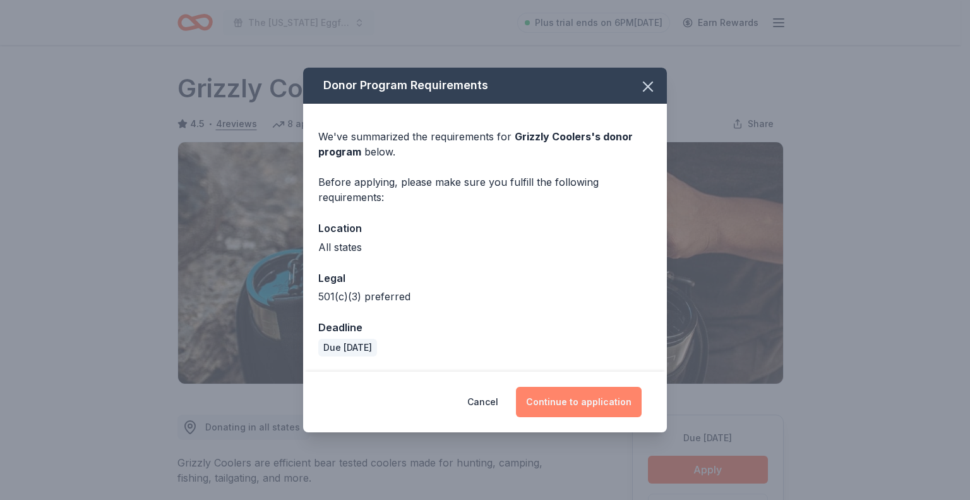
click at [582, 409] on button "Continue to application" at bounding box center [579, 402] width 126 height 30
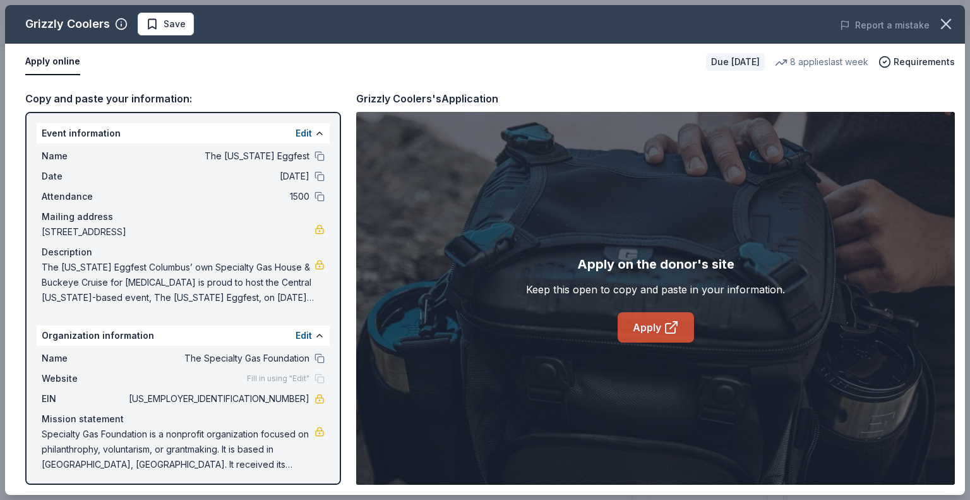
click at [643, 337] on link "Apply" at bounding box center [656, 327] width 76 height 30
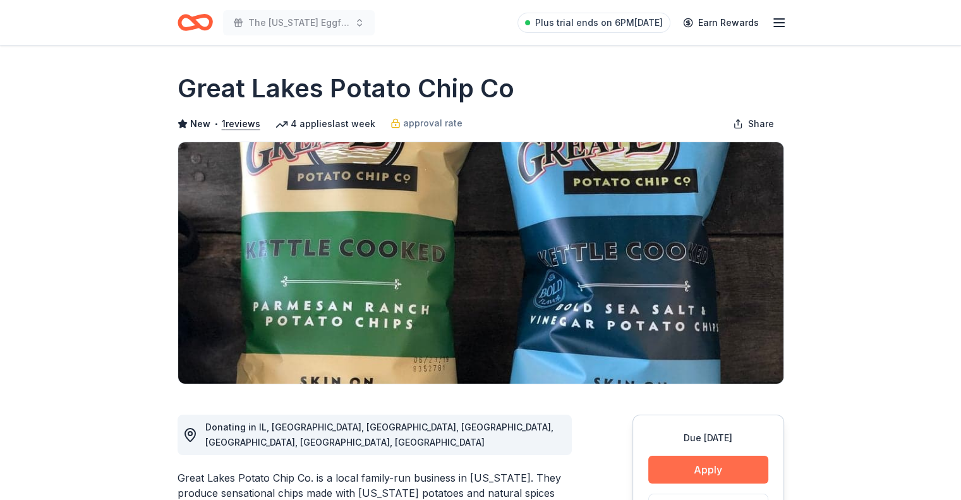
click at [697, 468] on button "Apply" at bounding box center [708, 469] width 120 height 28
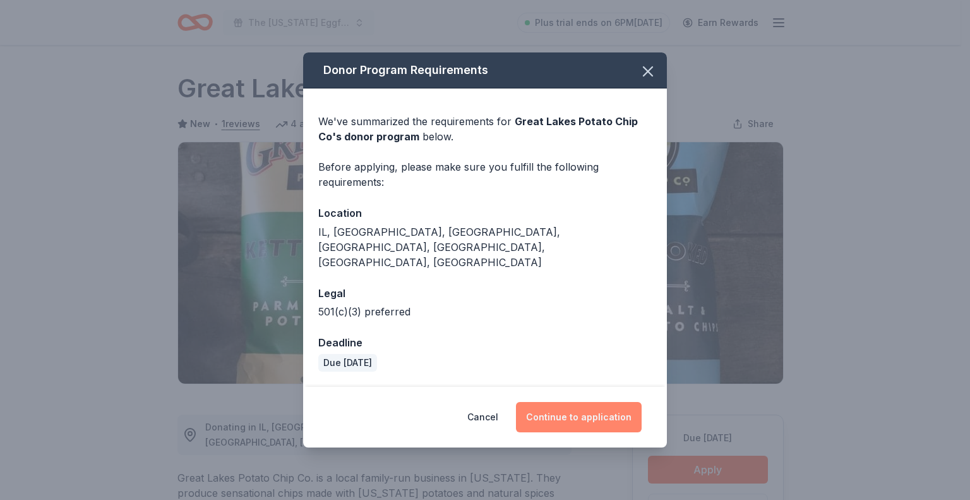
click at [596, 402] on button "Continue to application" at bounding box center [579, 417] width 126 height 30
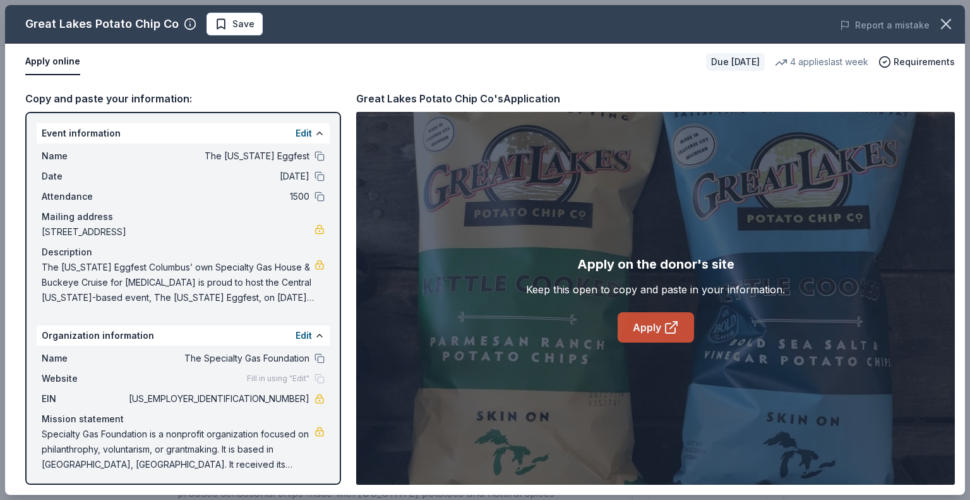
click at [672, 323] on icon at bounding box center [671, 327] width 15 height 15
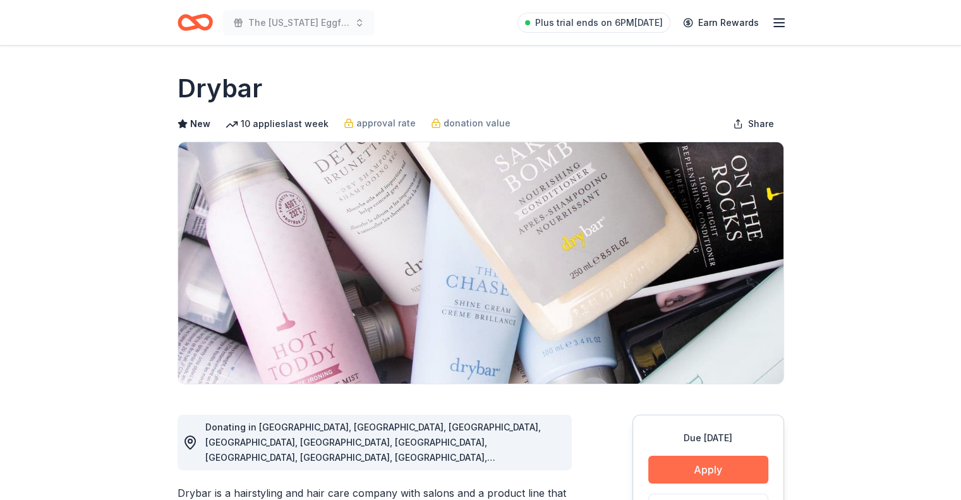
click at [713, 463] on button "Apply" at bounding box center [708, 469] width 120 height 28
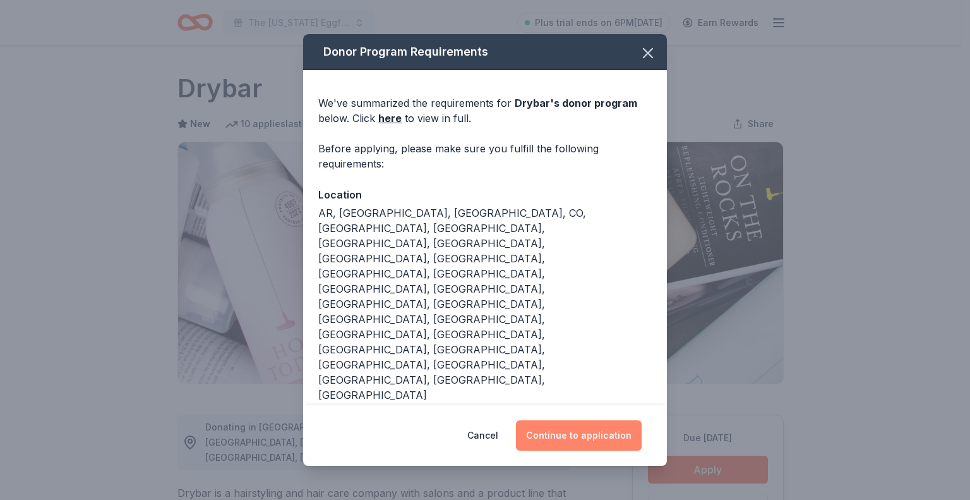
click at [591, 434] on button "Continue to application" at bounding box center [579, 435] width 126 height 30
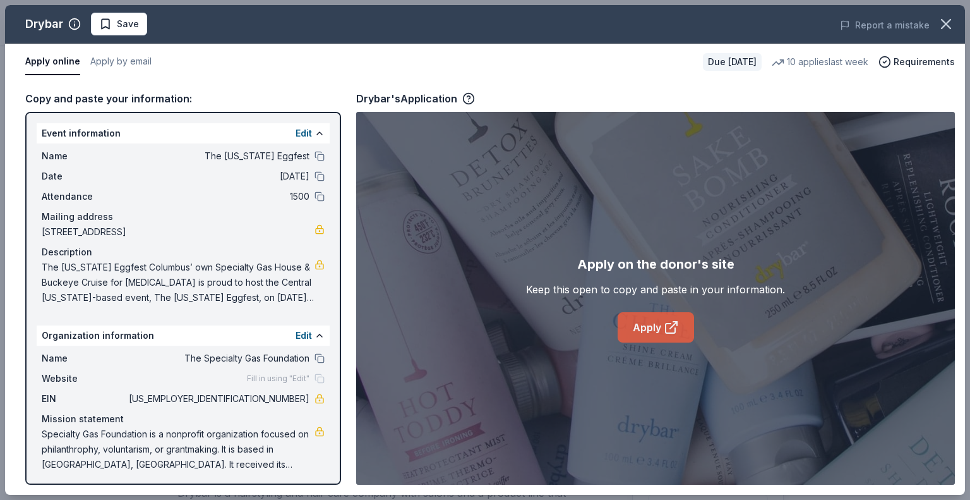
click at [670, 334] on icon at bounding box center [671, 327] width 15 height 15
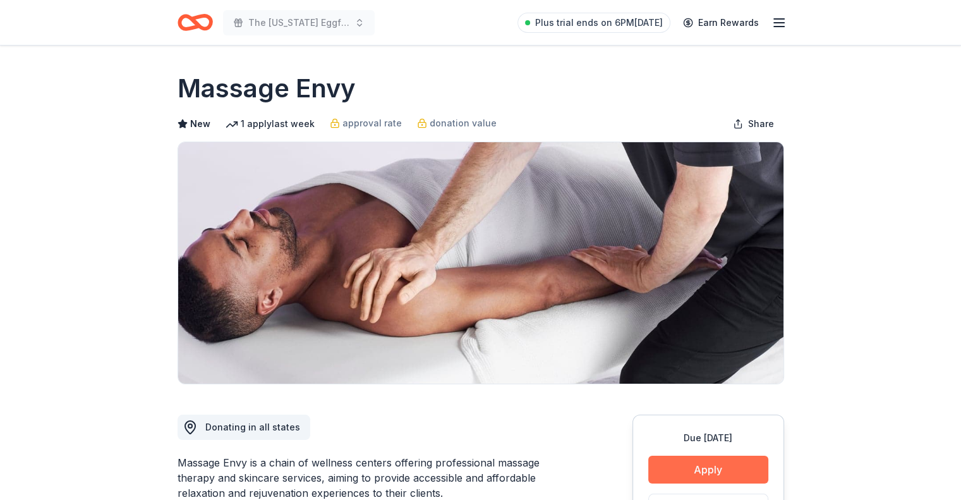
click at [665, 469] on button "Apply" at bounding box center [708, 469] width 120 height 28
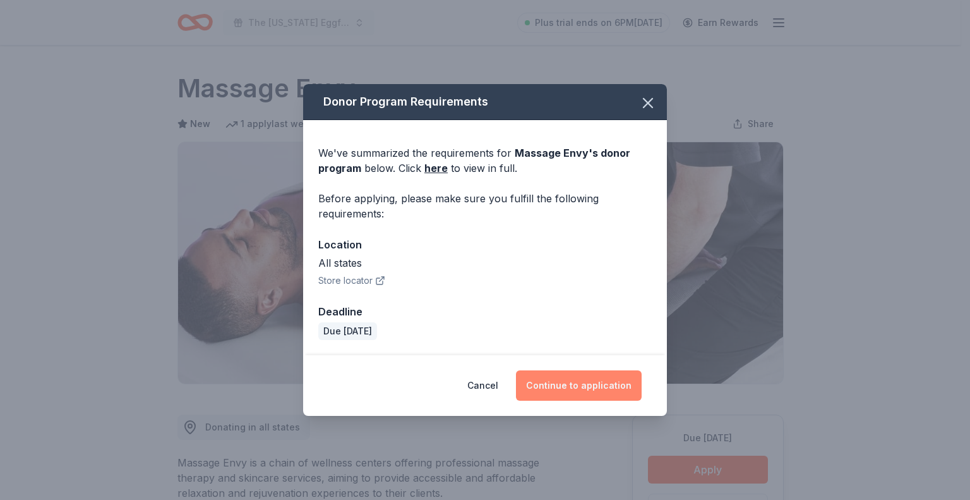
click at [598, 382] on button "Continue to application" at bounding box center [579, 385] width 126 height 30
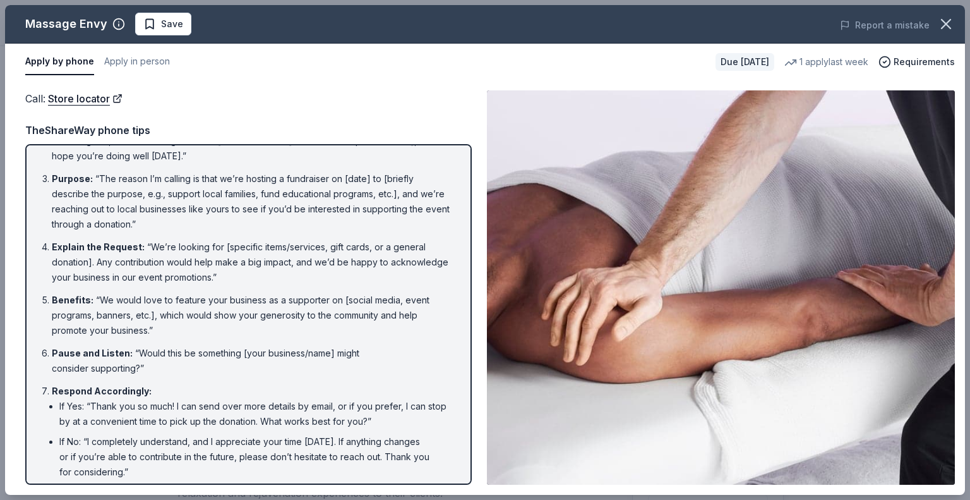
scroll to position [103, 0]
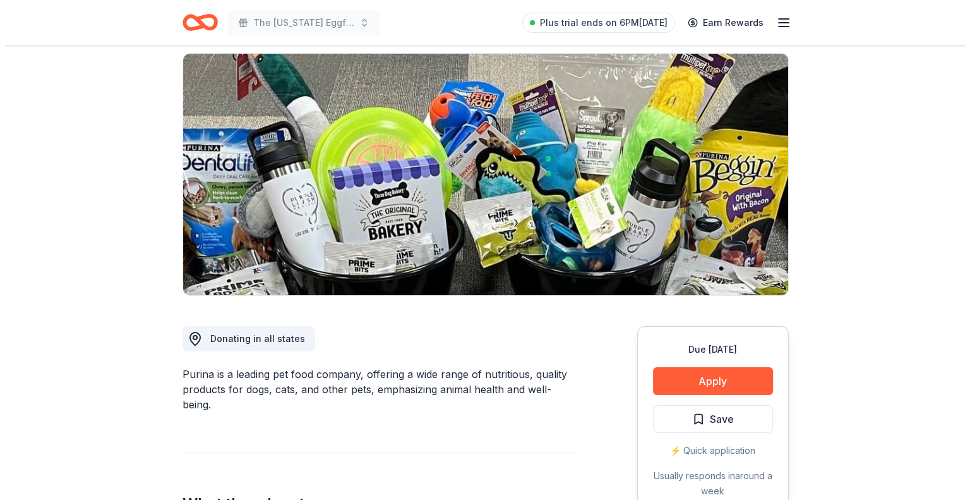
scroll to position [126, 0]
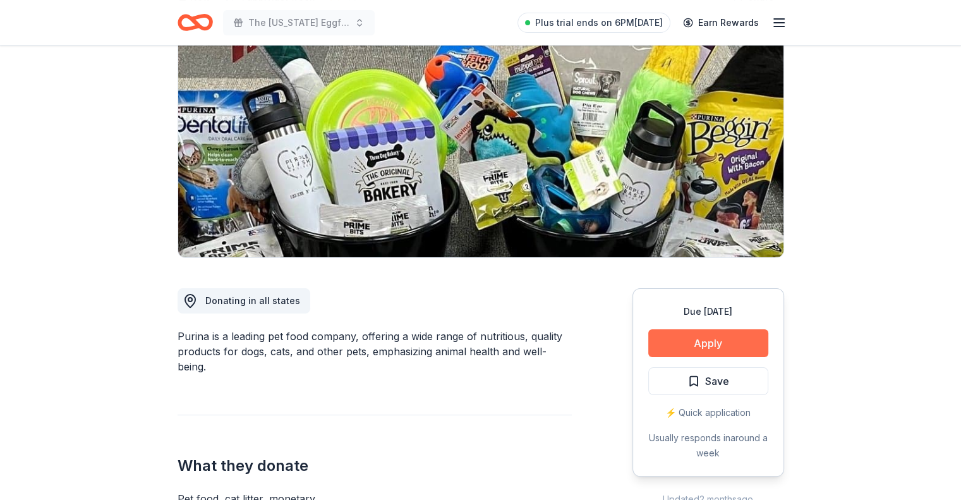
click at [711, 336] on button "Apply" at bounding box center [708, 343] width 120 height 28
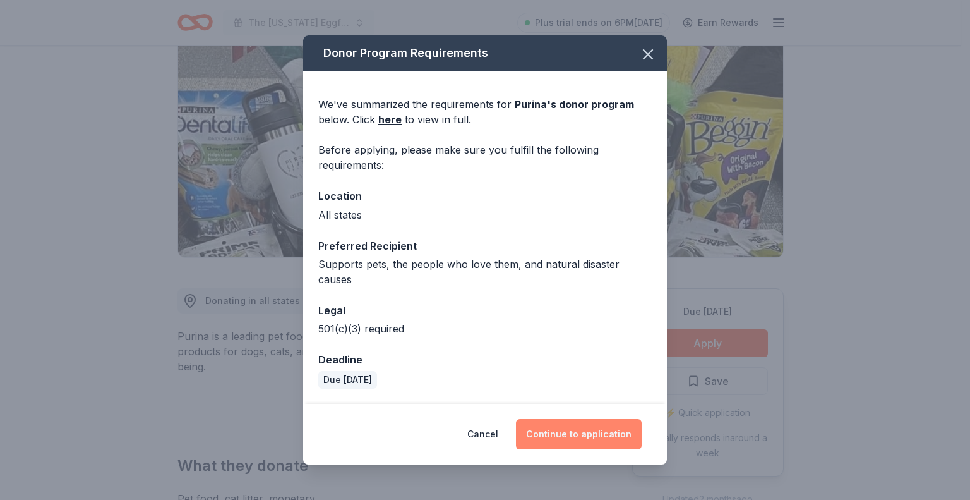
click at [601, 426] on button "Continue to application" at bounding box center [579, 434] width 126 height 30
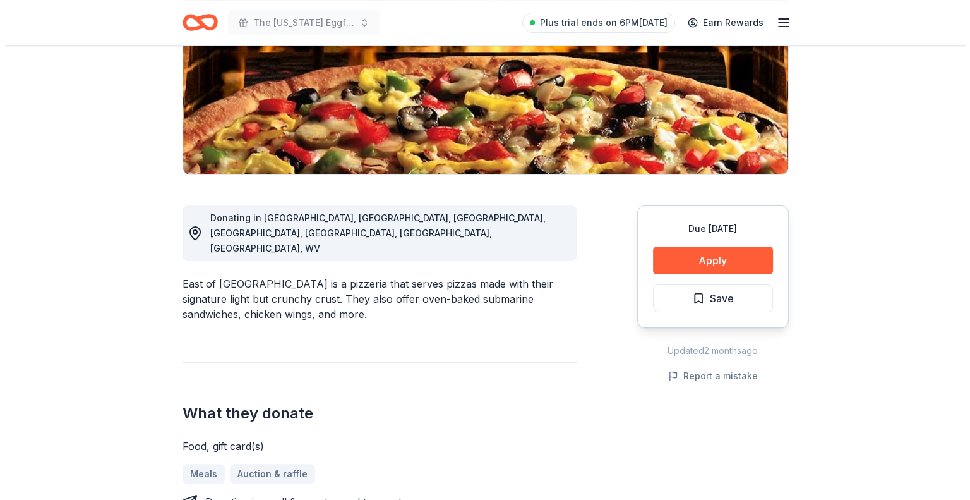
scroll to position [253, 0]
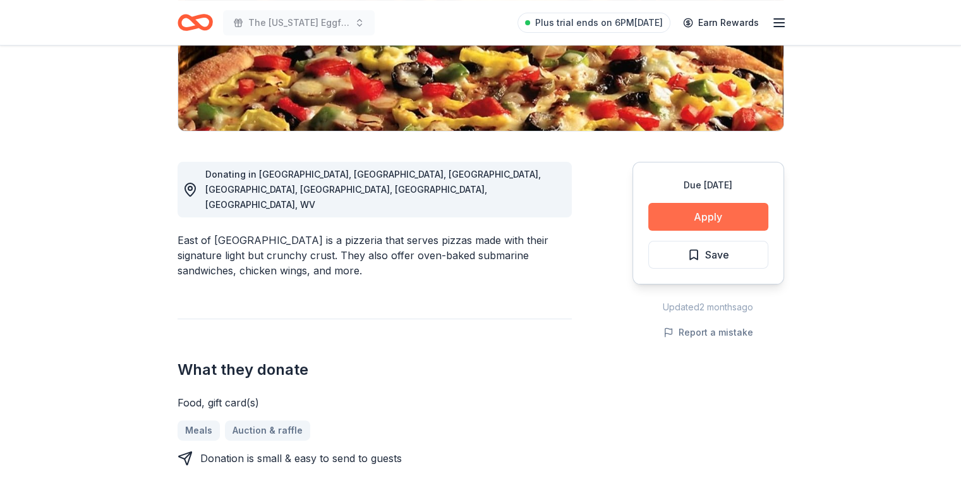
click at [696, 214] on button "Apply" at bounding box center [708, 217] width 120 height 28
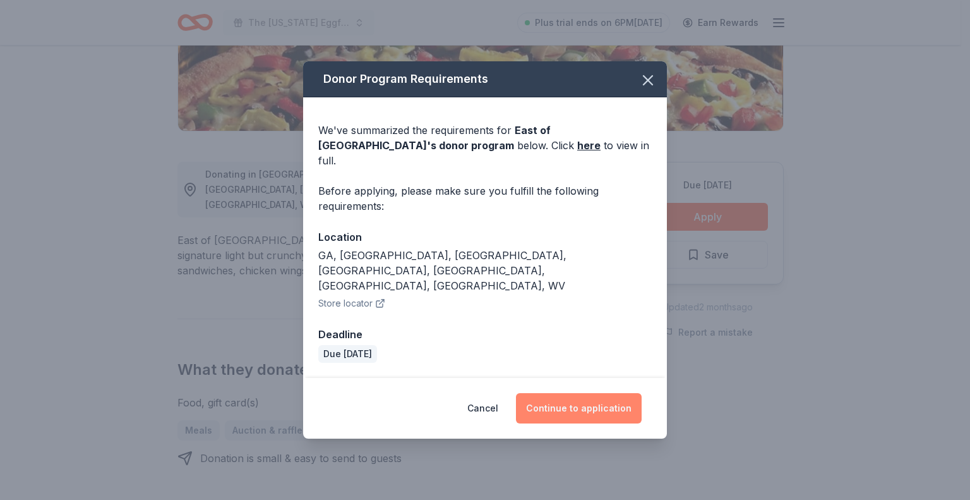
click at [570, 393] on button "Continue to application" at bounding box center [579, 408] width 126 height 30
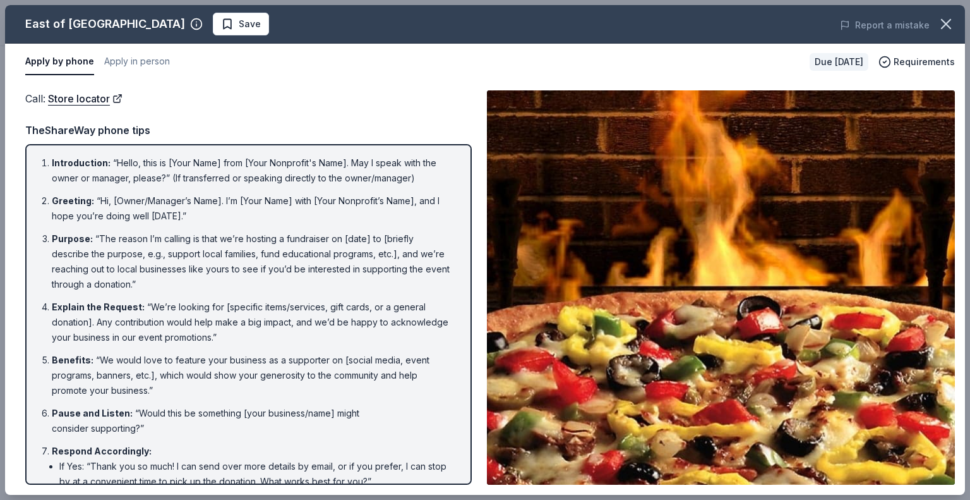
click at [925, 53] on div "Due in 316 days Requirements" at bounding box center [882, 62] width 145 height 18
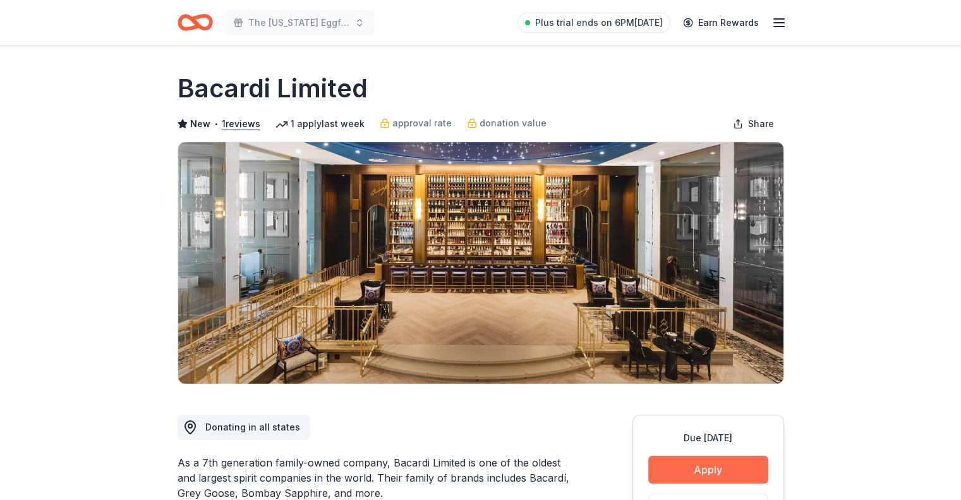
click at [682, 474] on button "Apply" at bounding box center [708, 469] width 120 height 28
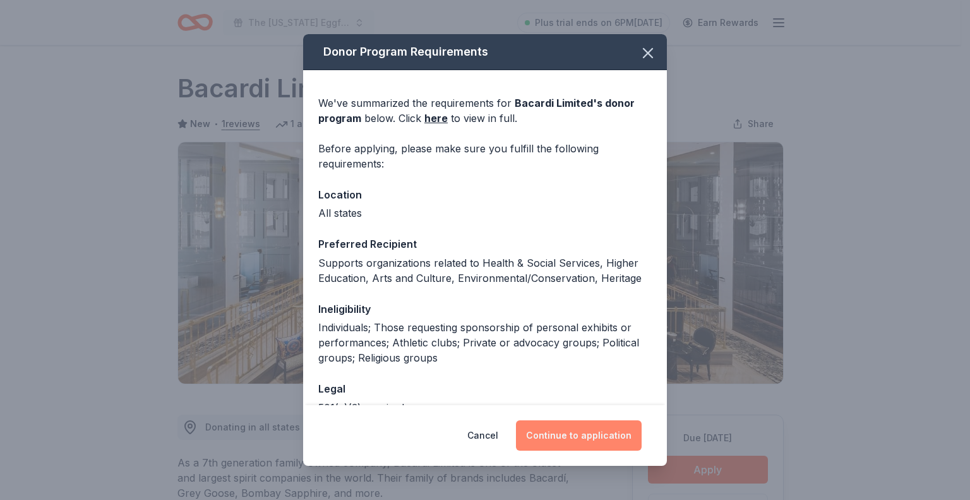
click at [597, 436] on button "Continue to application" at bounding box center [579, 435] width 126 height 30
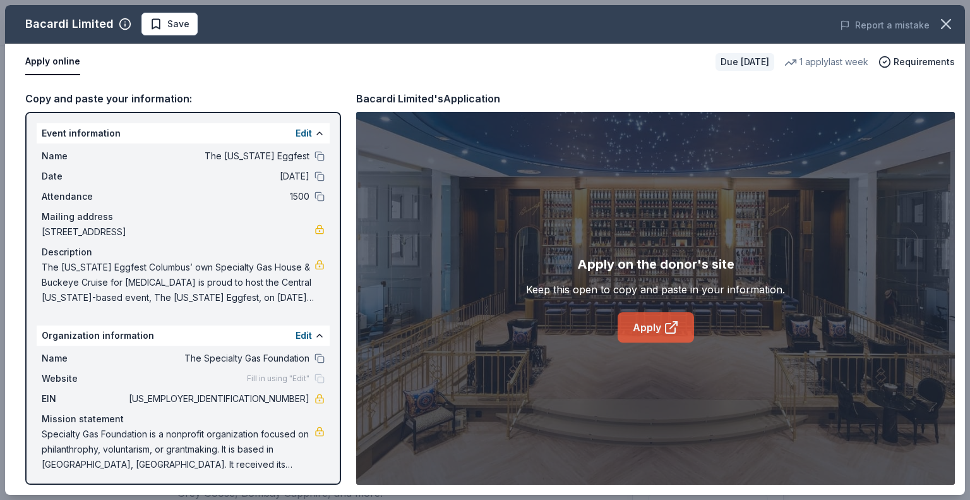
click at [666, 313] on link "Apply" at bounding box center [656, 327] width 76 height 30
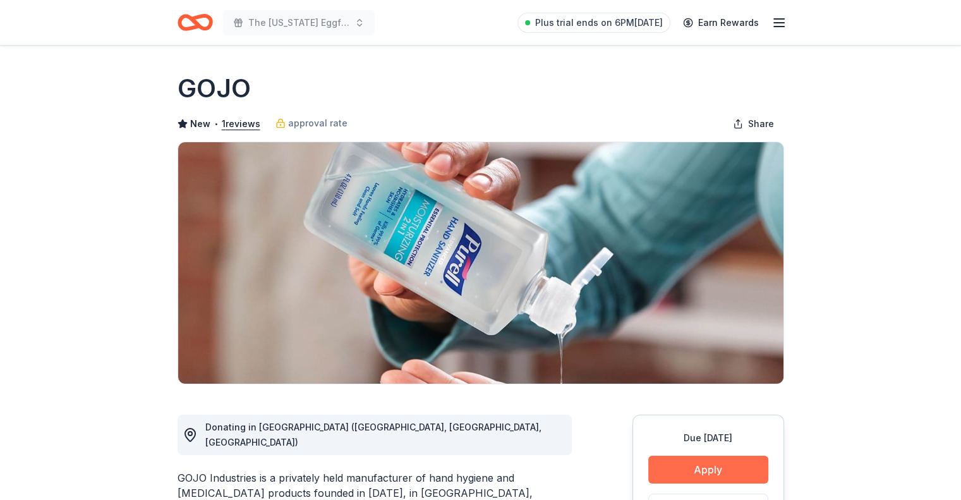
click at [726, 458] on button "Apply" at bounding box center [708, 469] width 120 height 28
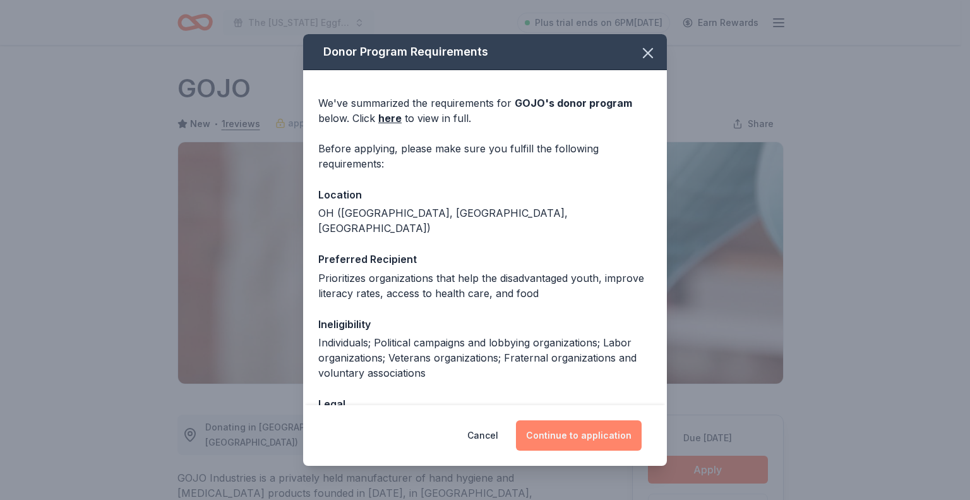
click at [621, 432] on button "Continue to application" at bounding box center [579, 435] width 126 height 30
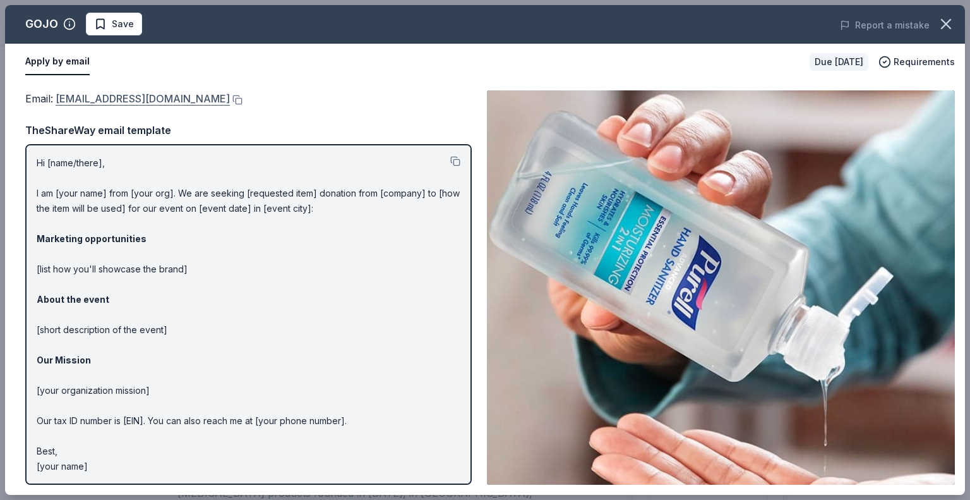
drag, startPoint x: 173, startPoint y: 100, endPoint x: 112, endPoint y: 98, distance: 61.3
click at [112, 98] on div "Email : [EMAIL_ADDRESS][DOMAIN_NAME]" at bounding box center [248, 98] width 447 height 16
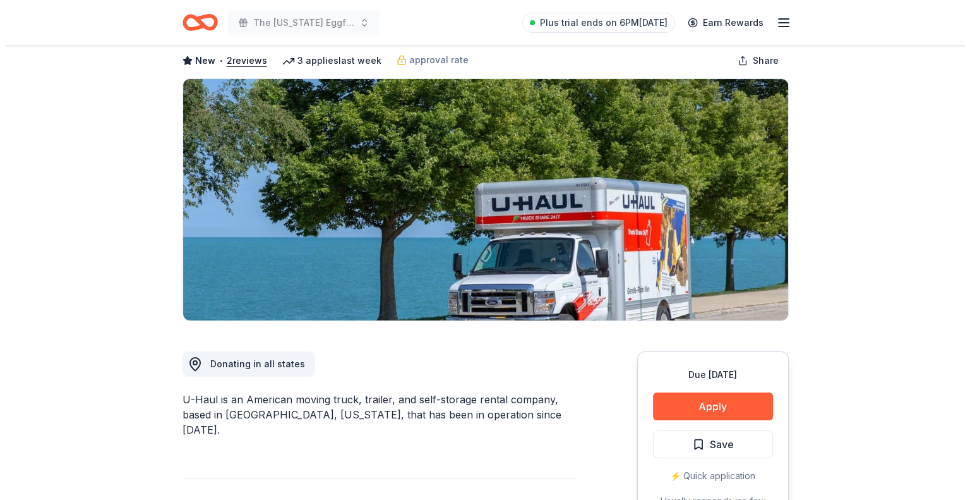
scroll to position [253, 0]
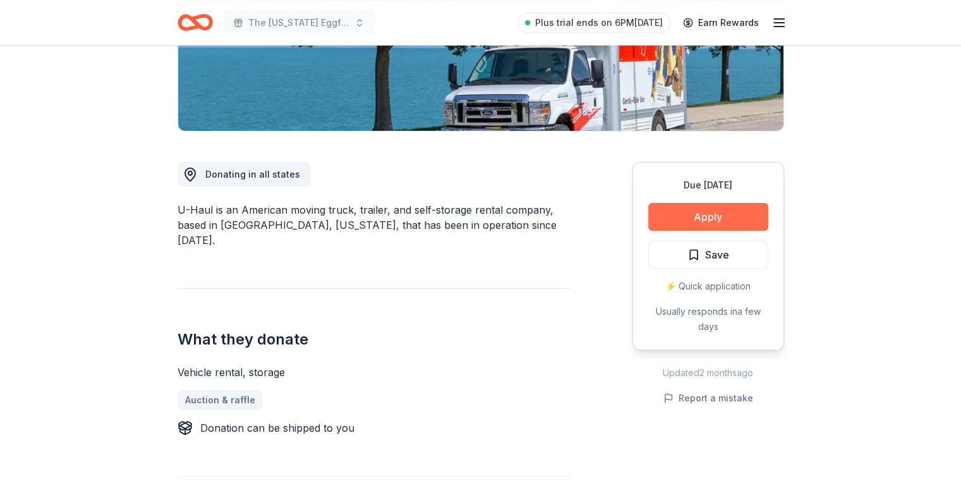
click at [667, 213] on button "Apply" at bounding box center [708, 217] width 120 height 28
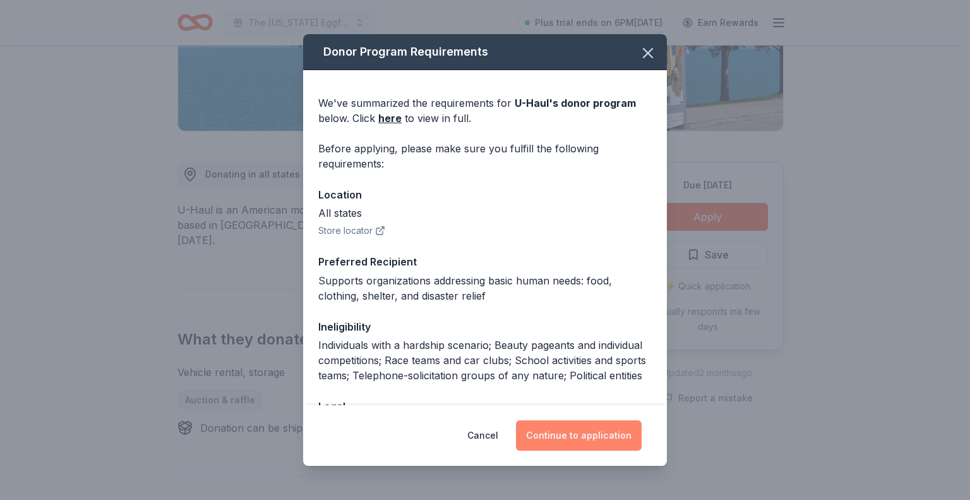
click at [578, 438] on button "Continue to application" at bounding box center [579, 435] width 126 height 30
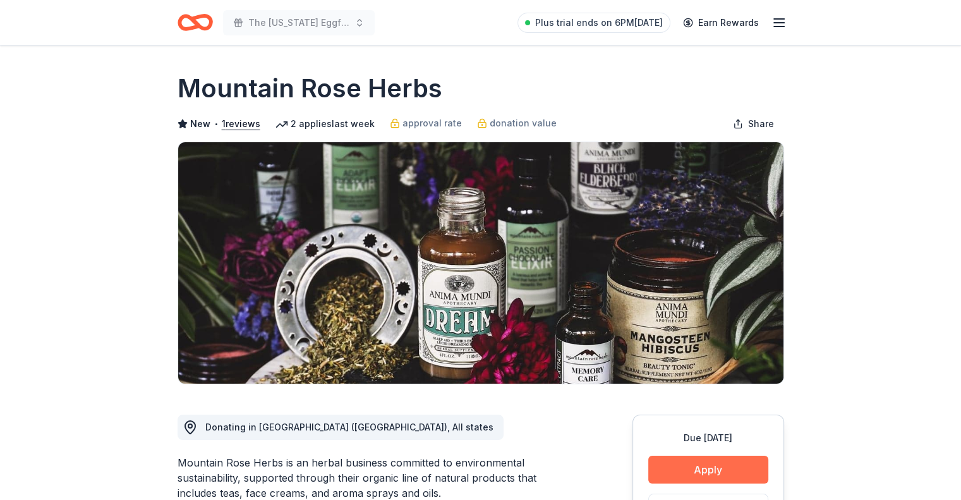
click at [680, 464] on button "Apply" at bounding box center [708, 469] width 120 height 28
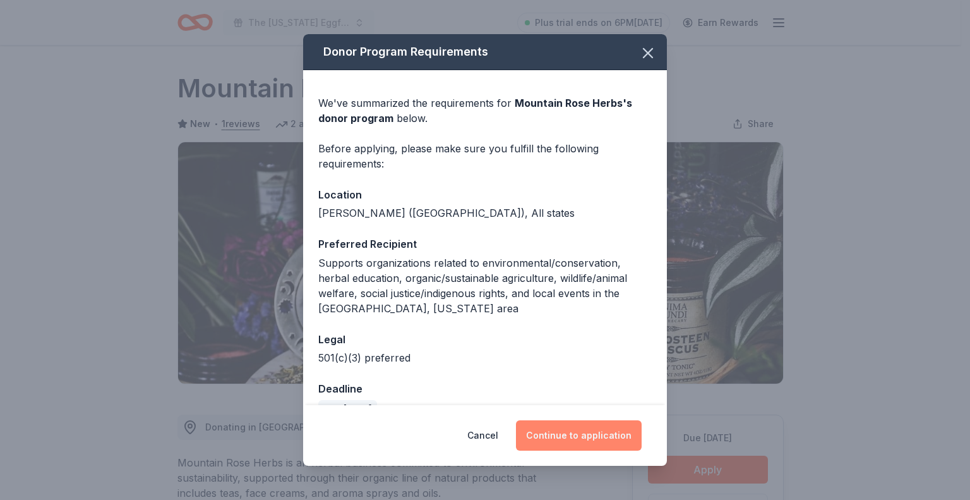
drag, startPoint x: 594, startPoint y: 427, endPoint x: 586, endPoint y: 425, distance: 7.8
click at [594, 428] on button "Continue to application" at bounding box center [579, 435] width 126 height 30
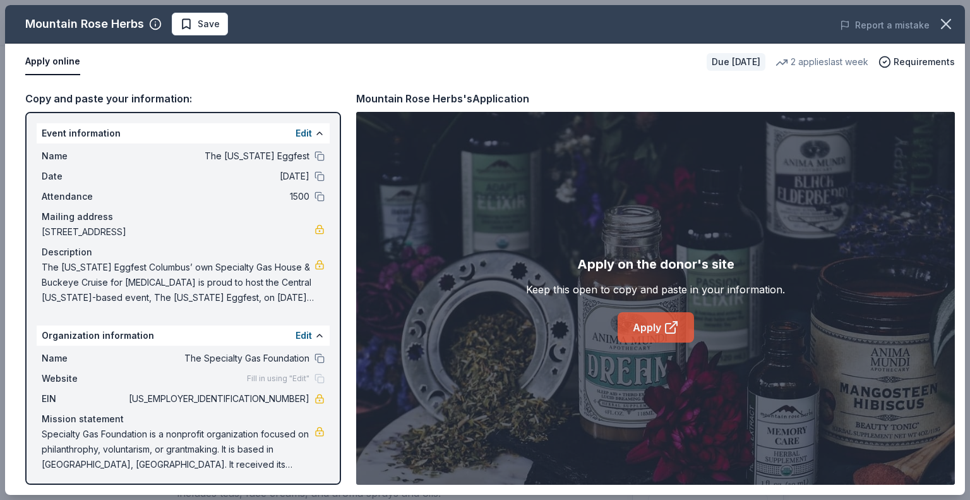
click at [649, 326] on link "Apply" at bounding box center [656, 327] width 76 height 30
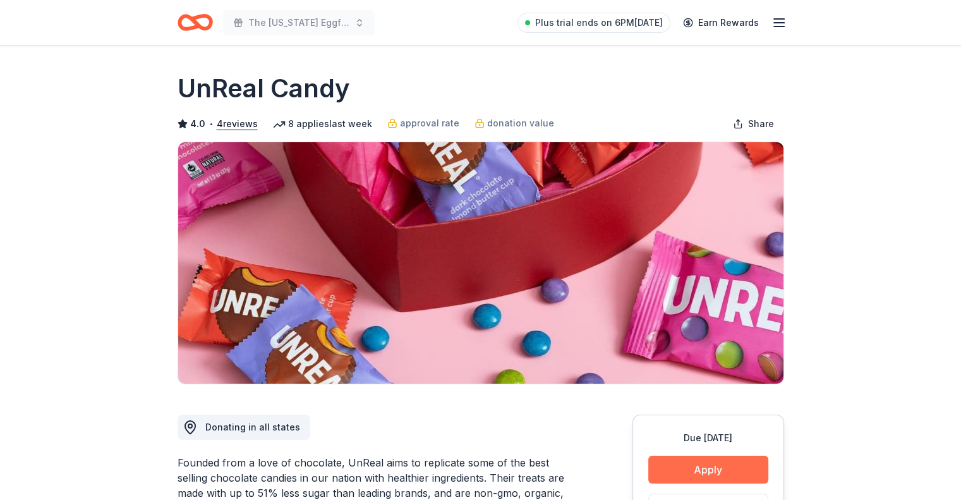
click at [728, 465] on button "Apply" at bounding box center [708, 469] width 120 height 28
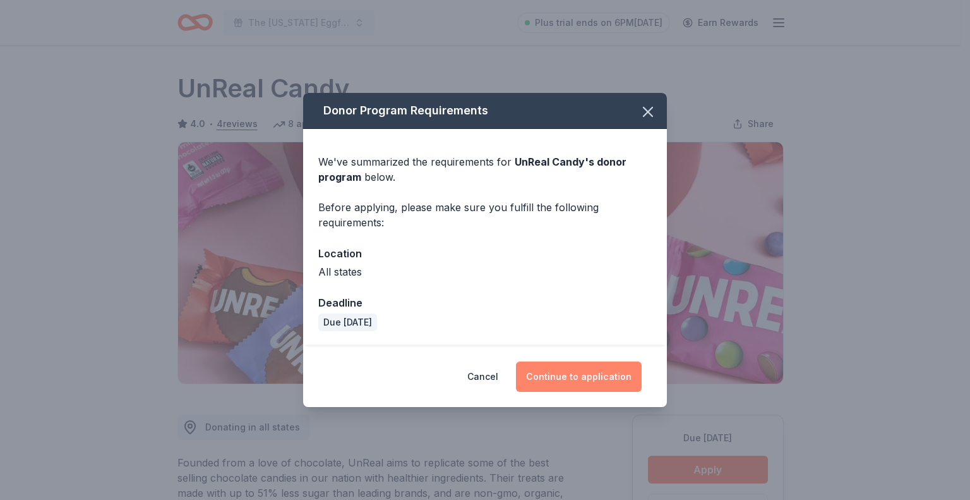
click at [582, 371] on button "Continue to application" at bounding box center [579, 376] width 126 height 30
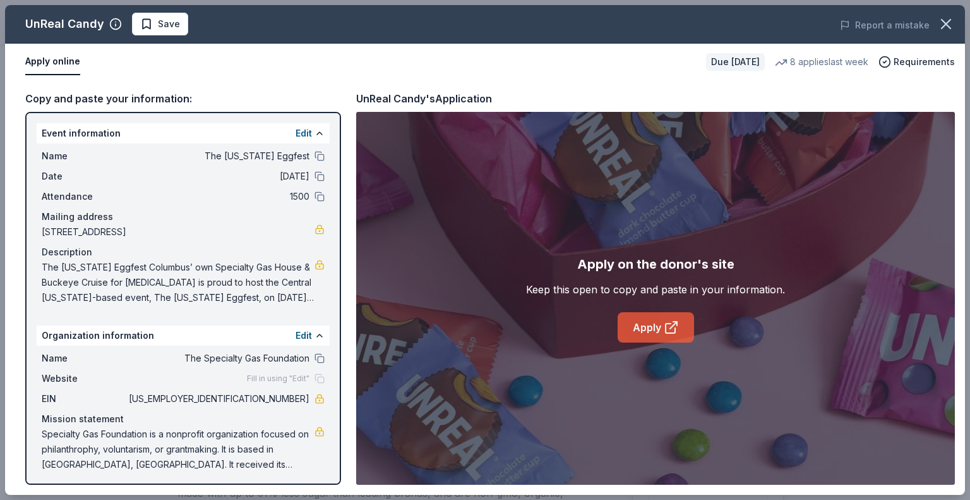
click at [649, 336] on link "Apply" at bounding box center [656, 327] width 76 height 30
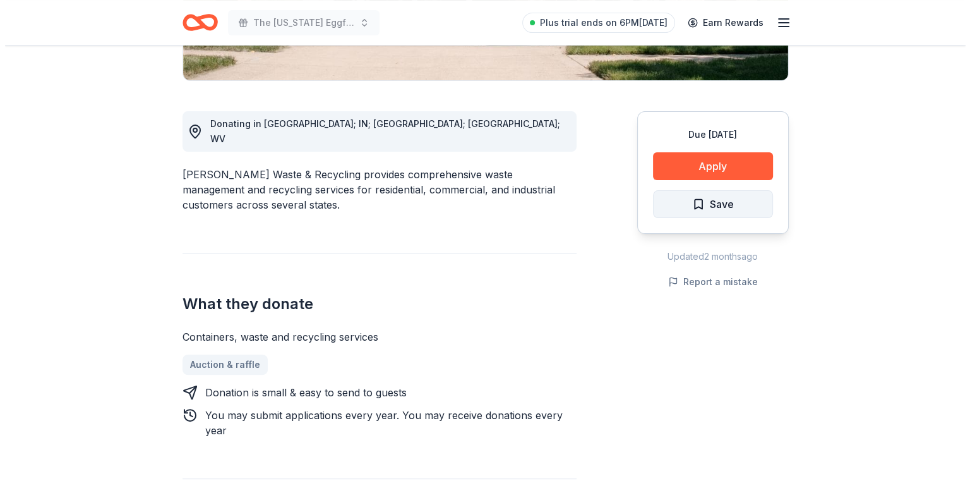
scroll to position [316, 0]
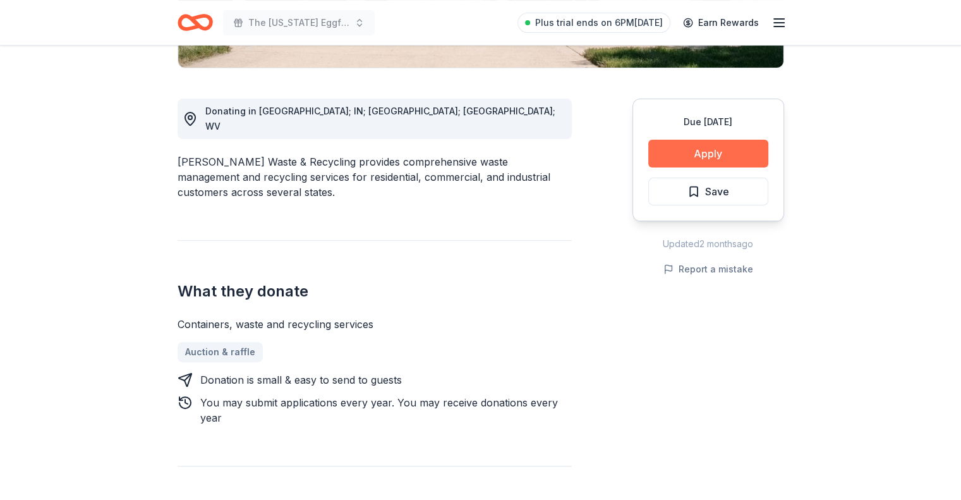
click at [708, 147] on button "Apply" at bounding box center [708, 154] width 120 height 28
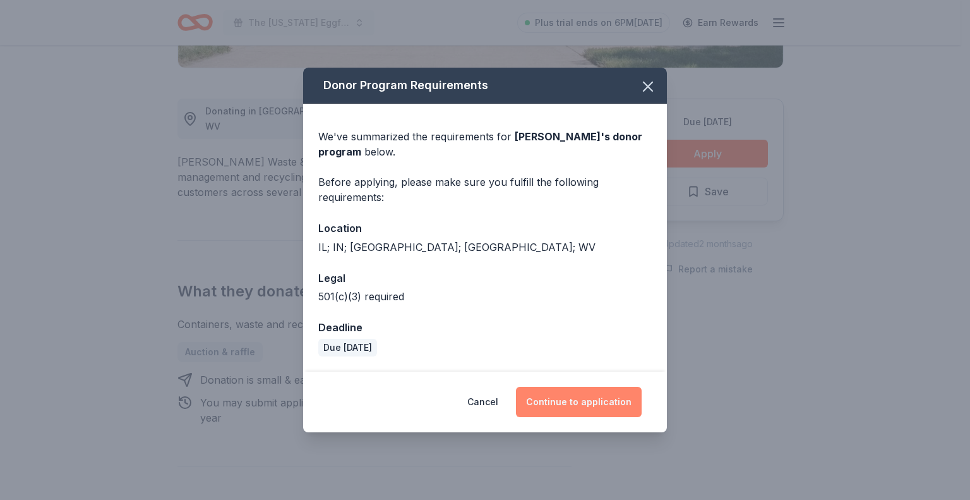
click at [600, 391] on button "Continue to application" at bounding box center [579, 402] width 126 height 30
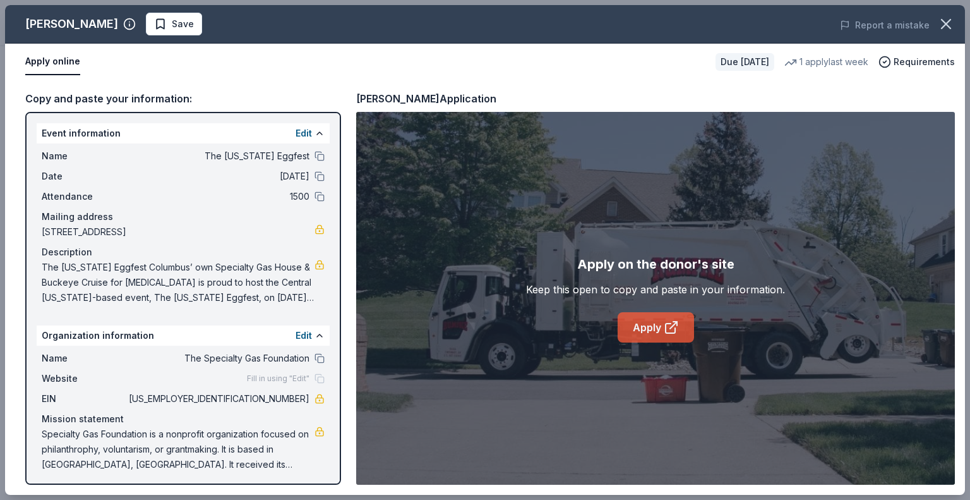
click at [668, 325] on icon at bounding box center [671, 327] width 15 height 15
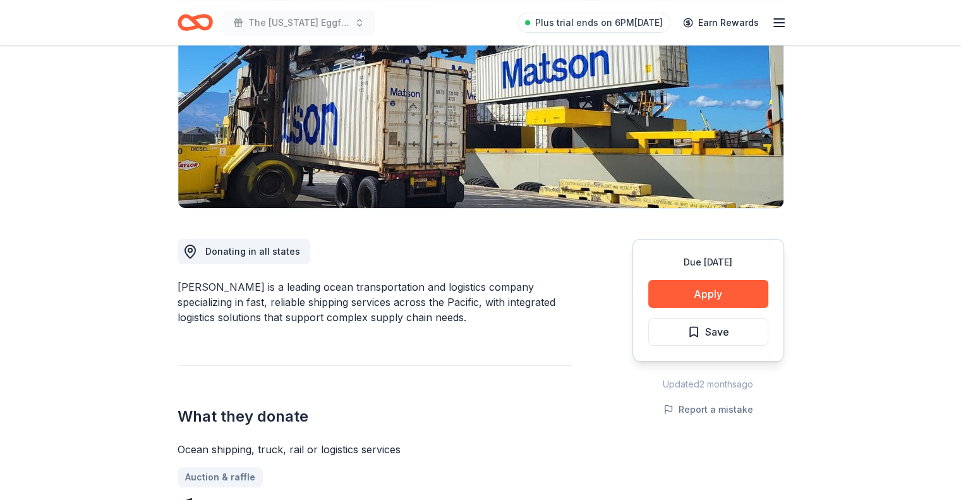
scroll to position [442, 0]
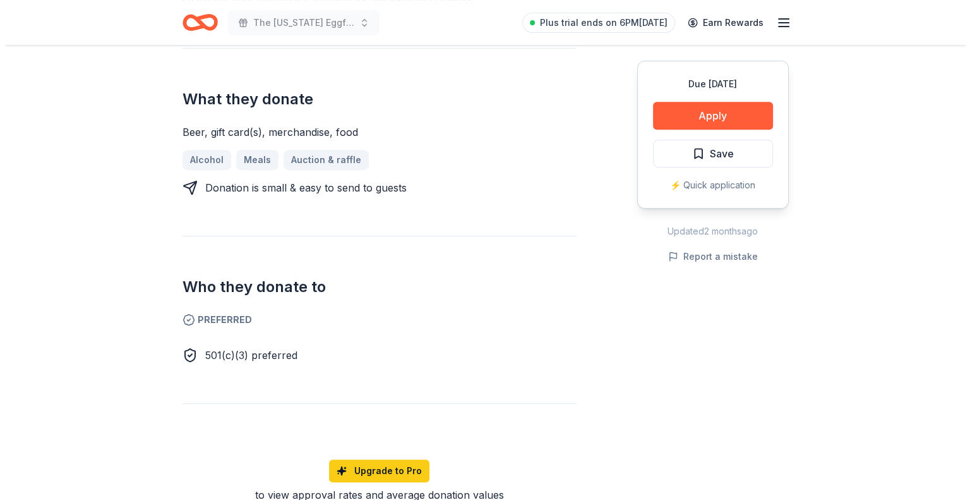
scroll to position [505, 0]
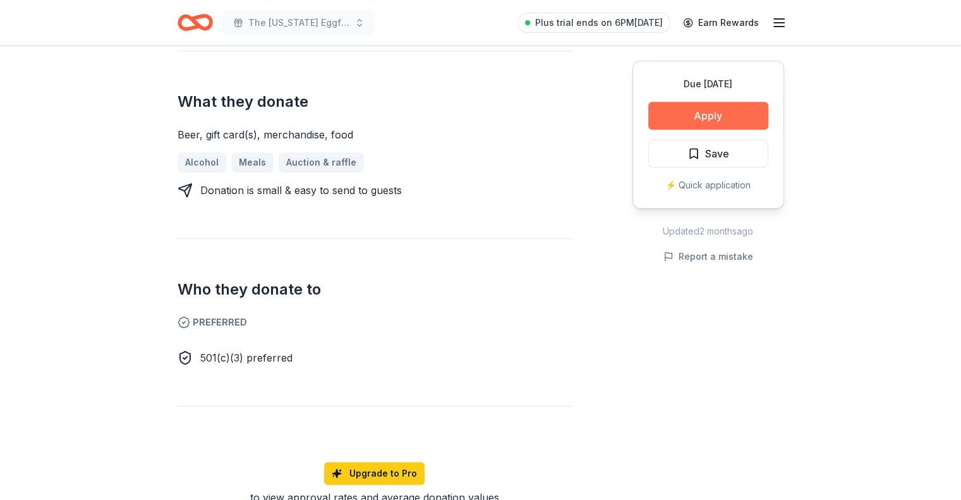
click at [736, 116] on button "Apply" at bounding box center [708, 116] width 120 height 28
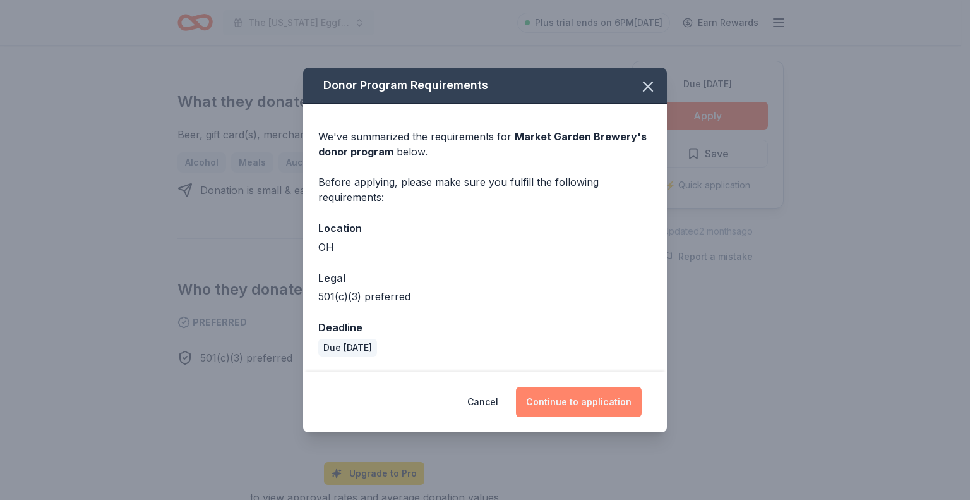
click at [548, 395] on button "Continue to application" at bounding box center [579, 402] width 126 height 30
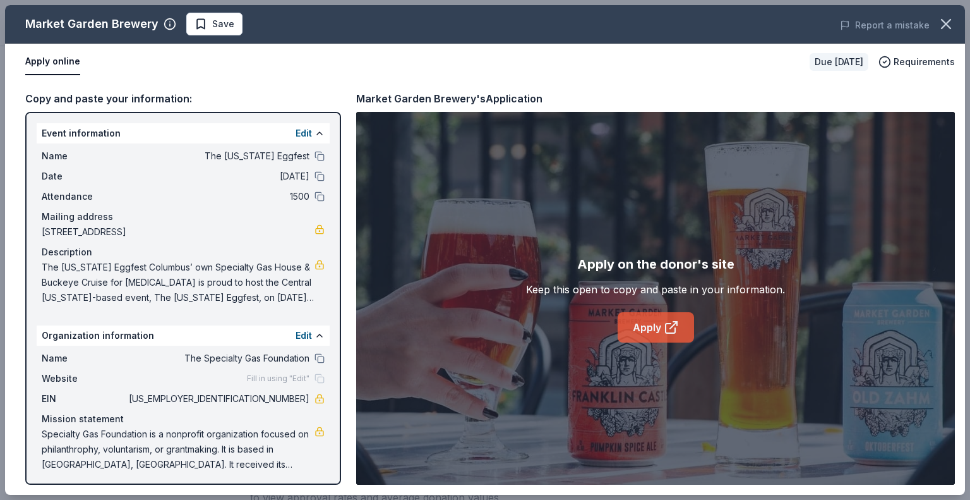
click at [652, 326] on link "Apply" at bounding box center [656, 327] width 76 height 30
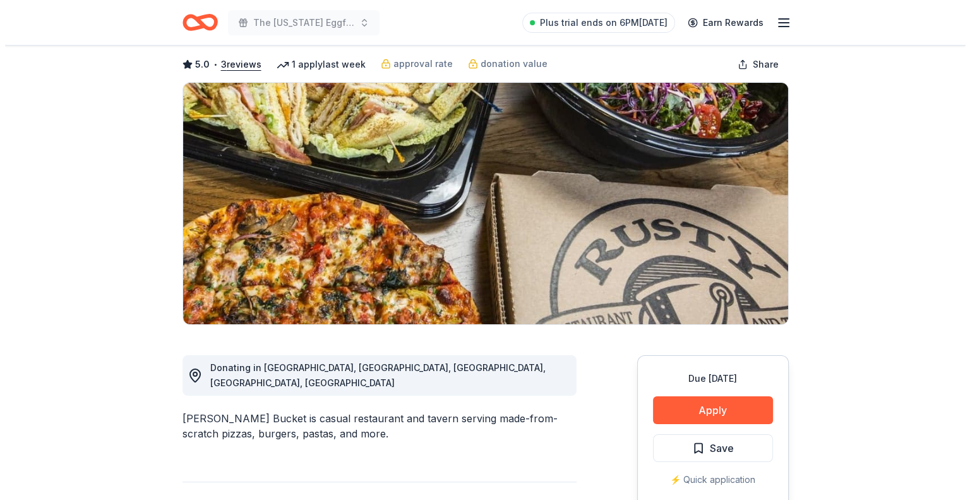
scroll to position [126, 0]
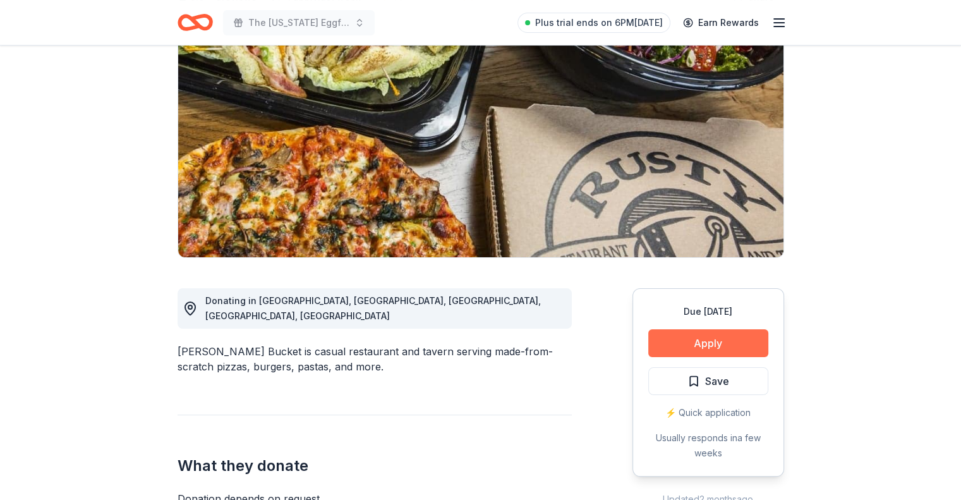
click at [667, 343] on button "Apply" at bounding box center [708, 343] width 120 height 28
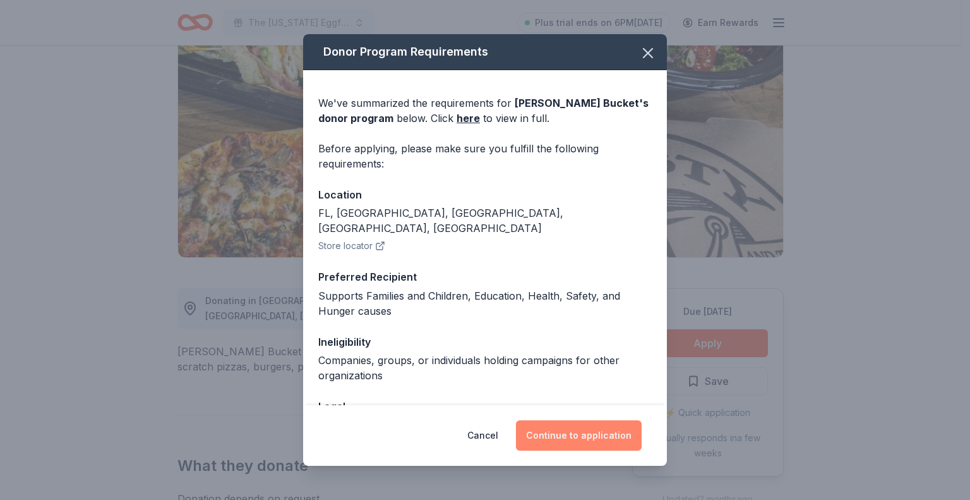
click at [582, 428] on button "Continue to application" at bounding box center [579, 435] width 126 height 30
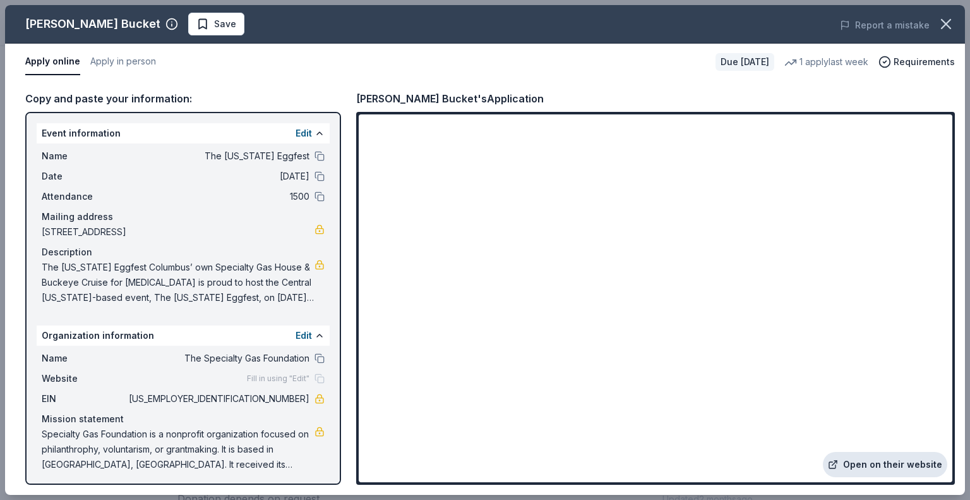
click at [861, 459] on link "Open on their website" at bounding box center [885, 464] width 124 height 25
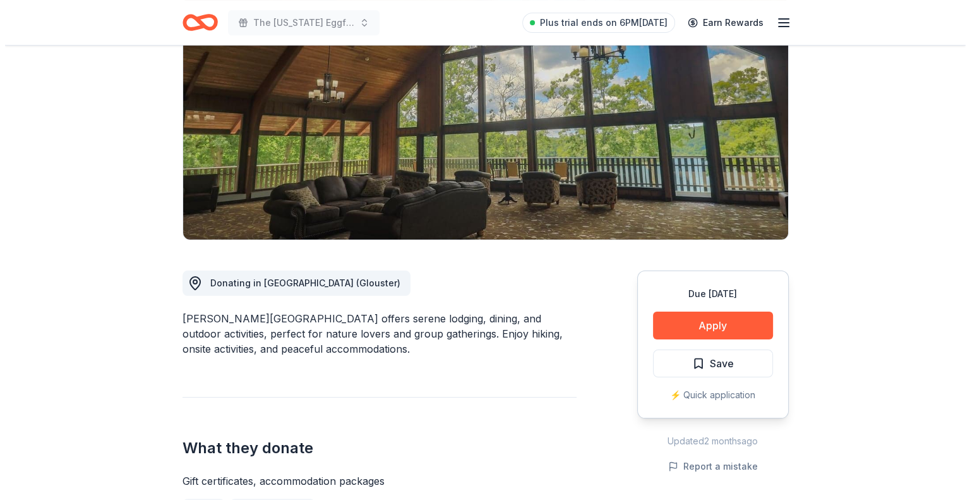
scroll to position [126, 0]
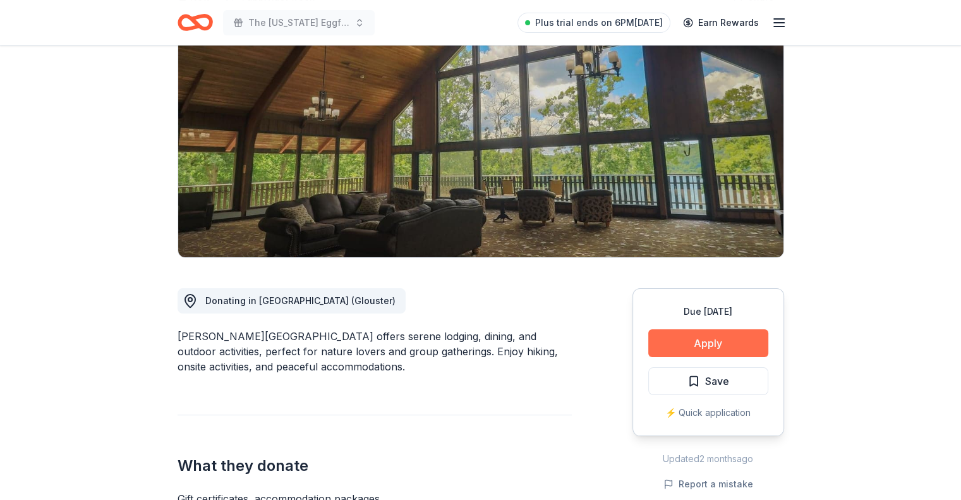
click at [670, 340] on button "Apply" at bounding box center [708, 343] width 120 height 28
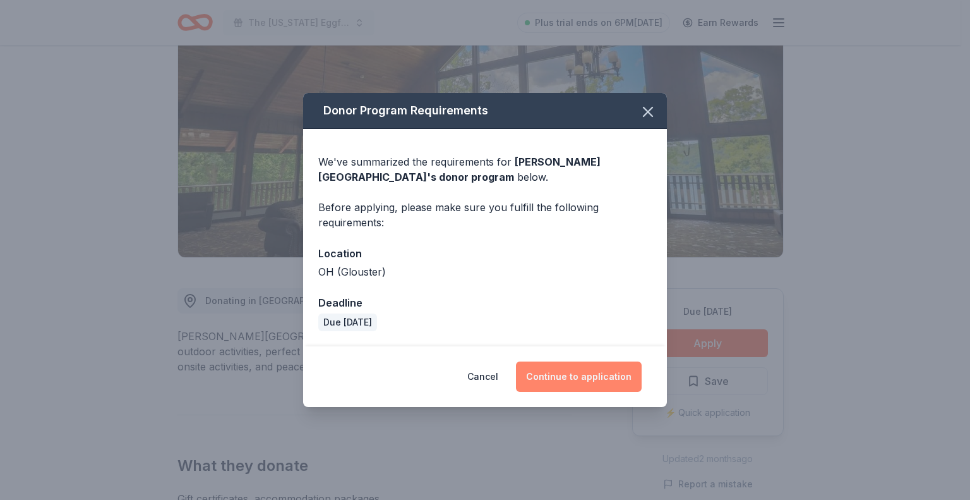
click at [593, 387] on button "Continue to application" at bounding box center [579, 376] width 126 height 30
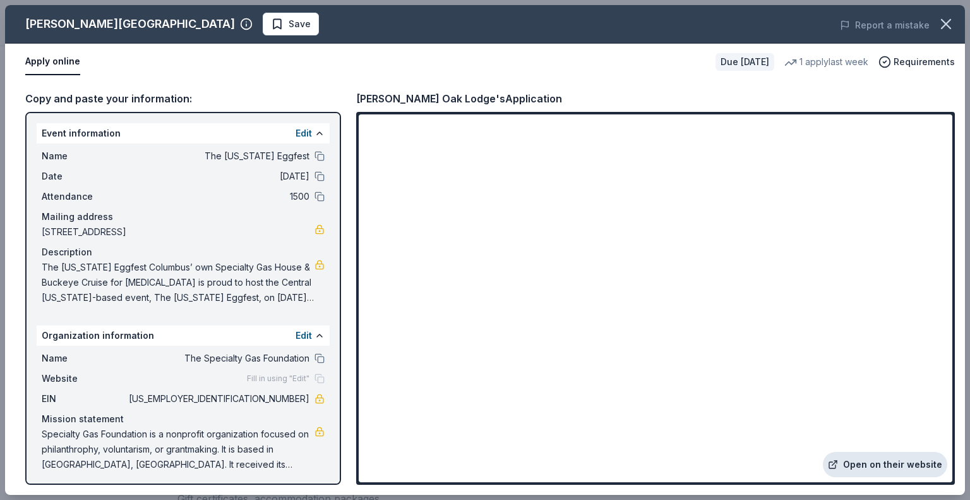
click at [905, 456] on link "Open on their website" at bounding box center [885, 464] width 124 height 25
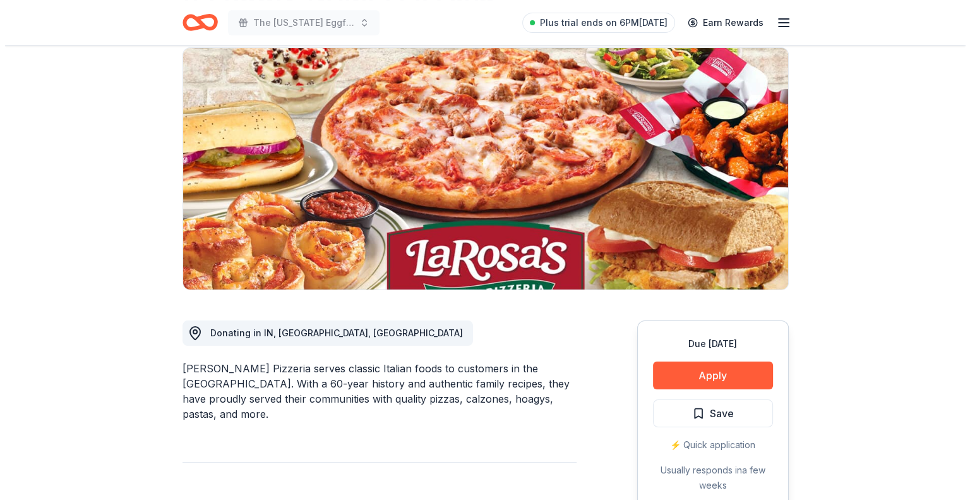
scroll to position [379, 0]
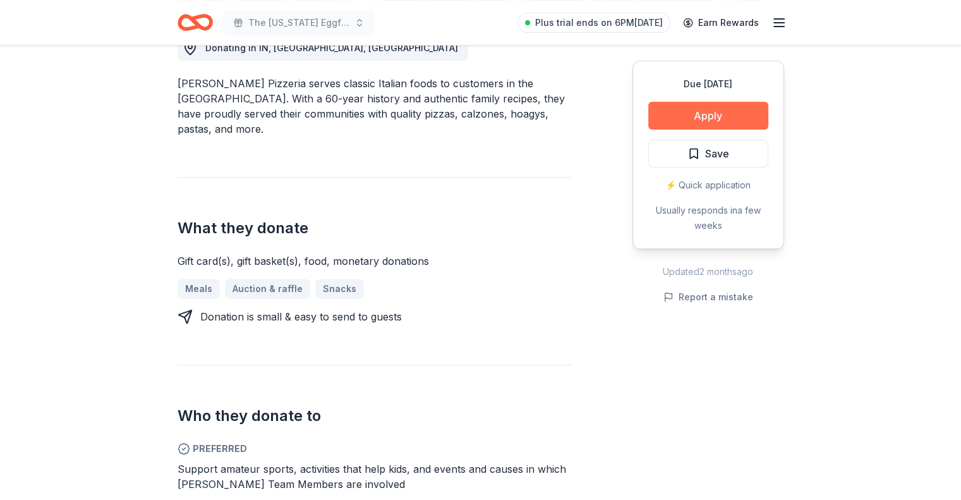
click at [723, 114] on button "Apply" at bounding box center [708, 116] width 120 height 28
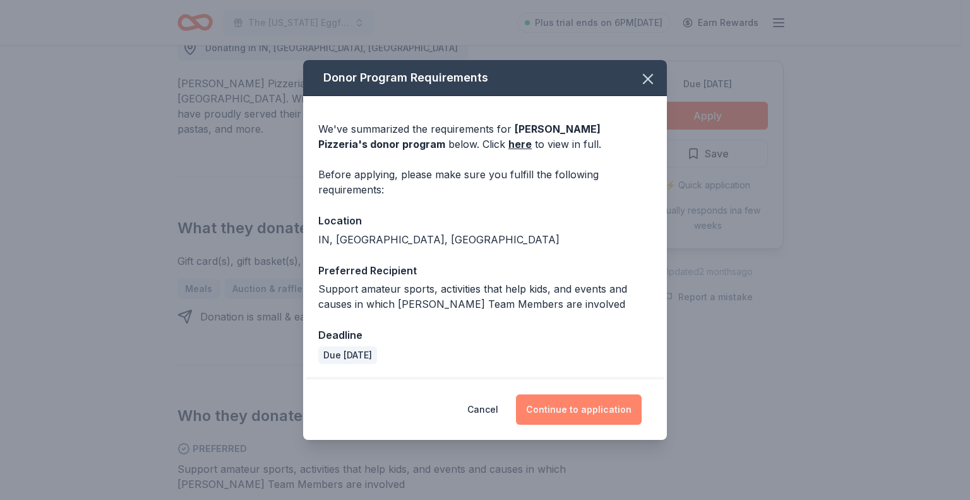
click at [603, 413] on button "Continue to application" at bounding box center [579, 409] width 126 height 30
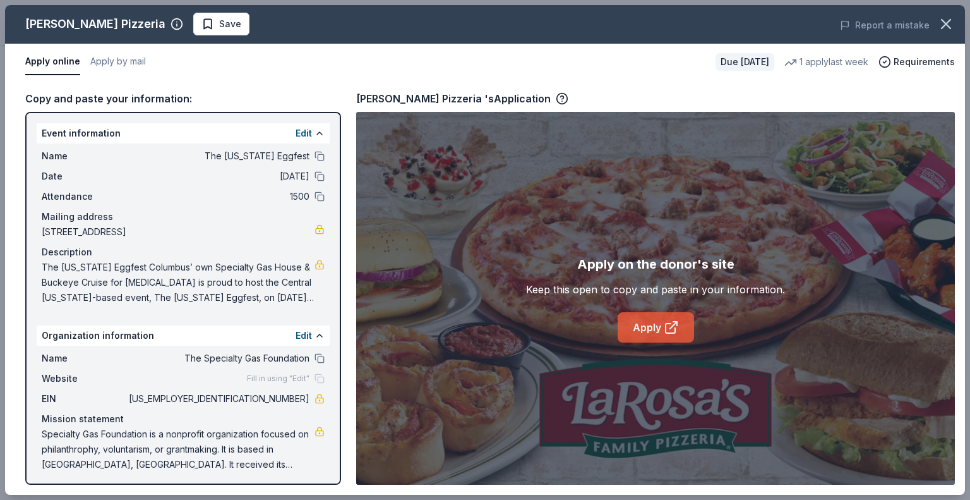
click at [634, 319] on link "Apply" at bounding box center [656, 327] width 76 height 30
